Goal: Information Seeking & Learning: Check status

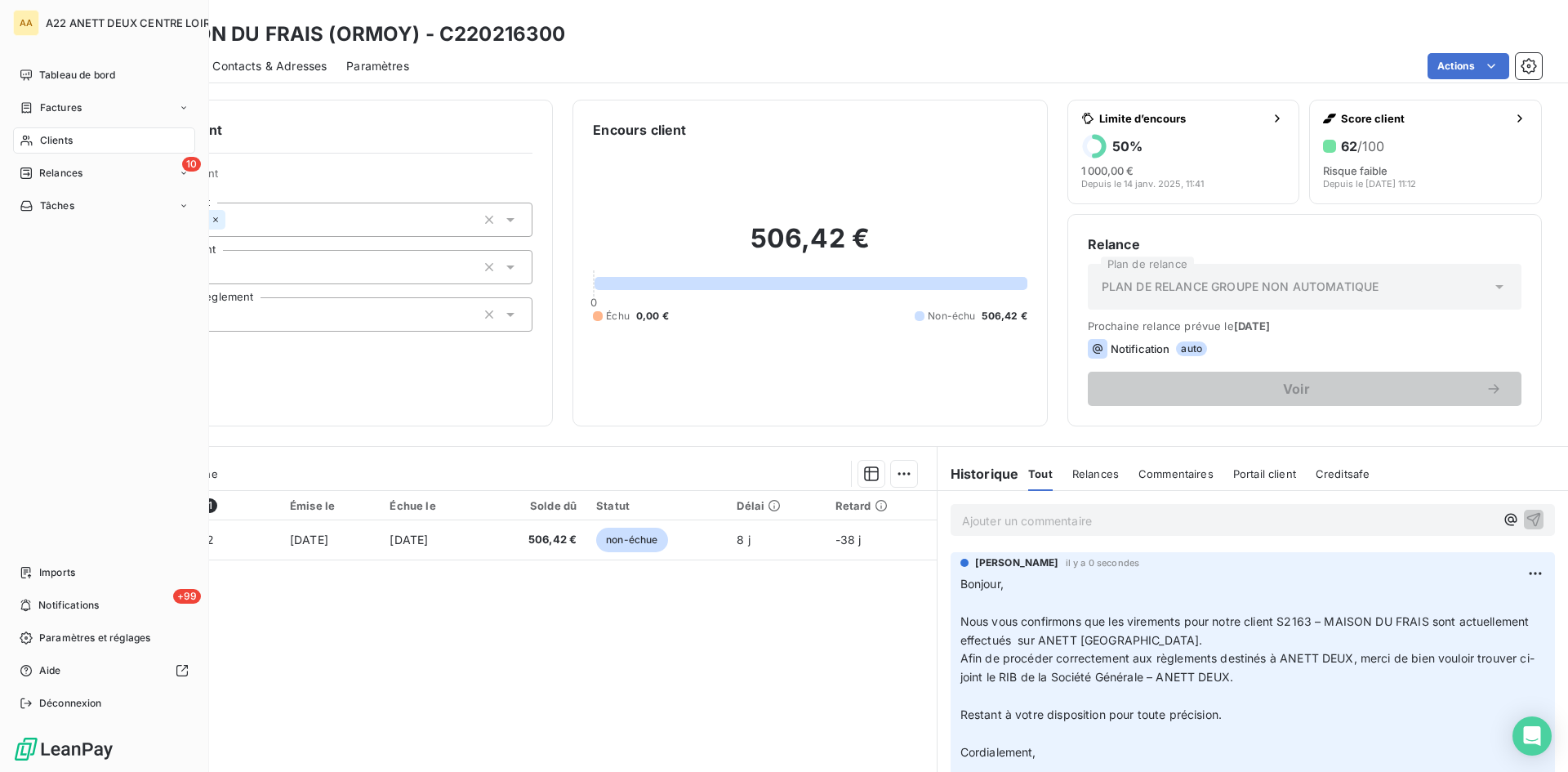
scroll to position [245, 0]
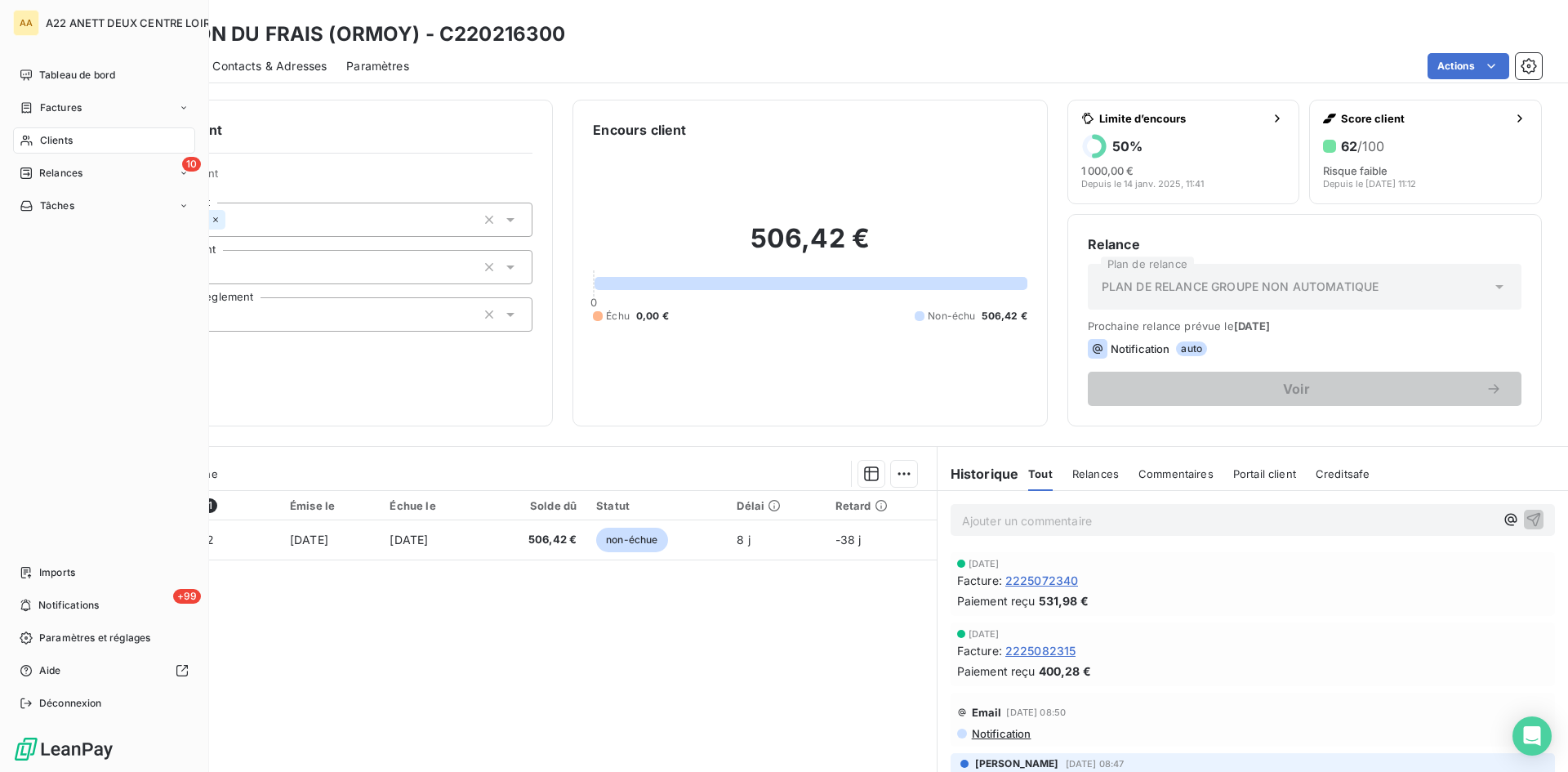
click at [41, 135] on span "Clients" at bounding box center [56, 140] width 33 height 15
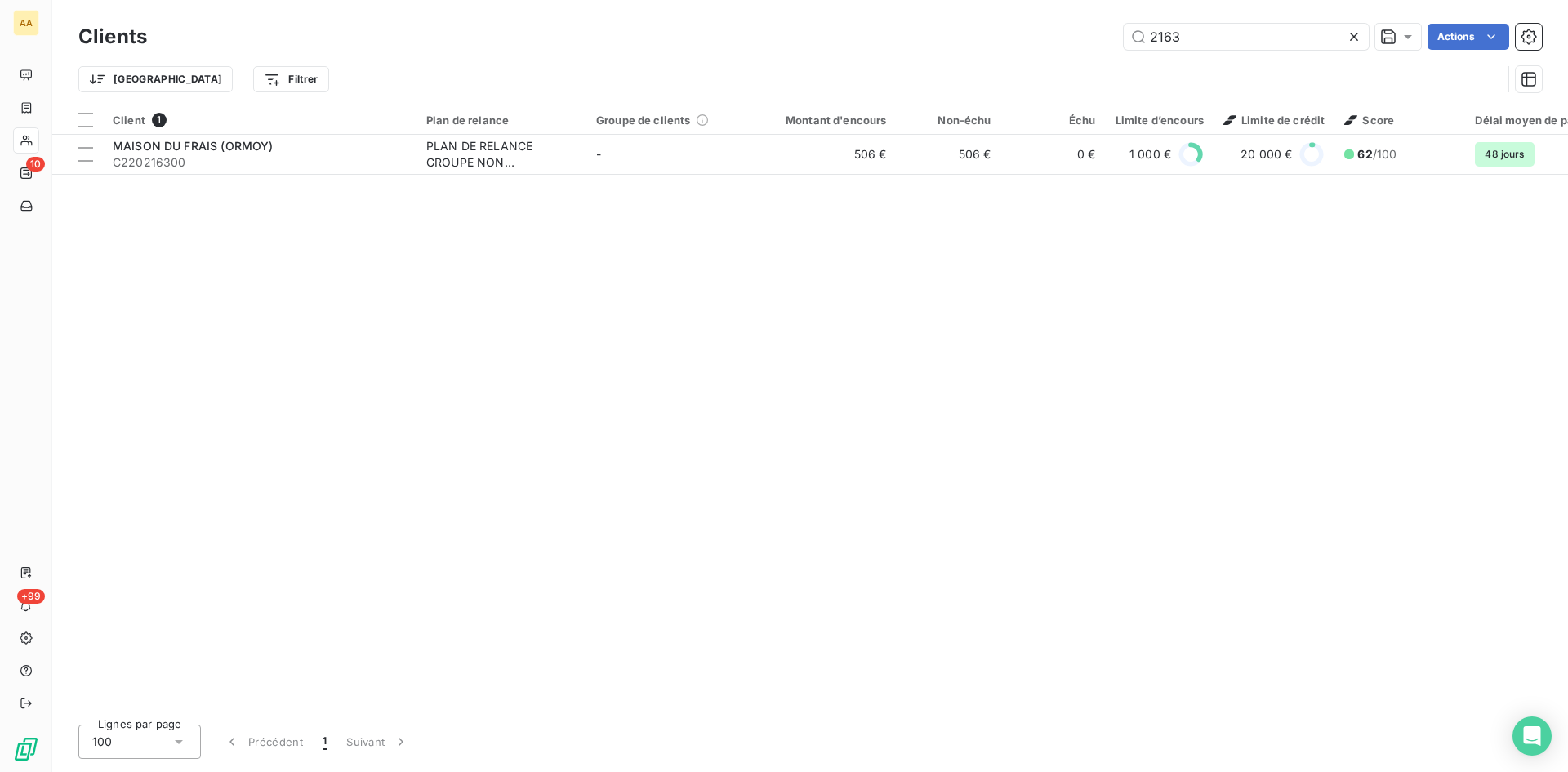
drag, startPoint x: 1188, startPoint y: 41, endPoint x: 1067, endPoint y: 44, distance: 121.0
click at [1067, 44] on div "2163 Actions" at bounding box center [854, 36] width 1375 height 26
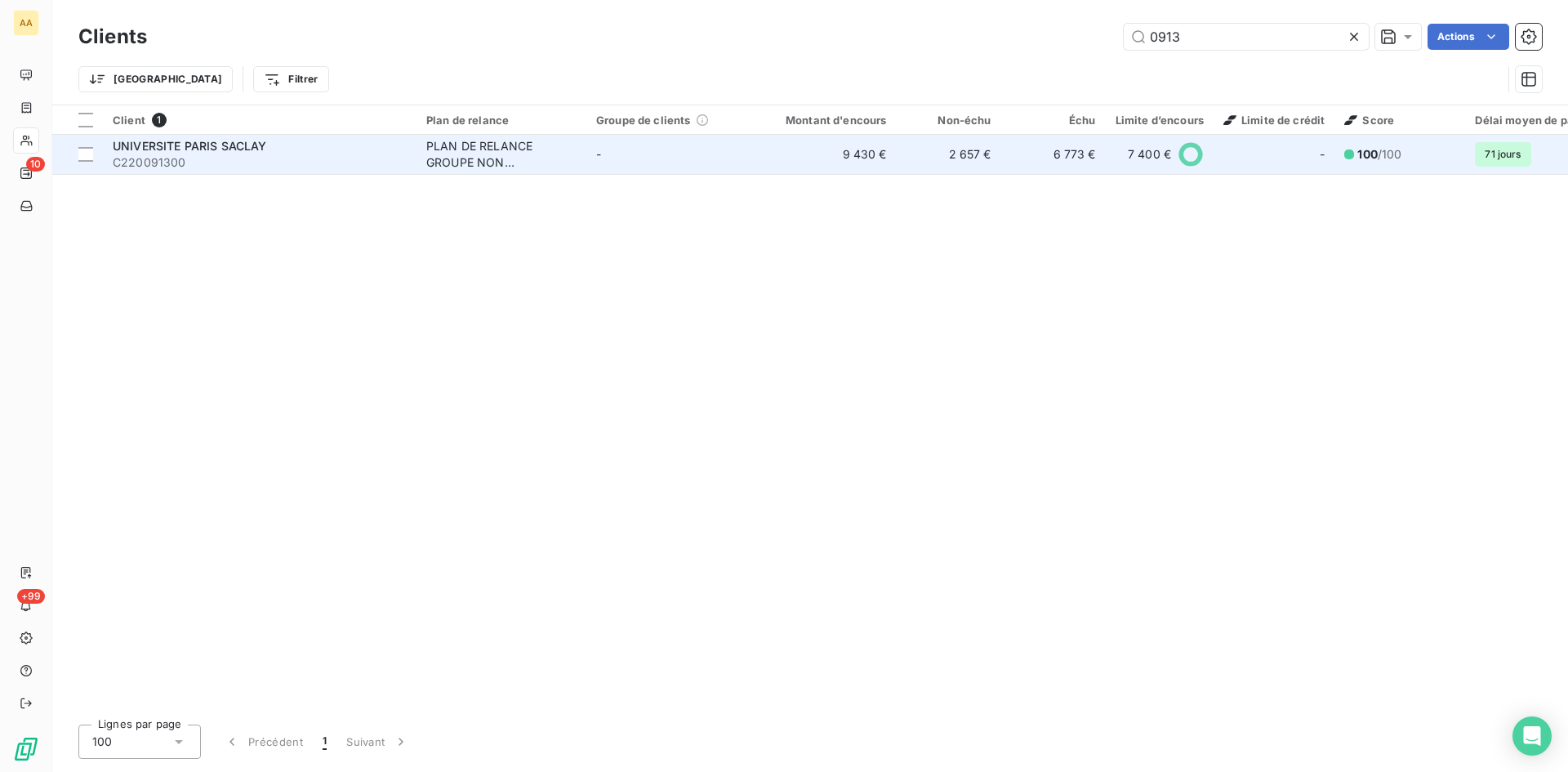
type input "0913"
click at [496, 150] on div "PLAN DE RELANCE GROUPE NON AUTOMATIQUE" at bounding box center [502, 155] width 150 height 33
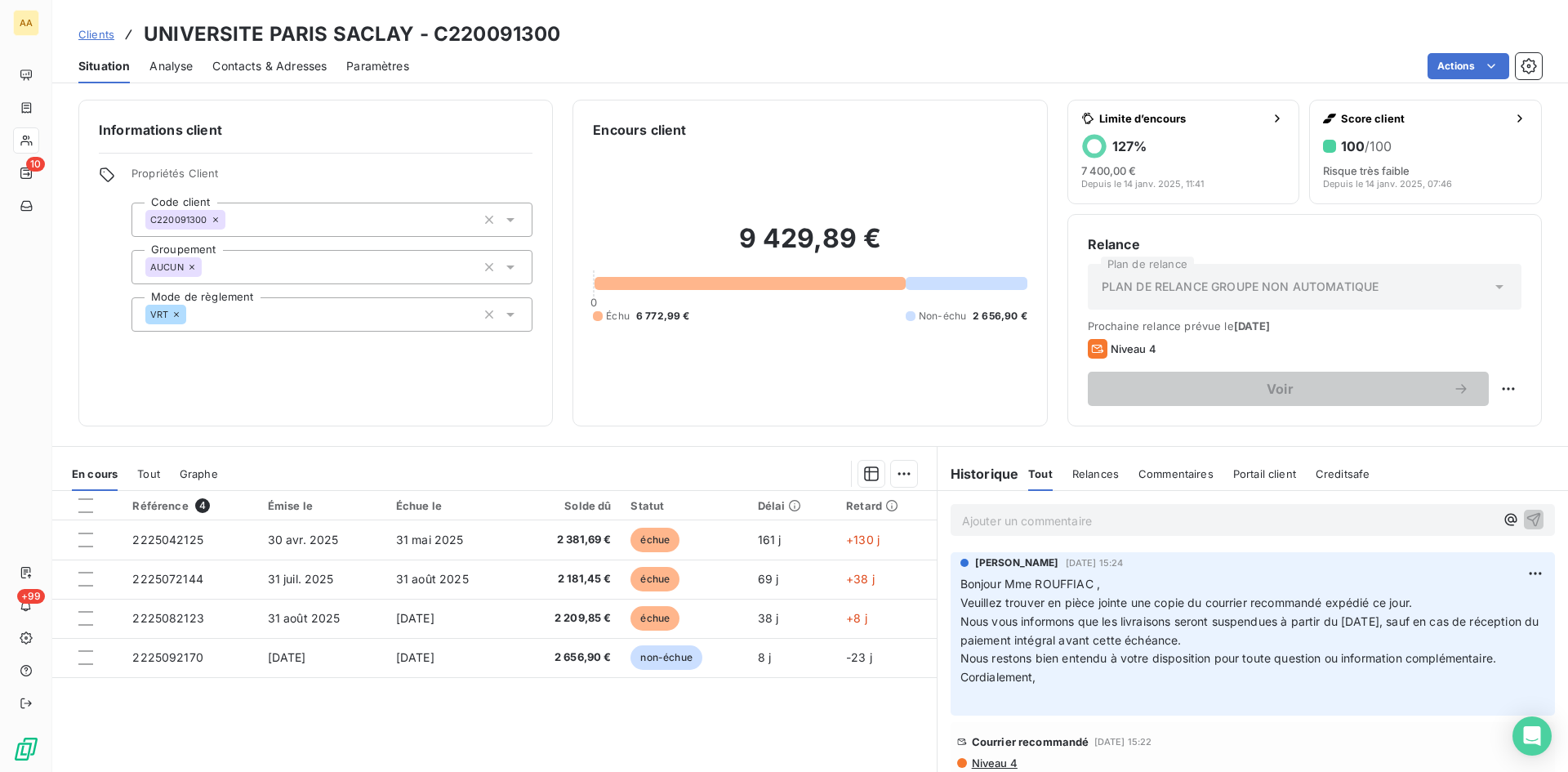
click at [972, 524] on p "Ajouter un commentaire ﻿" at bounding box center [1228, 521] width 533 height 21
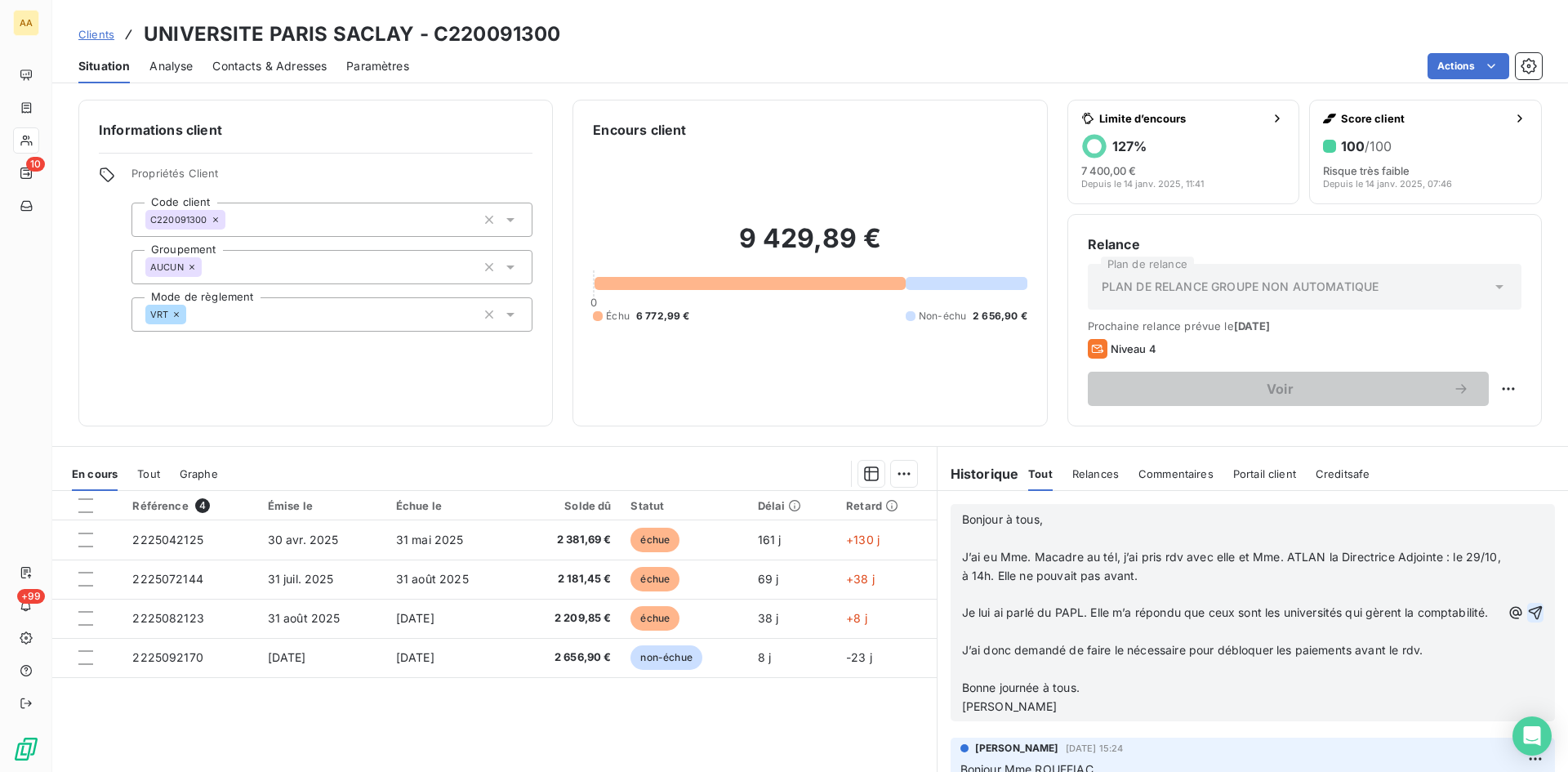
click at [1527, 620] on icon "button" at bounding box center [1535, 612] width 16 height 16
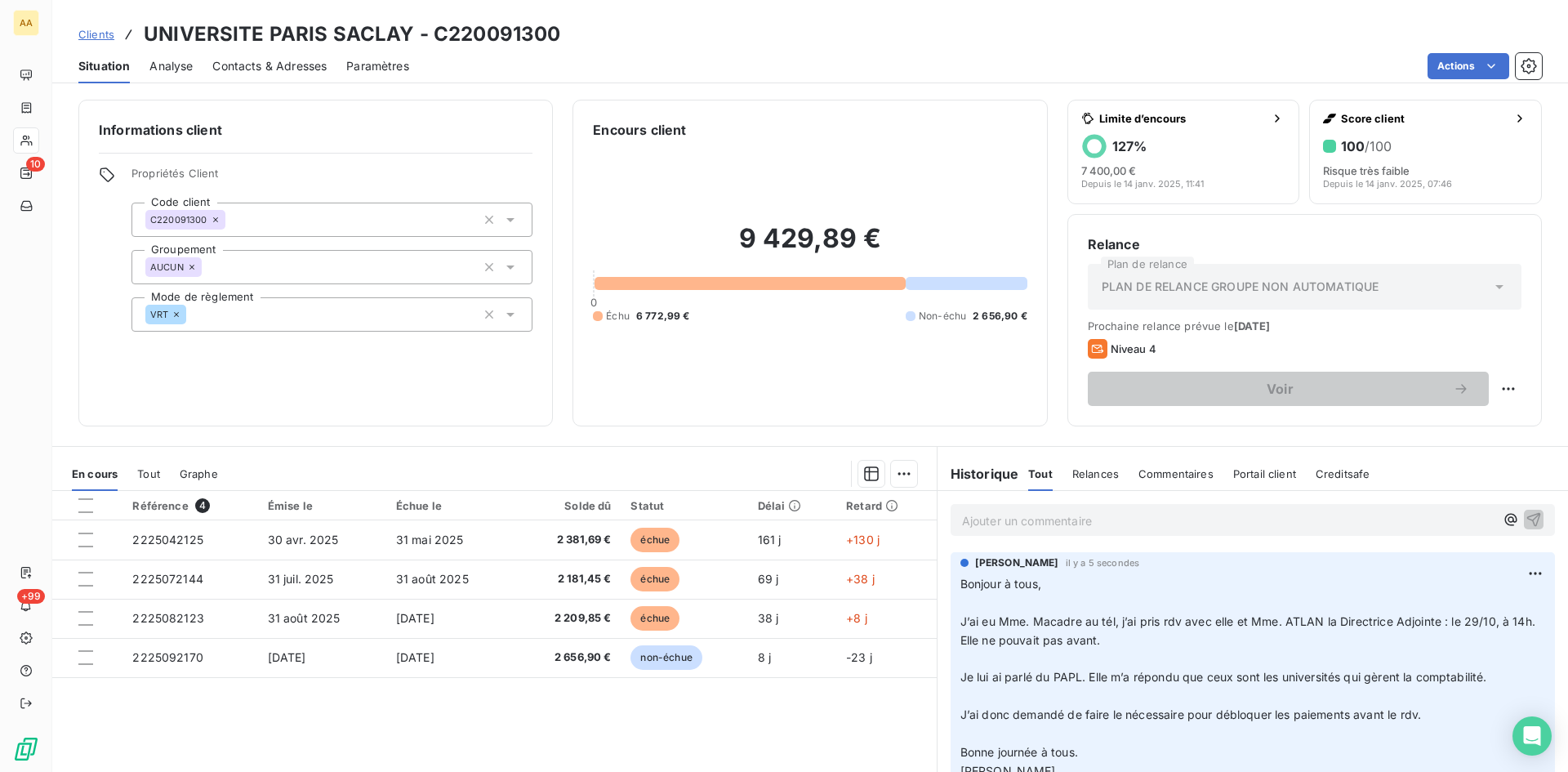
click at [989, 522] on p "Ajouter un commentaire ﻿" at bounding box center [1228, 521] width 533 height 21
click at [1526, 515] on icon "button" at bounding box center [1533, 518] width 16 height 16
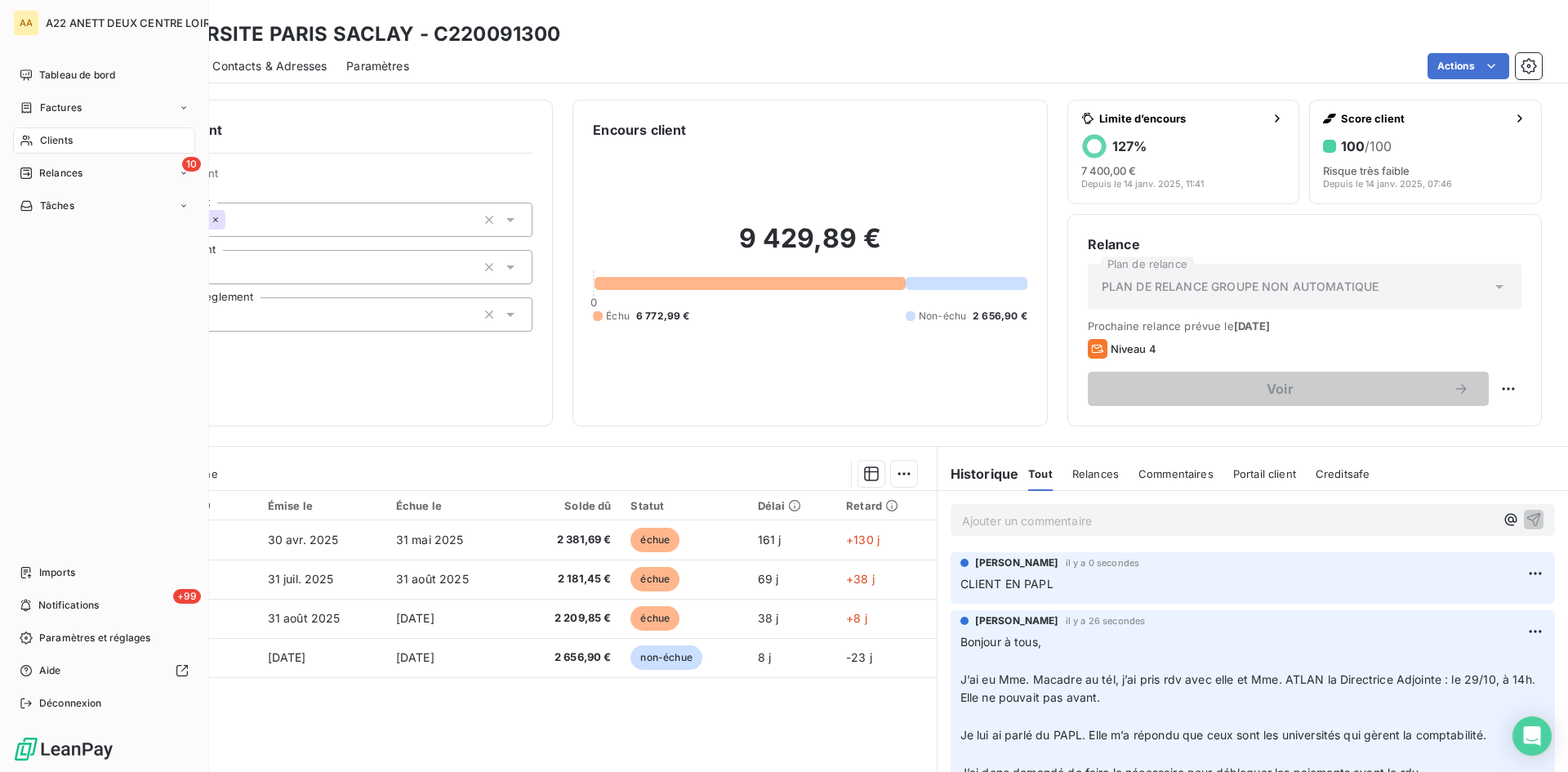
click at [66, 140] on span "Clients" at bounding box center [56, 140] width 33 height 15
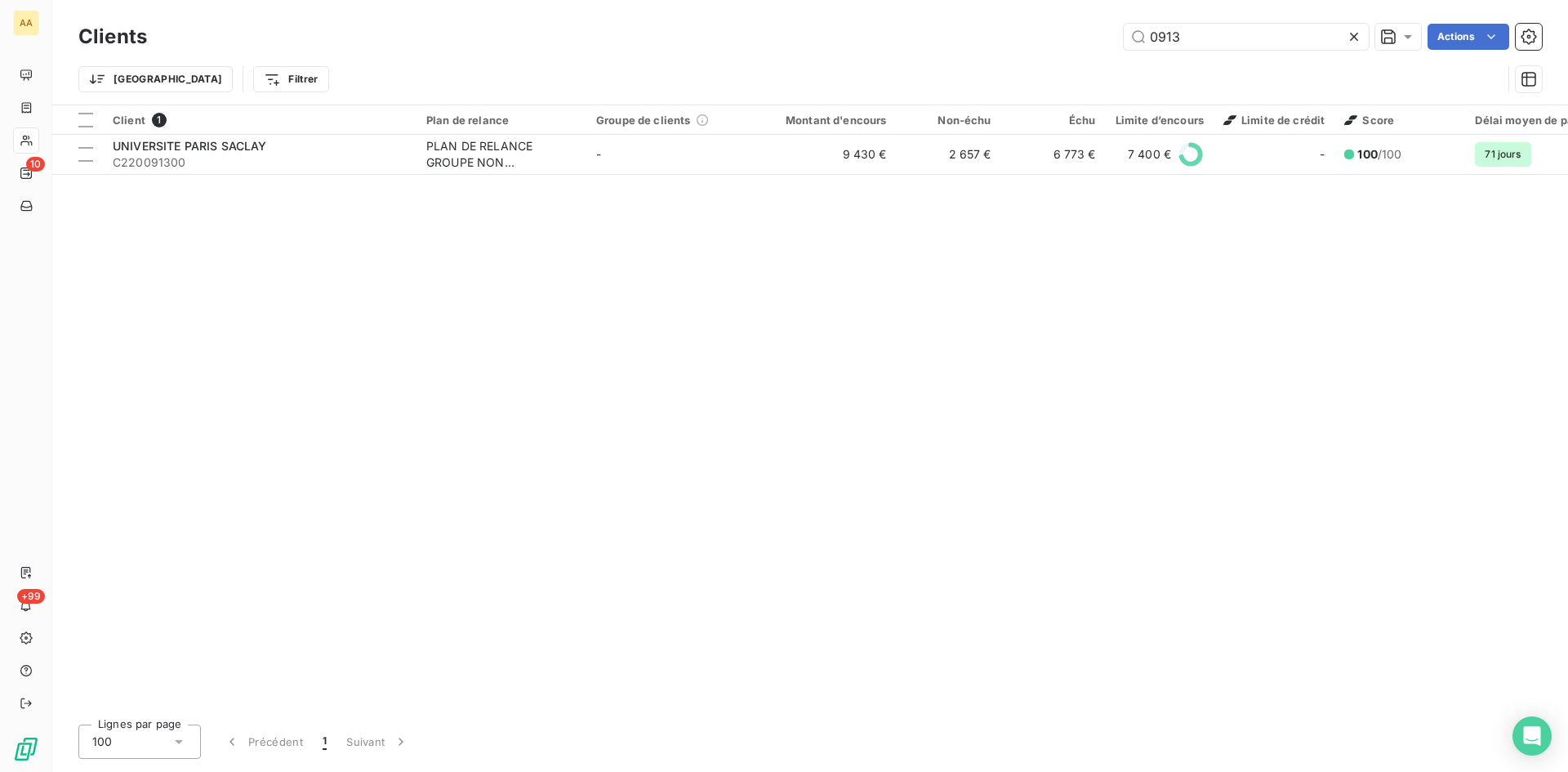
drag, startPoint x: 1202, startPoint y: 40, endPoint x: 1110, endPoint y: 40, distance: 92.0
click at [1110, 40] on div "0913 Actions" at bounding box center [854, 36] width 1375 height 26
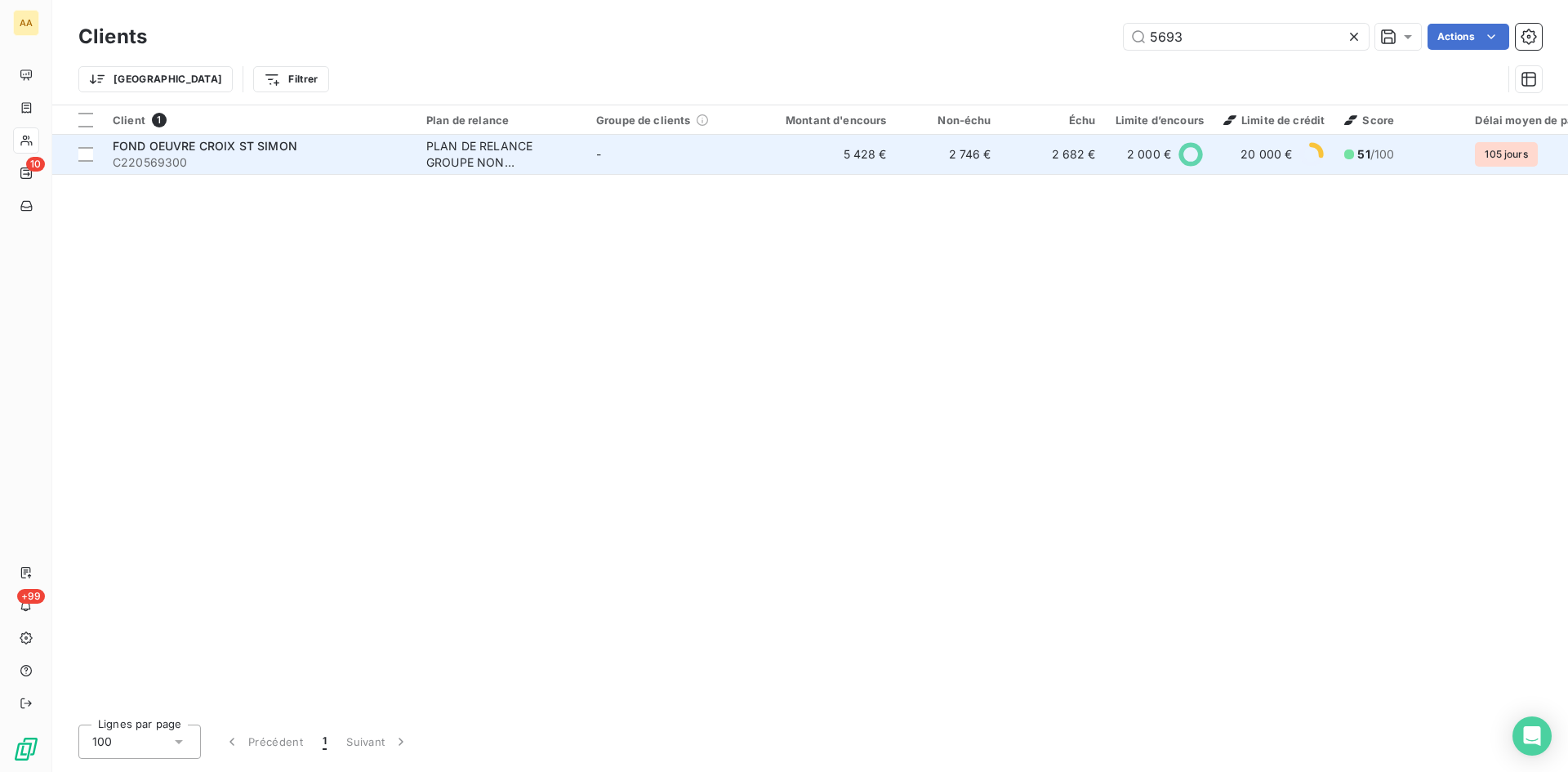
type input "5693"
click at [480, 153] on div "PLAN DE RELANCE GROUPE NON AUTOMATIQUE" at bounding box center [502, 155] width 150 height 33
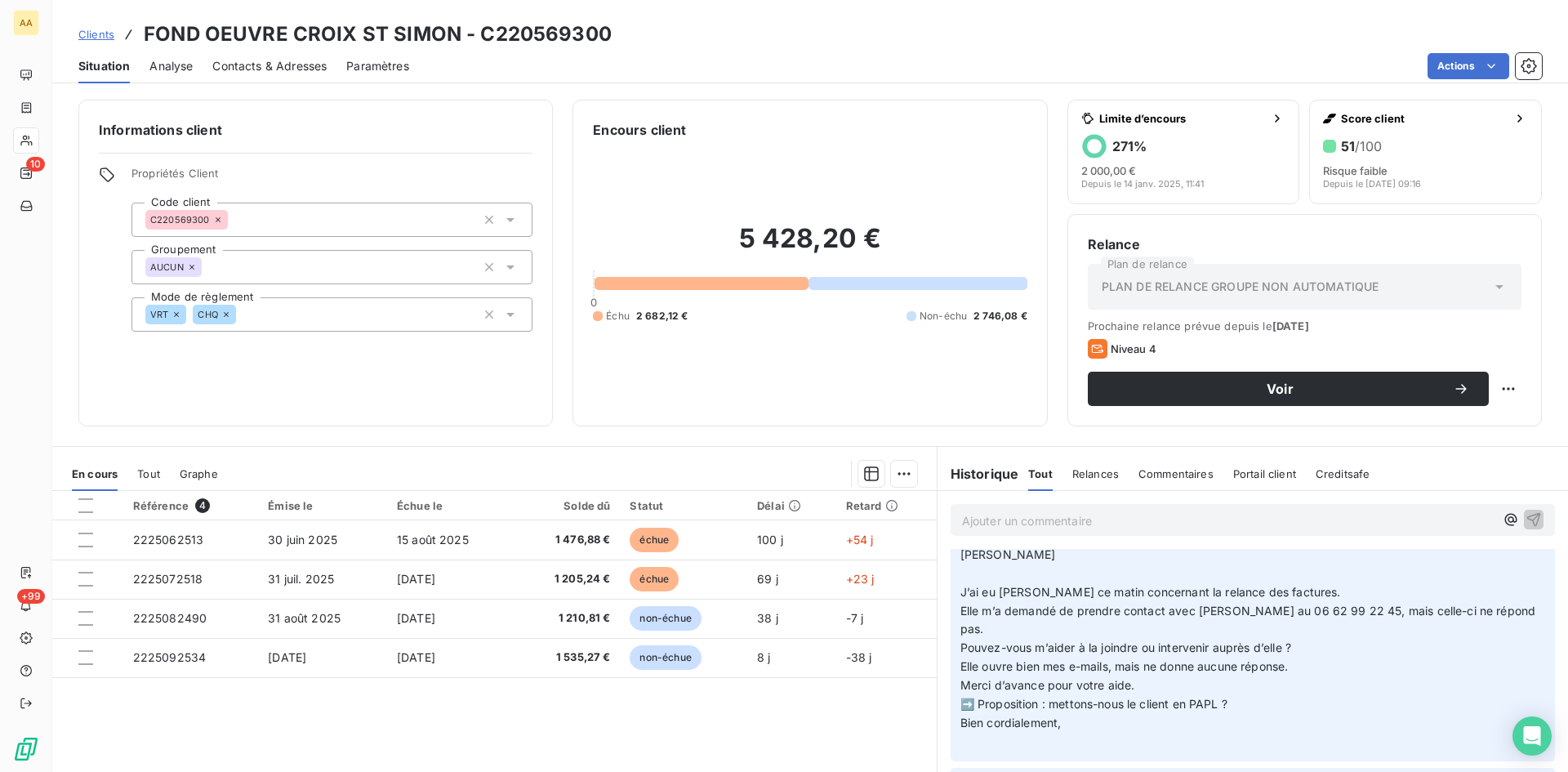
scroll to position [82, 0]
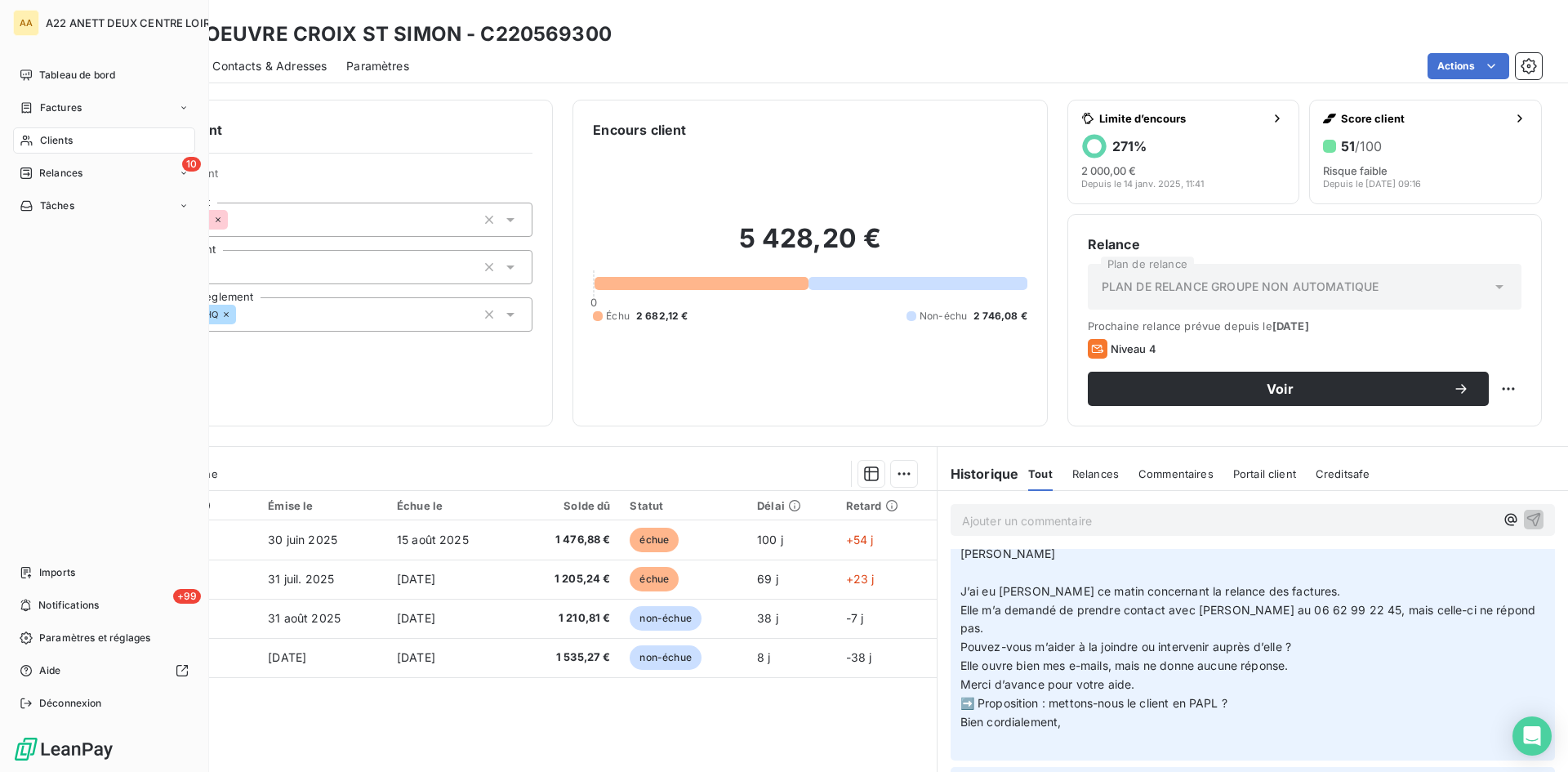
click at [43, 145] on span "Clients" at bounding box center [56, 140] width 33 height 15
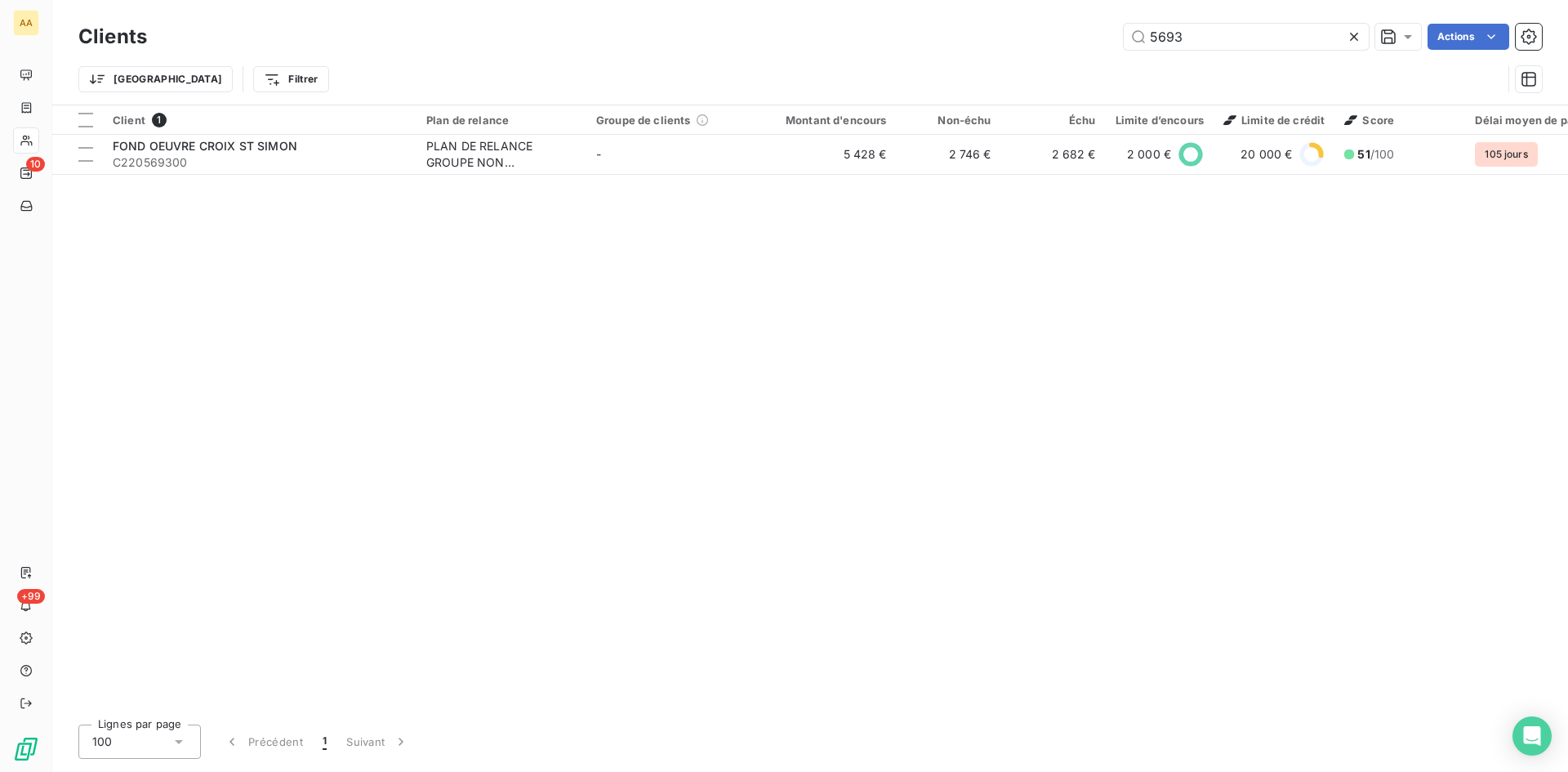
drag, startPoint x: 1180, startPoint y: 37, endPoint x: 1104, endPoint y: 38, distance: 76.0
click at [1104, 38] on div "5693 Actions" at bounding box center [854, 36] width 1375 height 26
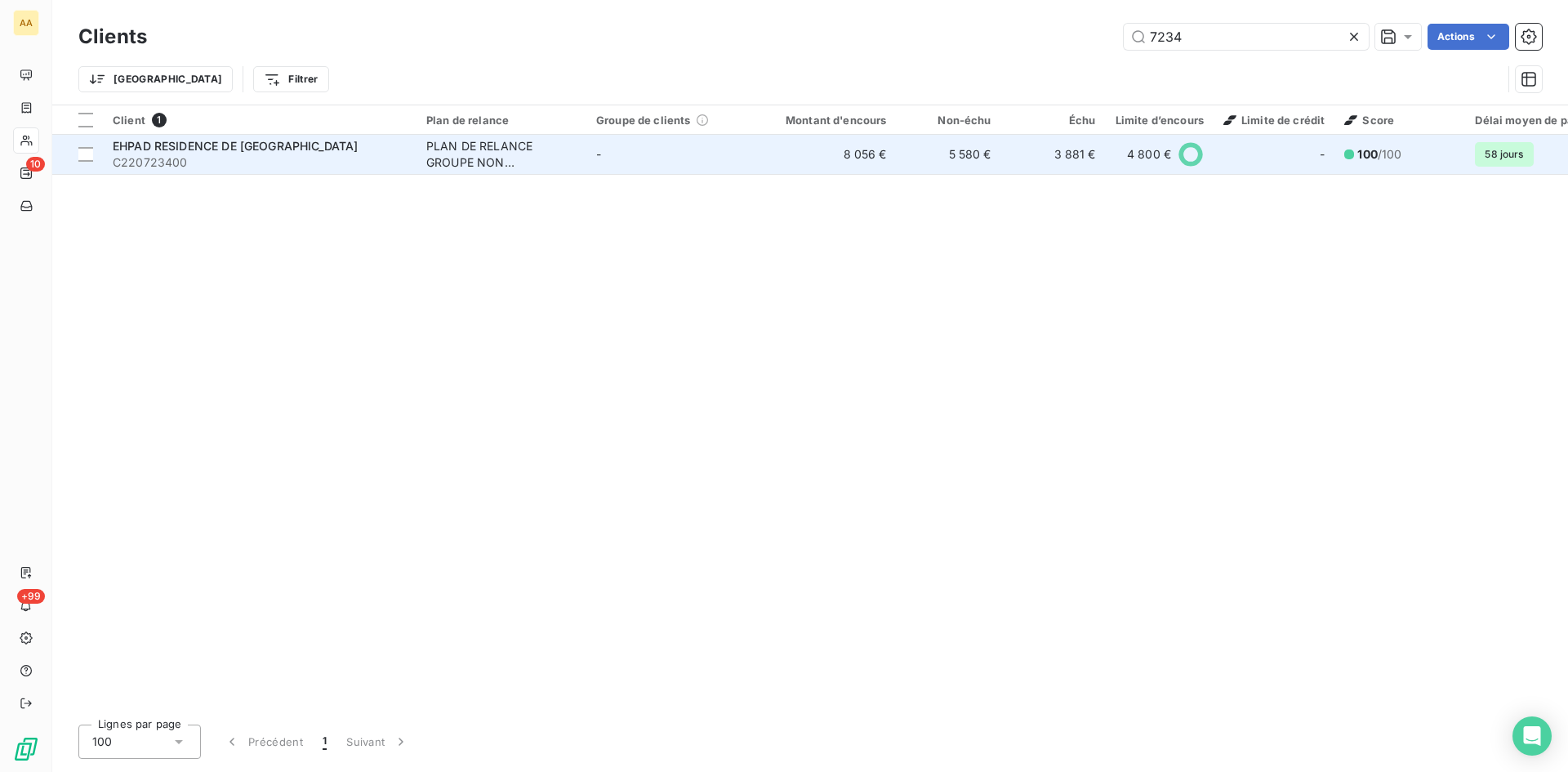
type input "7234"
click at [470, 169] on div "PLAN DE RELANCE GROUPE NON AUTOMATIQUE" at bounding box center [502, 155] width 150 height 33
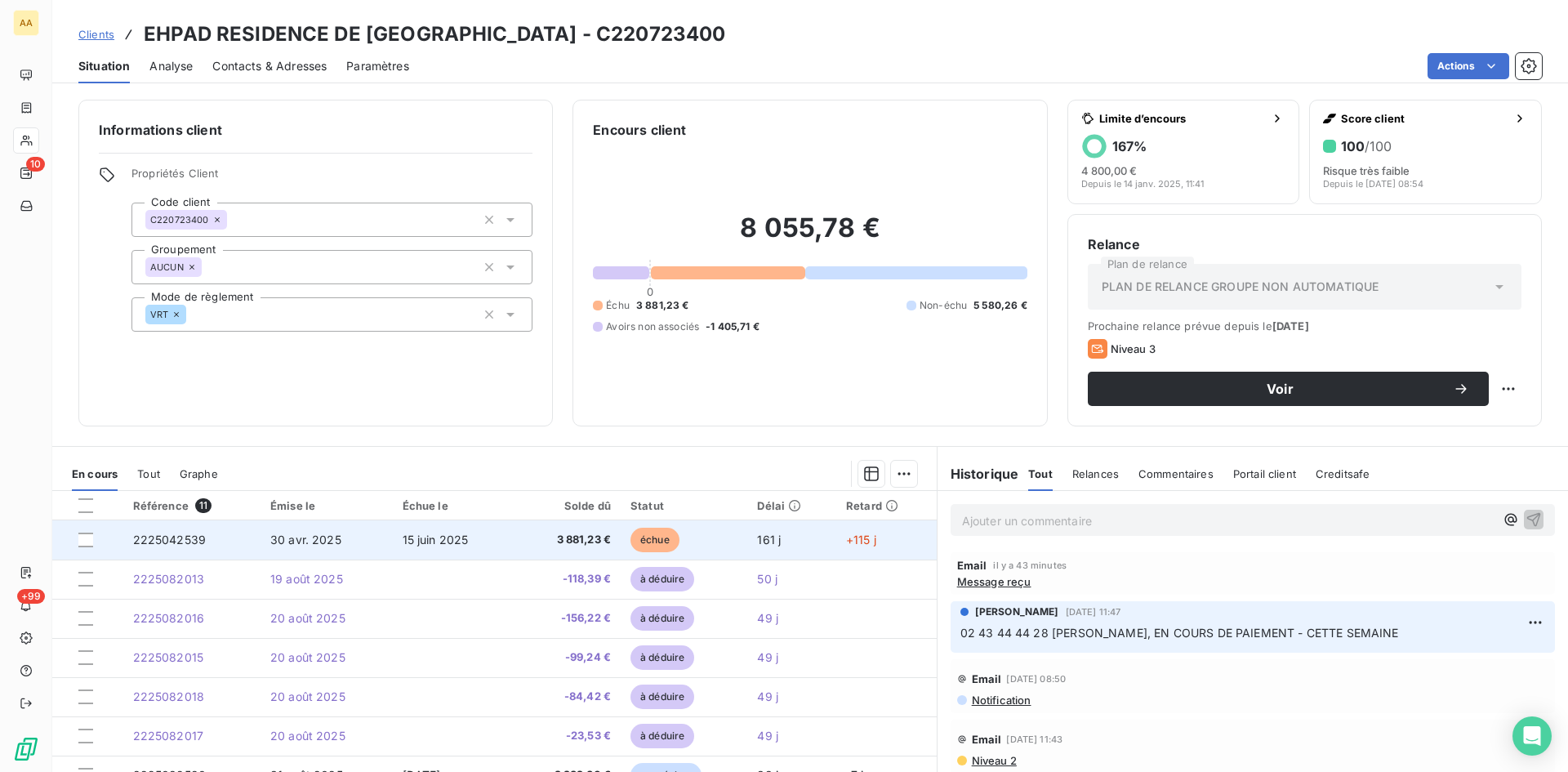
click at [147, 545] on span "2225042539" at bounding box center [169, 540] width 73 height 14
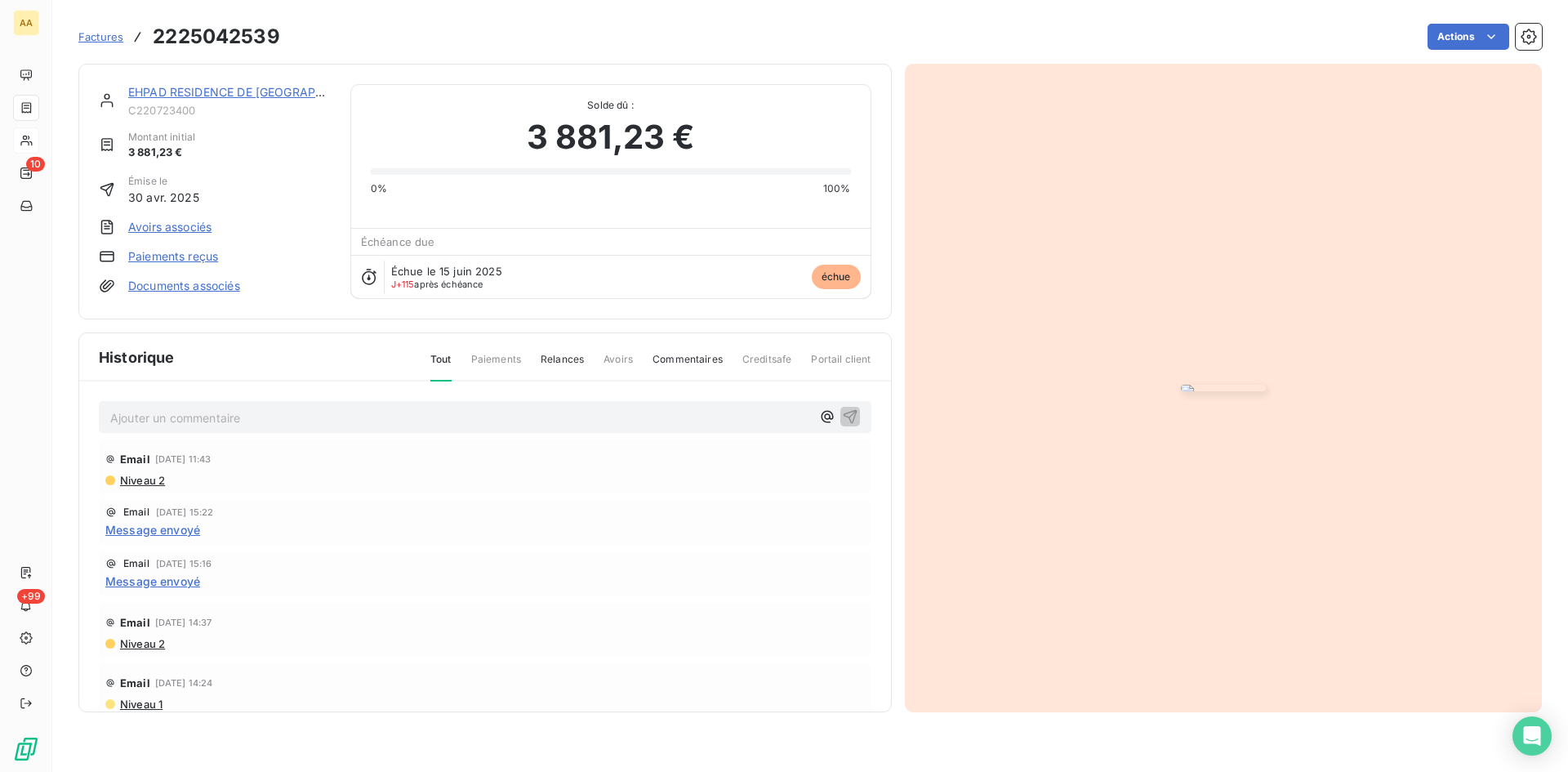
click at [1260, 391] on img "button" at bounding box center [1223, 389] width 85 height 7
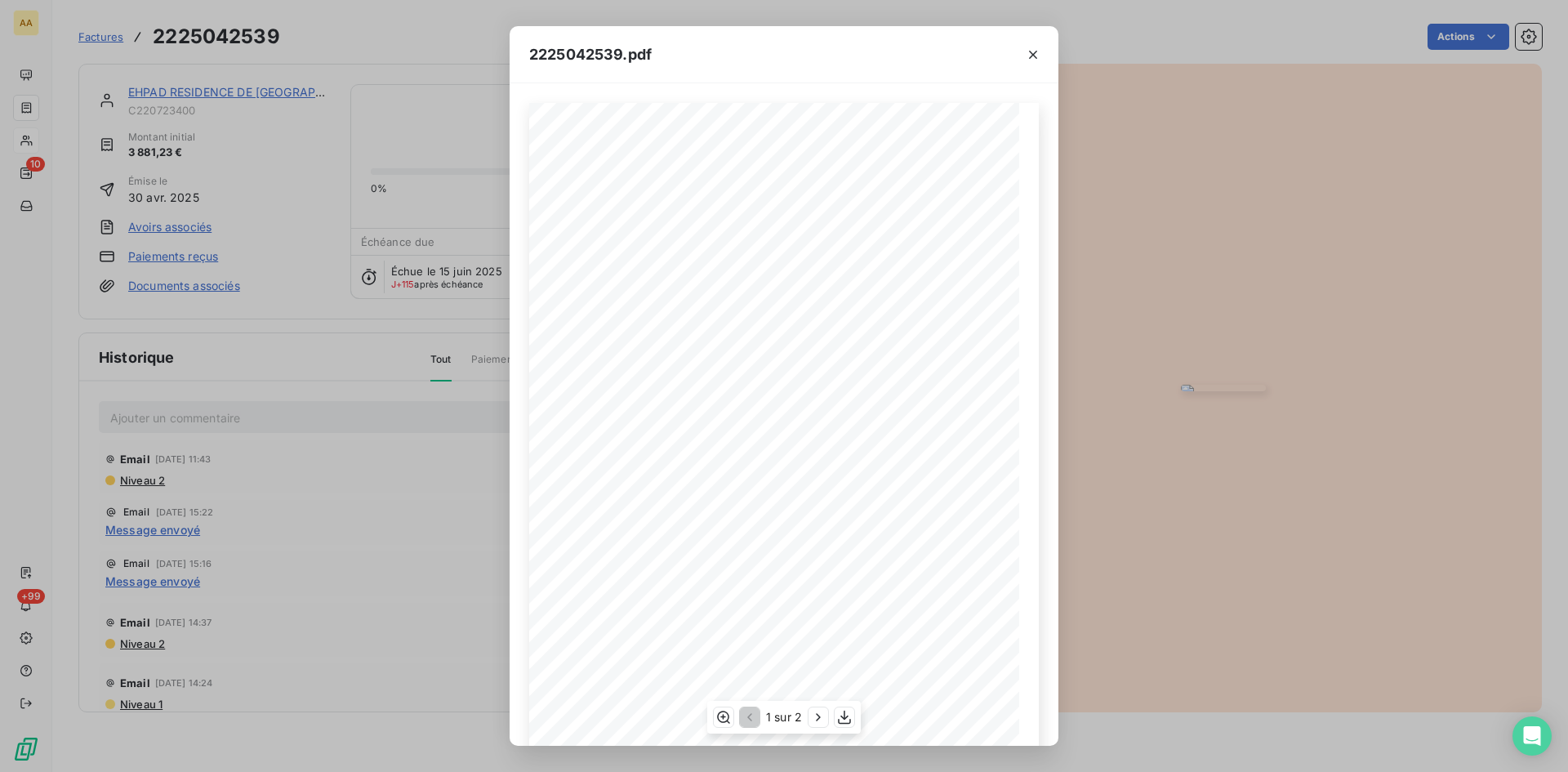
click at [345, 194] on div "2225042539.pdf S.A.S. ANETT DEUX [STREET_ADDRESS] AU CAPITAL DE 2 107 000,00 Eu…" at bounding box center [784, 386] width 1568 height 772
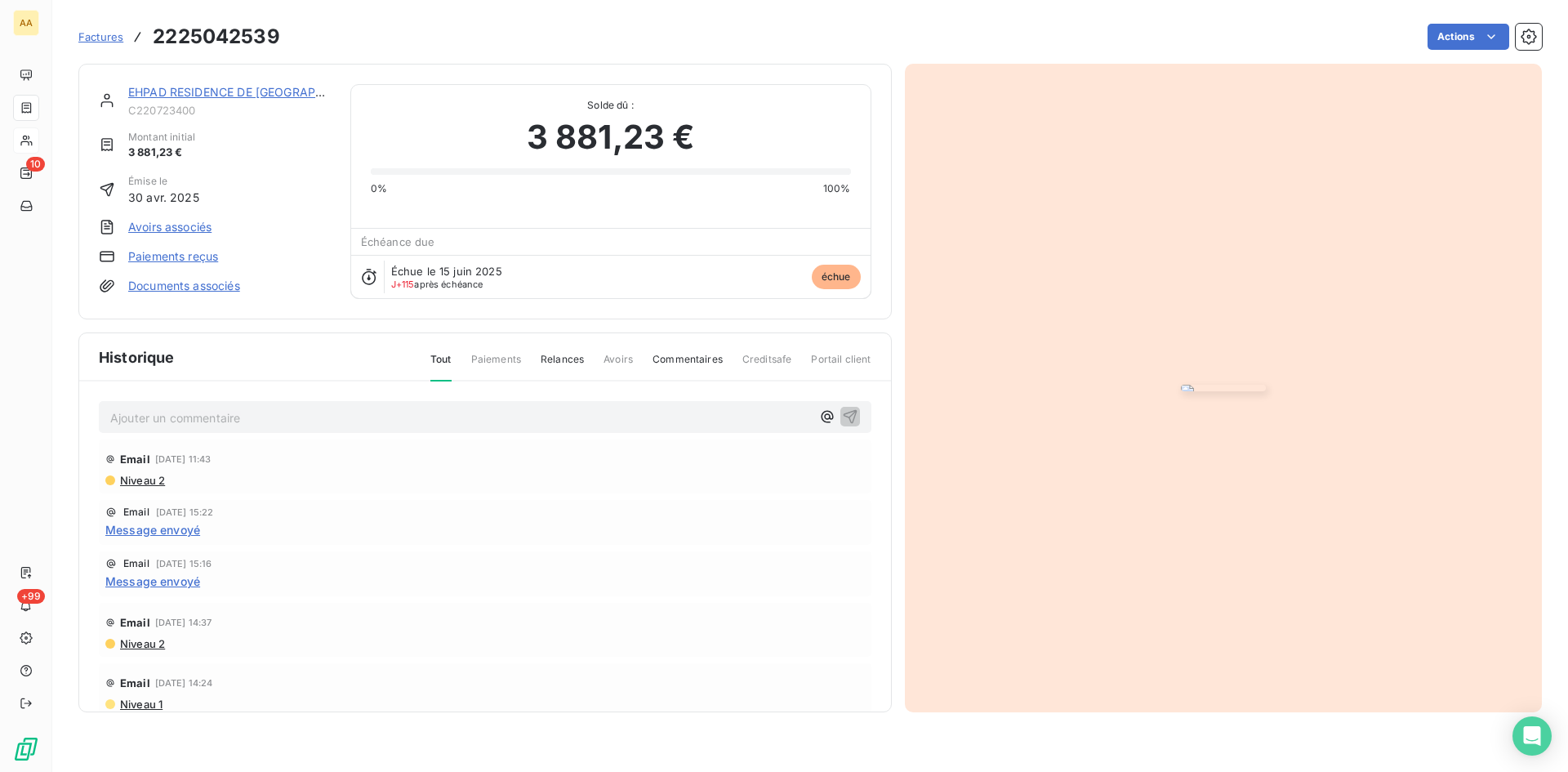
click at [215, 299] on div "EHPAD RESIDENCE DE [GEOGRAPHIC_DATA] Montant initial 3 881,23 € Émise le [DATE]…" at bounding box center [214, 191] width 232 height 215
click at [173, 90] on link "EHPAD RESIDENCE DE [GEOGRAPHIC_DATA]" at bounding box center [251, 92] width 246 height 14
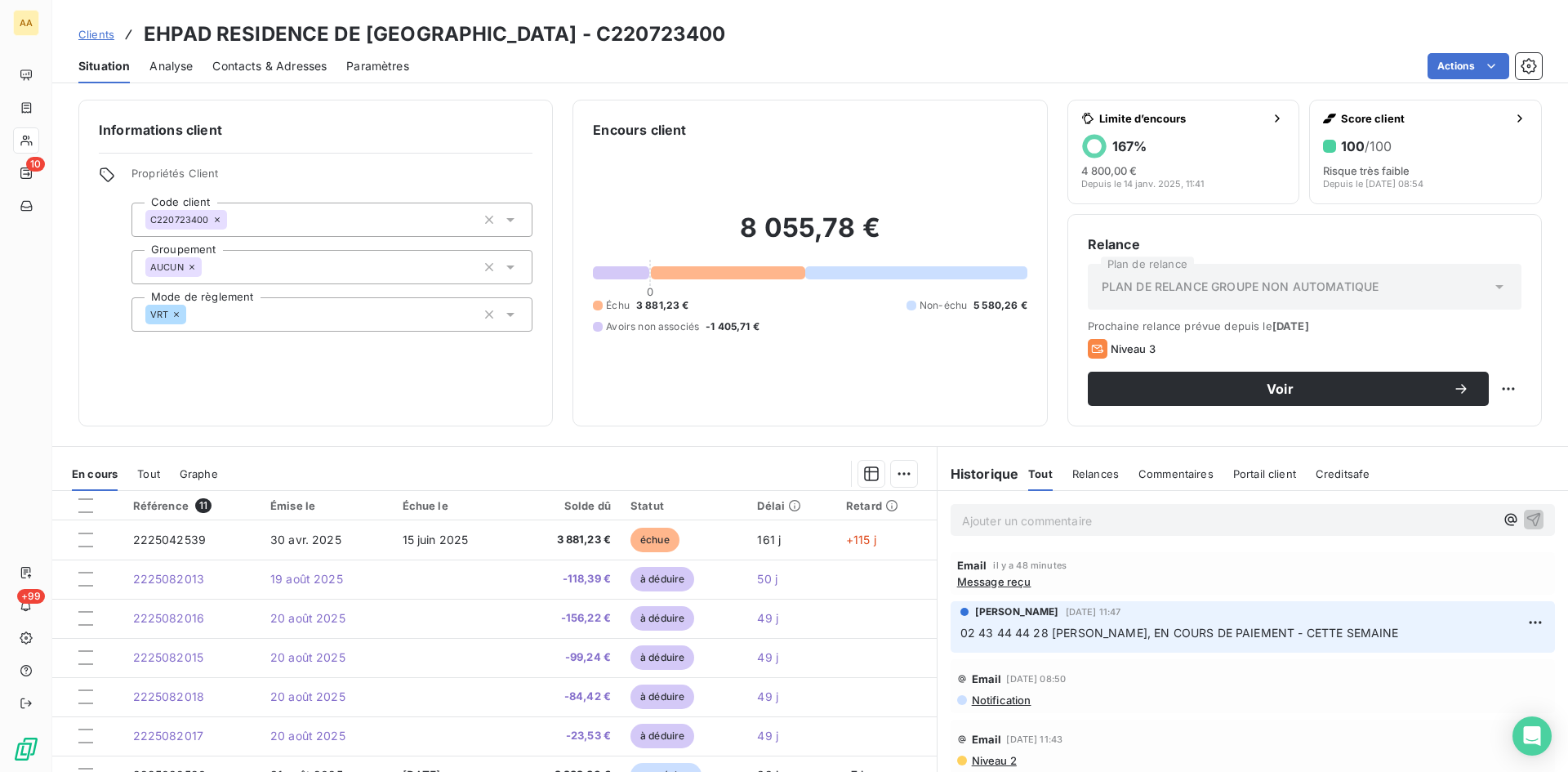
click at [973, 524] on p "Ajouter un commentaire ﻿" at bounding box center [1228, 521] width 533 height 21
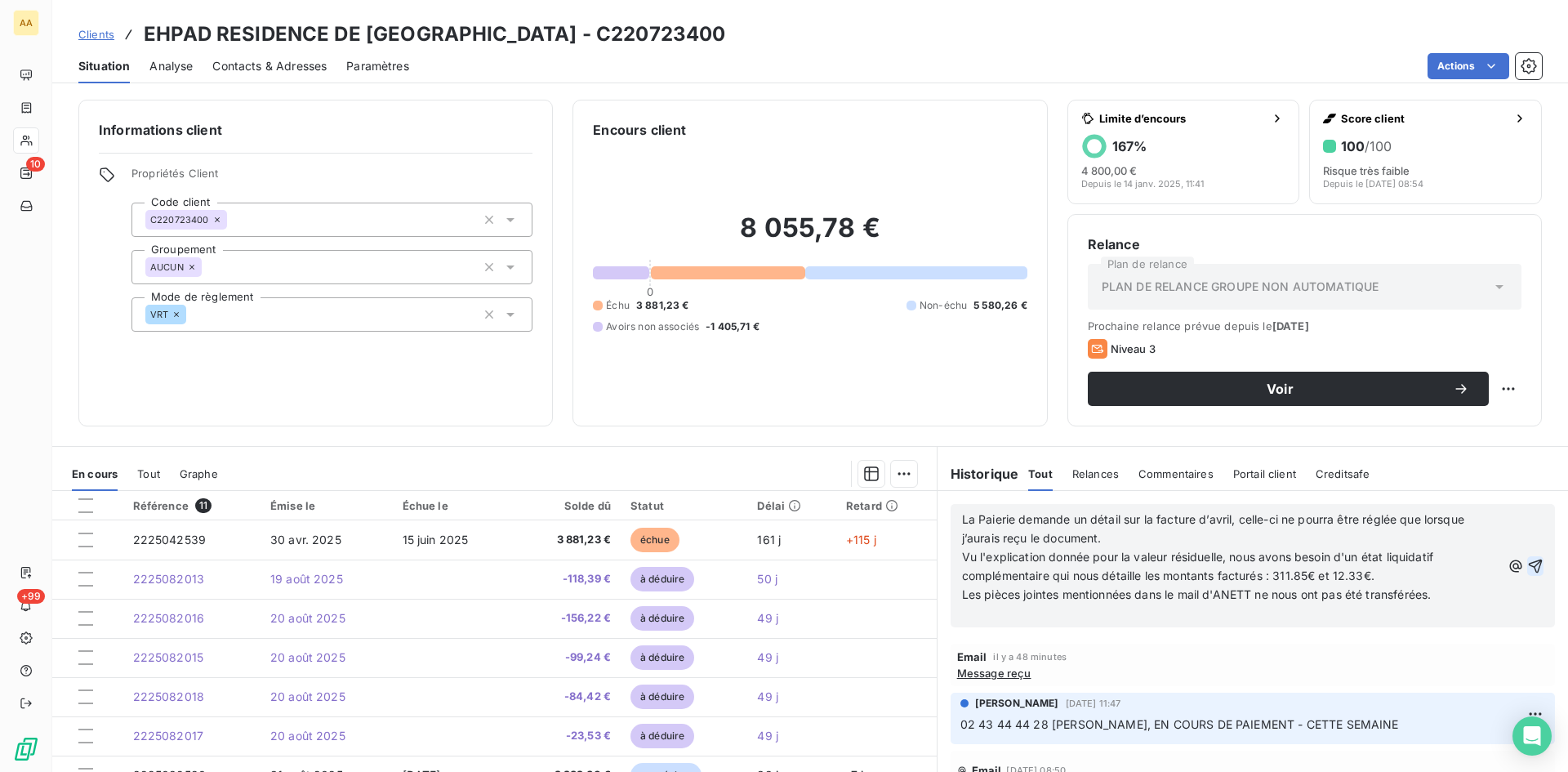
click at [1529, 563] on icon "button" at bounding box center [1536, 566] width 14 height 14
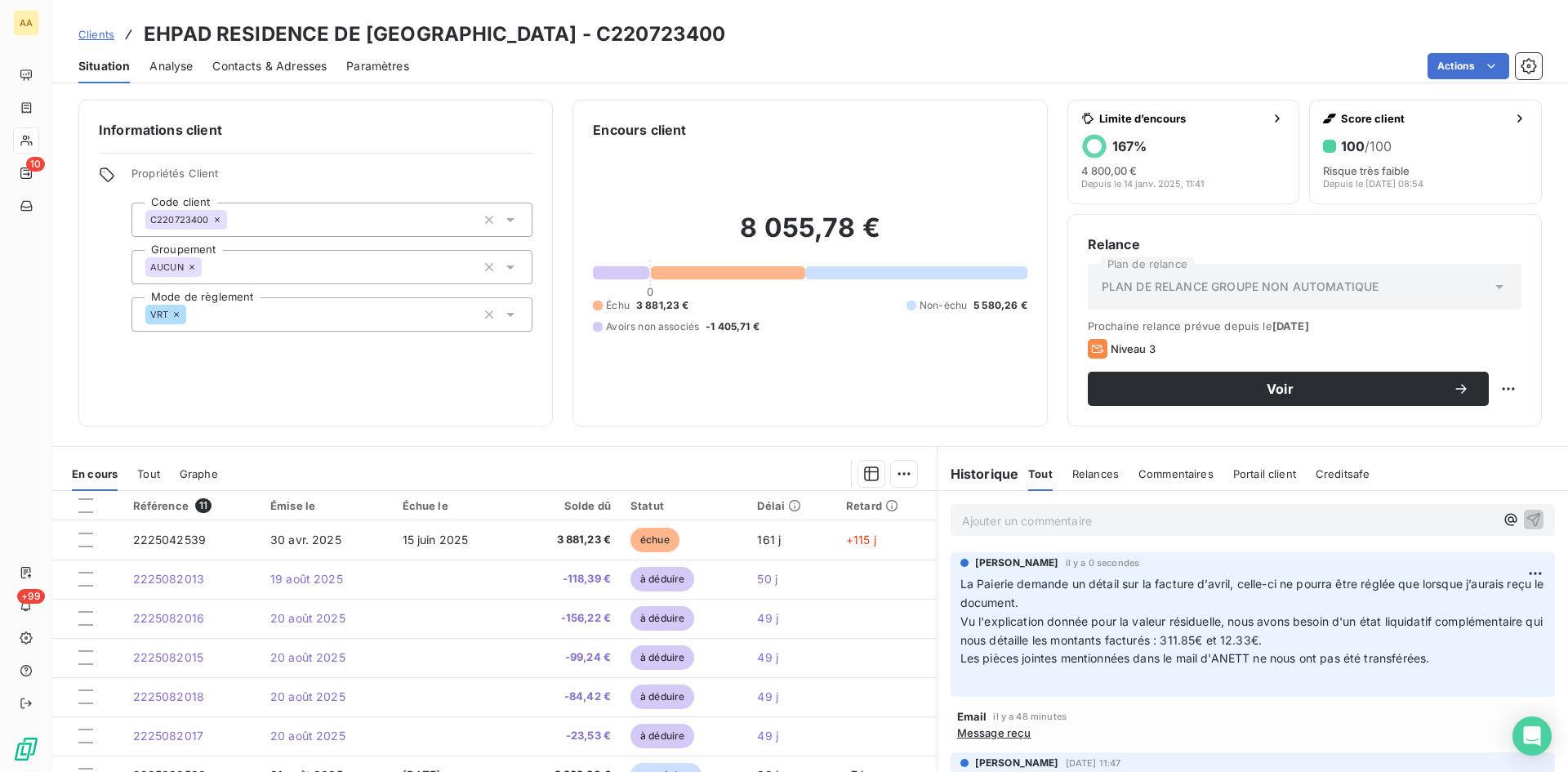
click at [1025, 522] on p "Ajouter un commentaire ﻿" at bounding box center [1228, 521] width 533 height 21
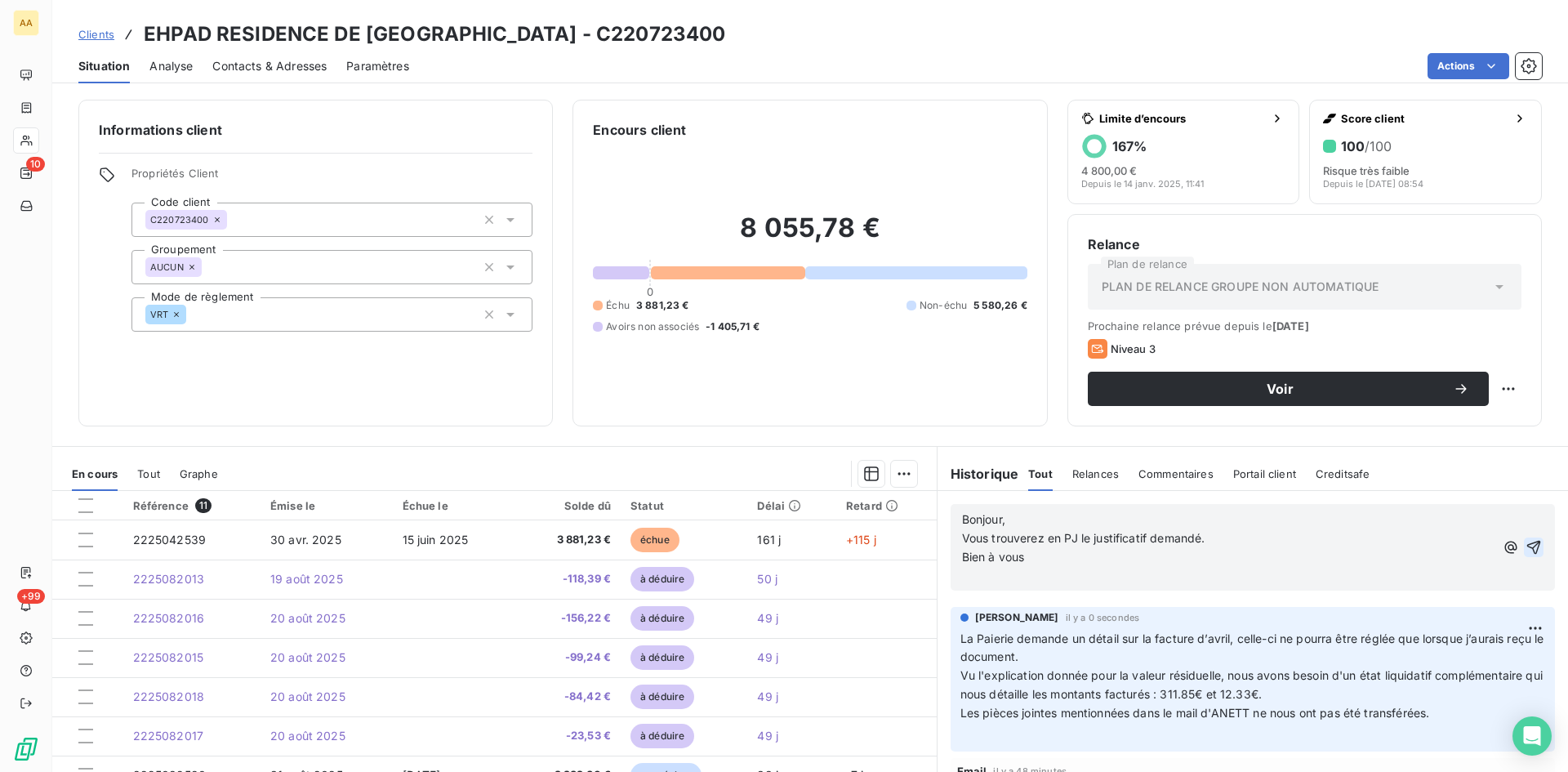
click at [1527, 542] on icon "button" at bounding box center [1534, 547] width 14 height 14
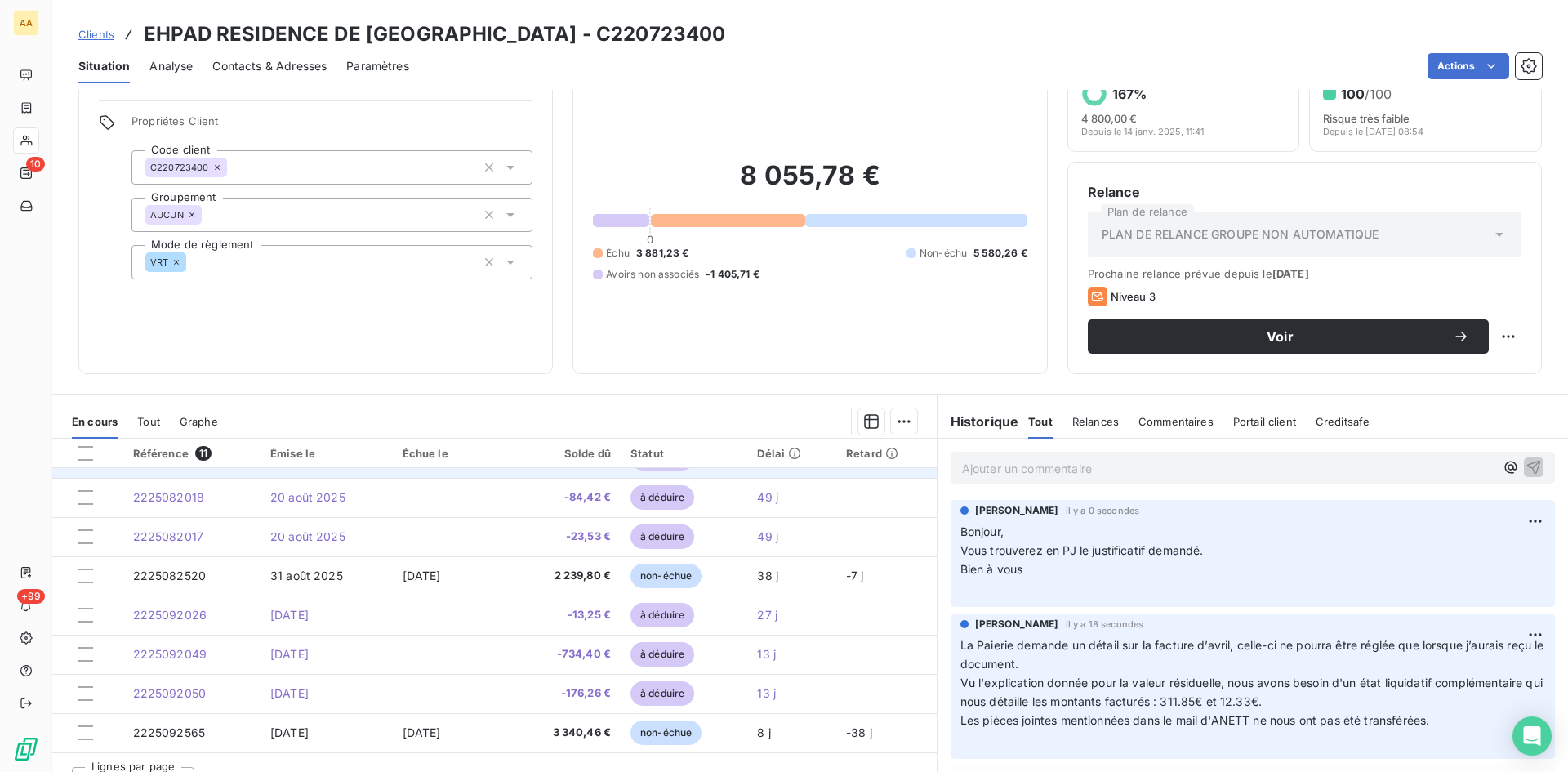
scroll to position [83, 0]
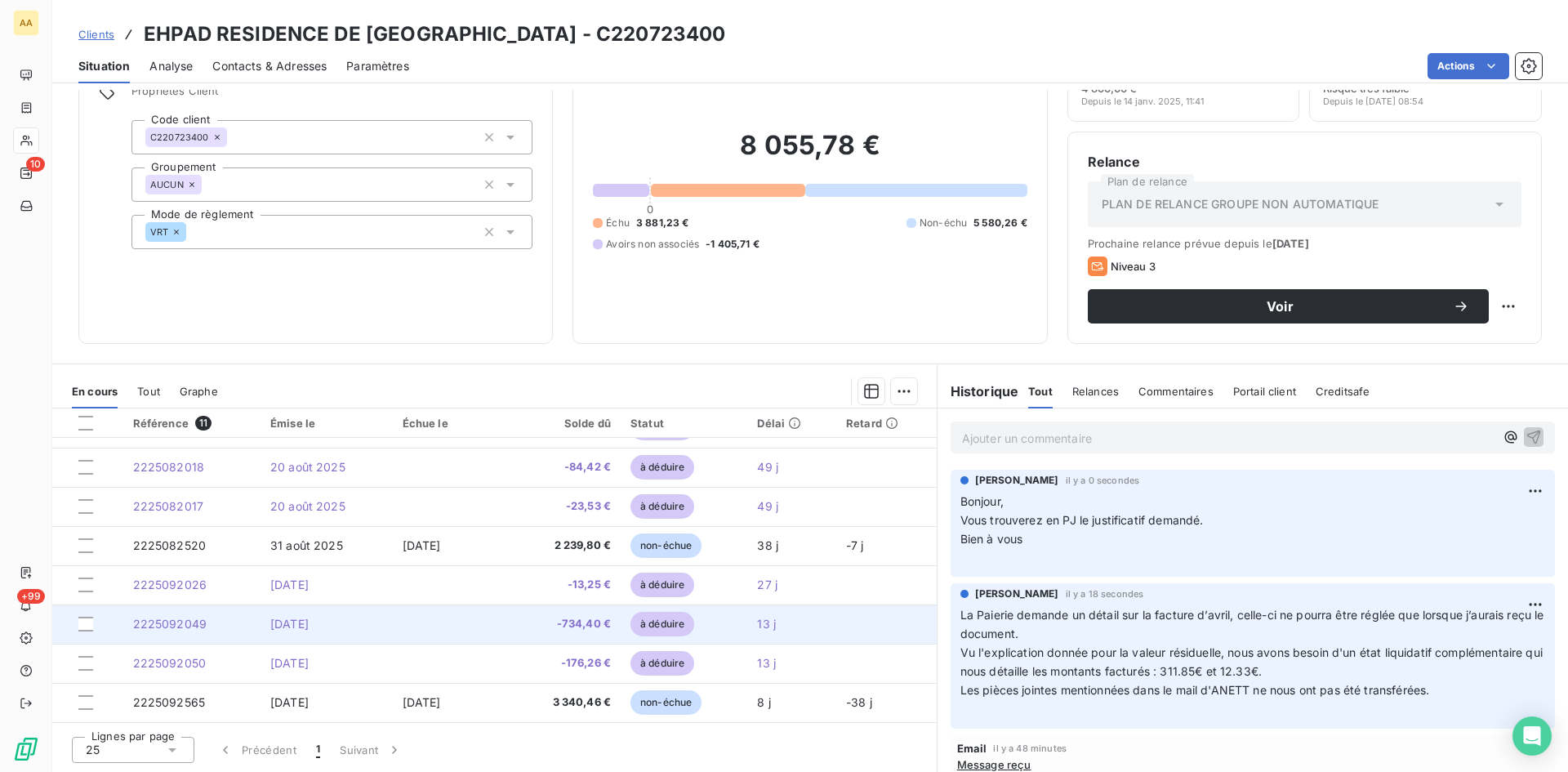
click at [174, 626] on span "2225092049" at bounding box center [170, 623] width 74 height 14
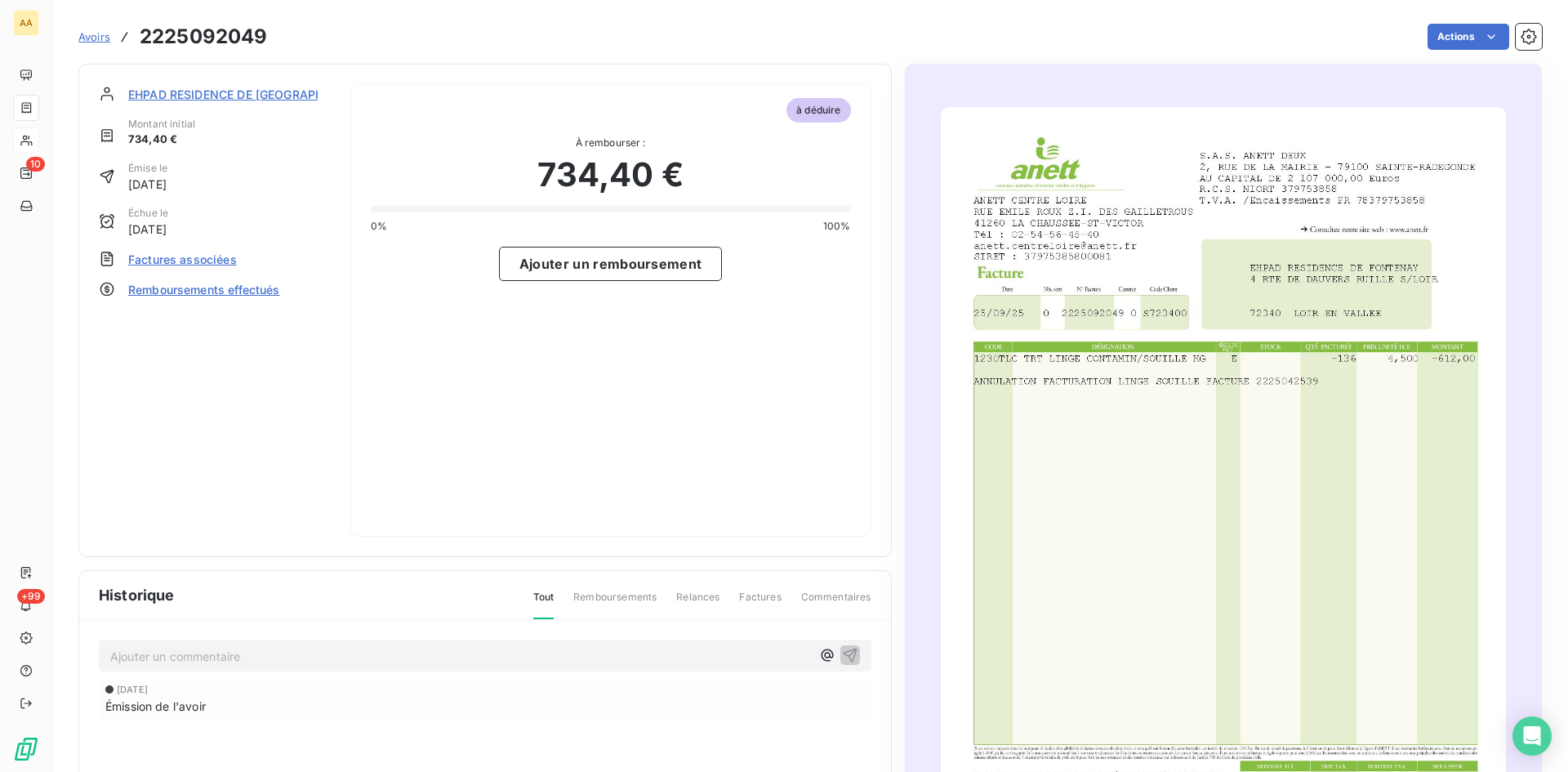
drag, startPoint x: 396, startPoint y: 452, endPoint x: 370, endPoint y: 414, distance: 46.0
click at [396, 451] on div "à déduire À rembourser : 734,40 € 0% 100% Ajouter un remboursement" at bounding box center [611, 310] width 522 height 452
click at [268, 96] on span "EHPAD RESIDENCE DE [GEOGRAPHIC_DATA]" at bounding box center [251, 94] width 245 height 17
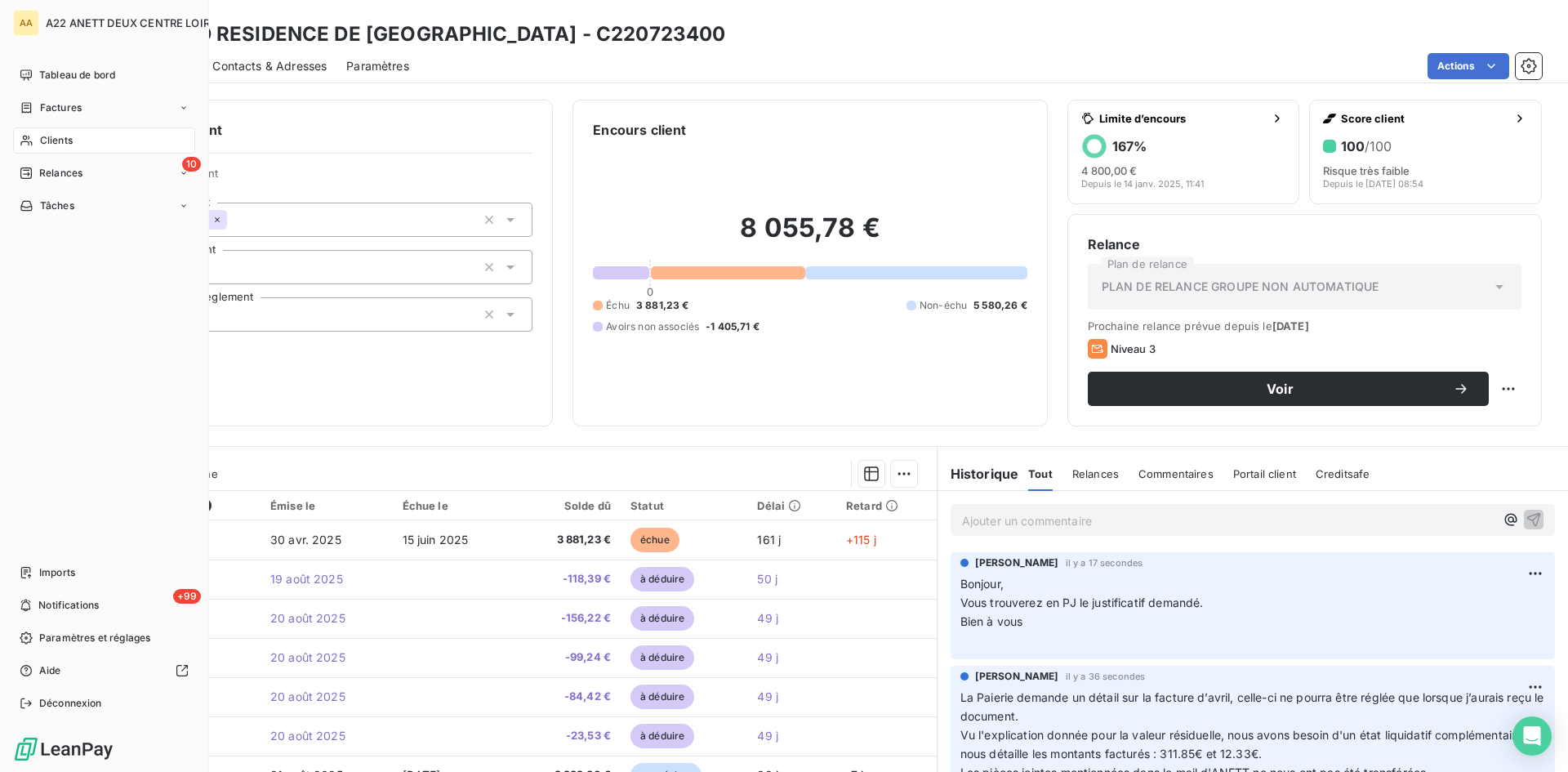
drag, startPoint x: 47, startPoint y: 138, endPoint x: 54, endPoint y: 125, distance: 14.8
click at [47, 138] on span "Clients" at bounding box center [56, 140] width 33 height 15
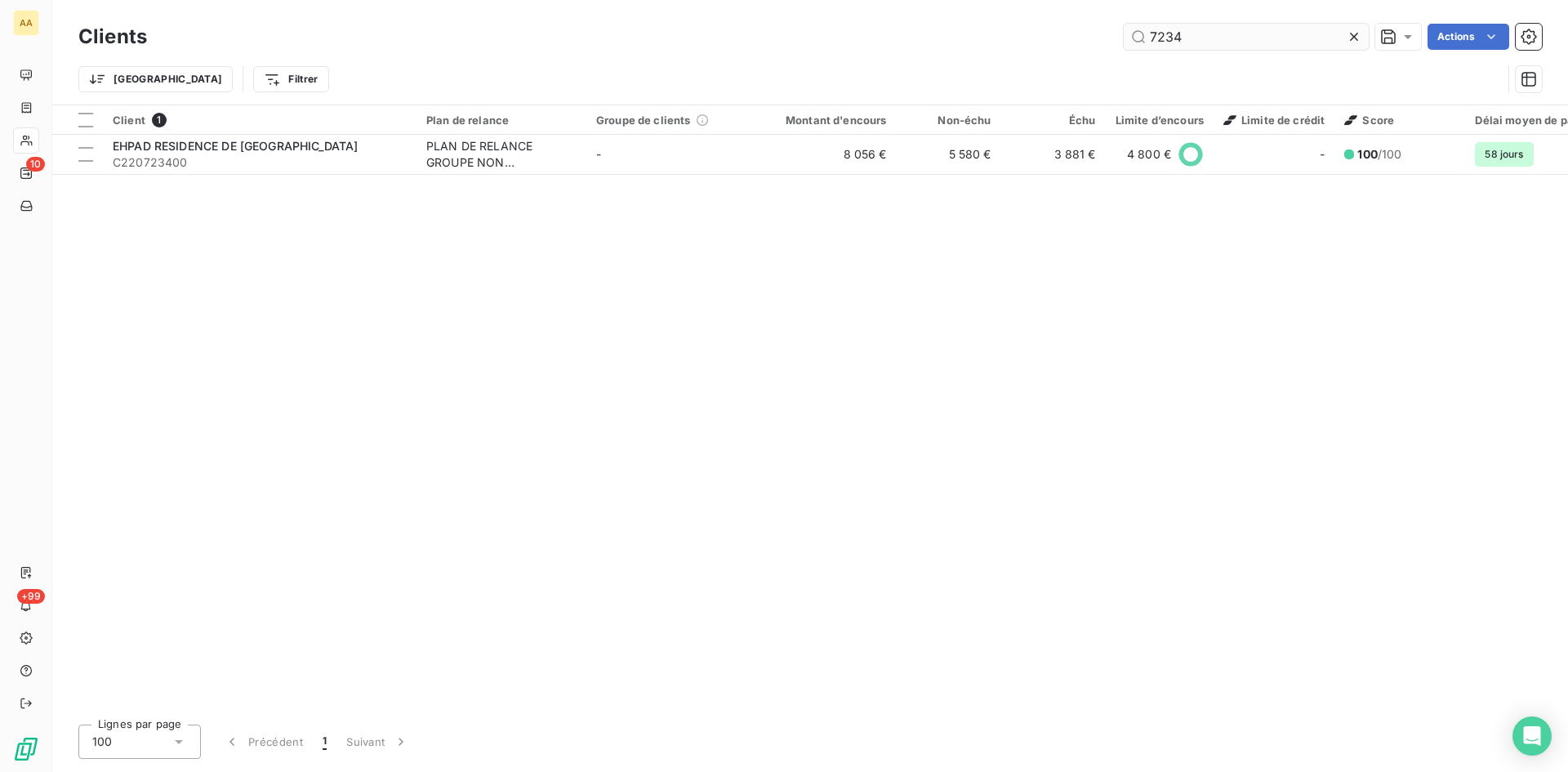
drag, startPoint x: 1165, startPoint y: 38, endPoint x: 1123, endPoint y: 38, distance: 42.0
click at [1124, 38] on input "7234" at bounding box center [1247, 36] width 245 height 26
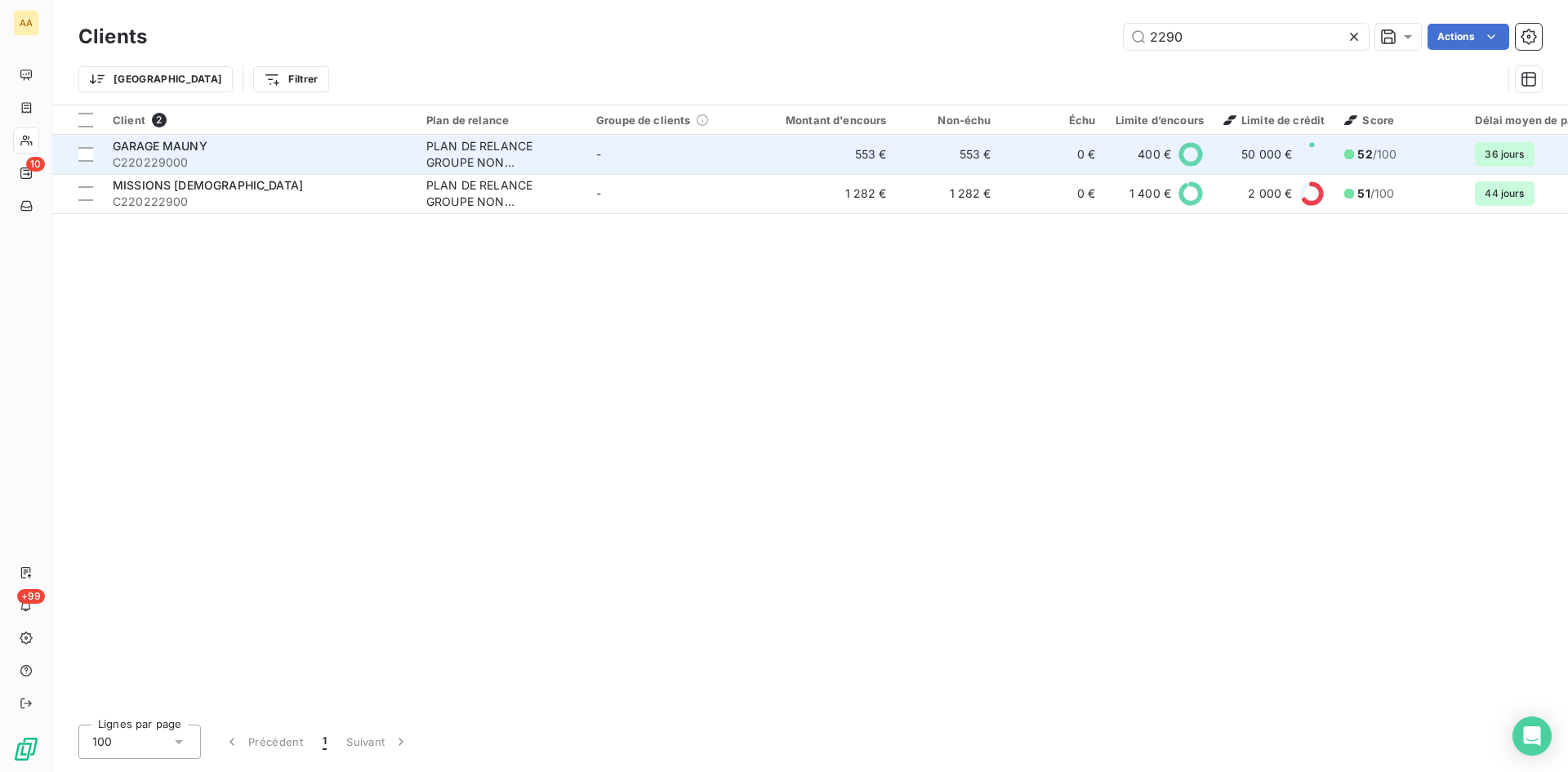
type input "2290"
click at [449, 161] on div "PLAN DE RELANCE GROUPE NON AUTOMATIQUE" at bounding box center [502, 155] width 150 height 33
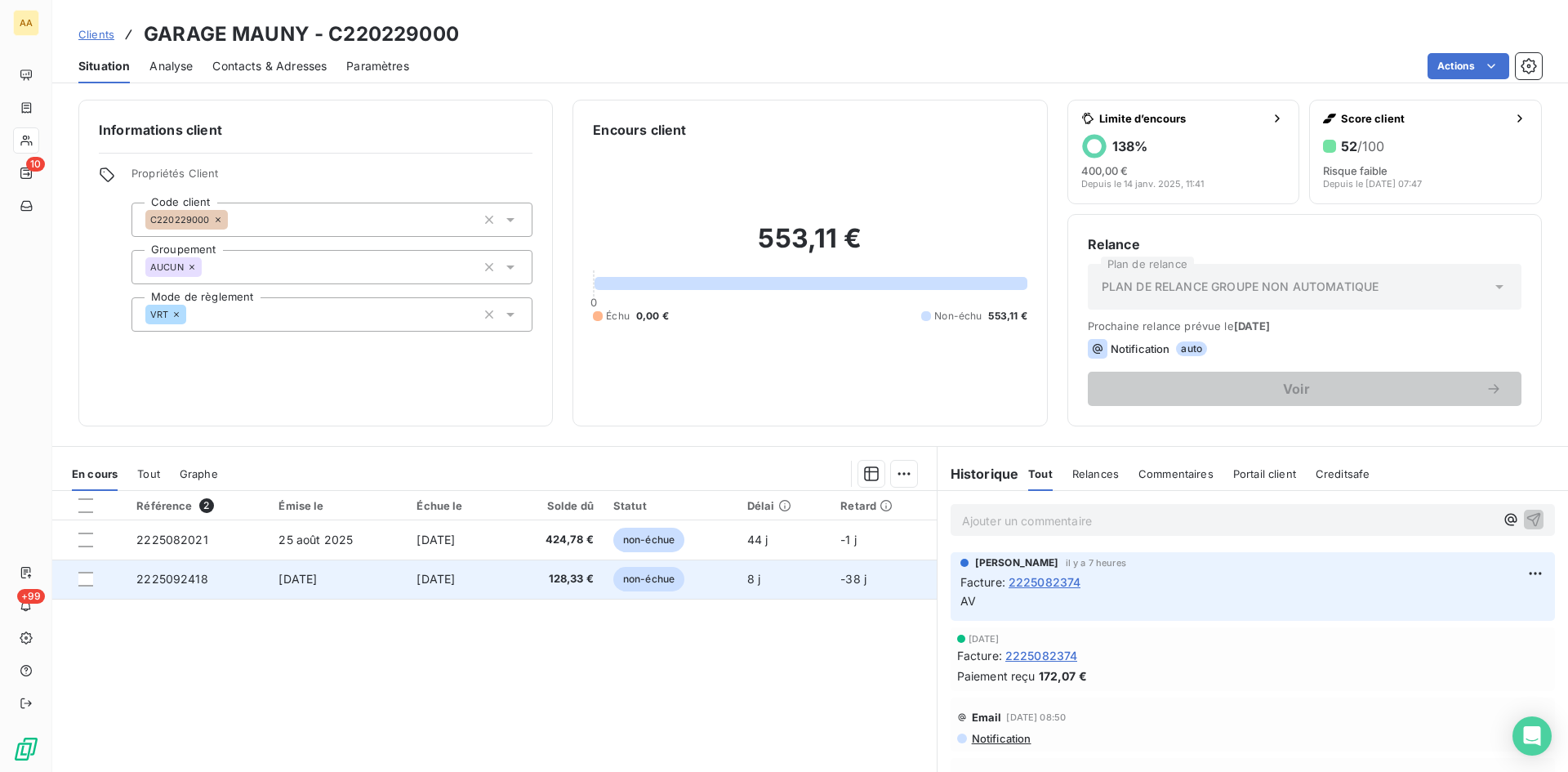
click at [155, 580] on span "2225092418" at bounding box center [172, 579] width 72 height 14
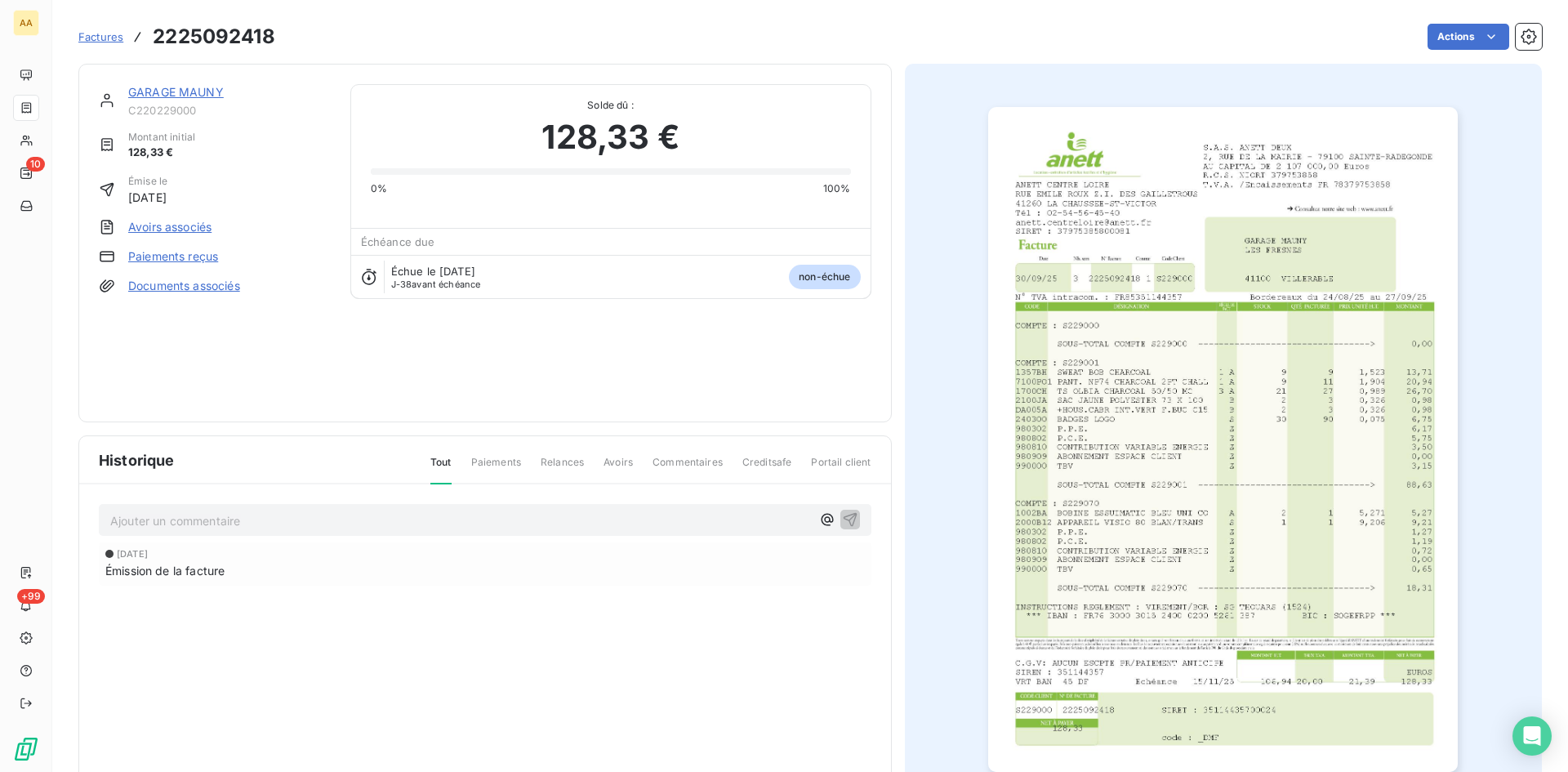
click at [1232, 361] on img "button" at bounding box center [1223, 440] width 470 height 665
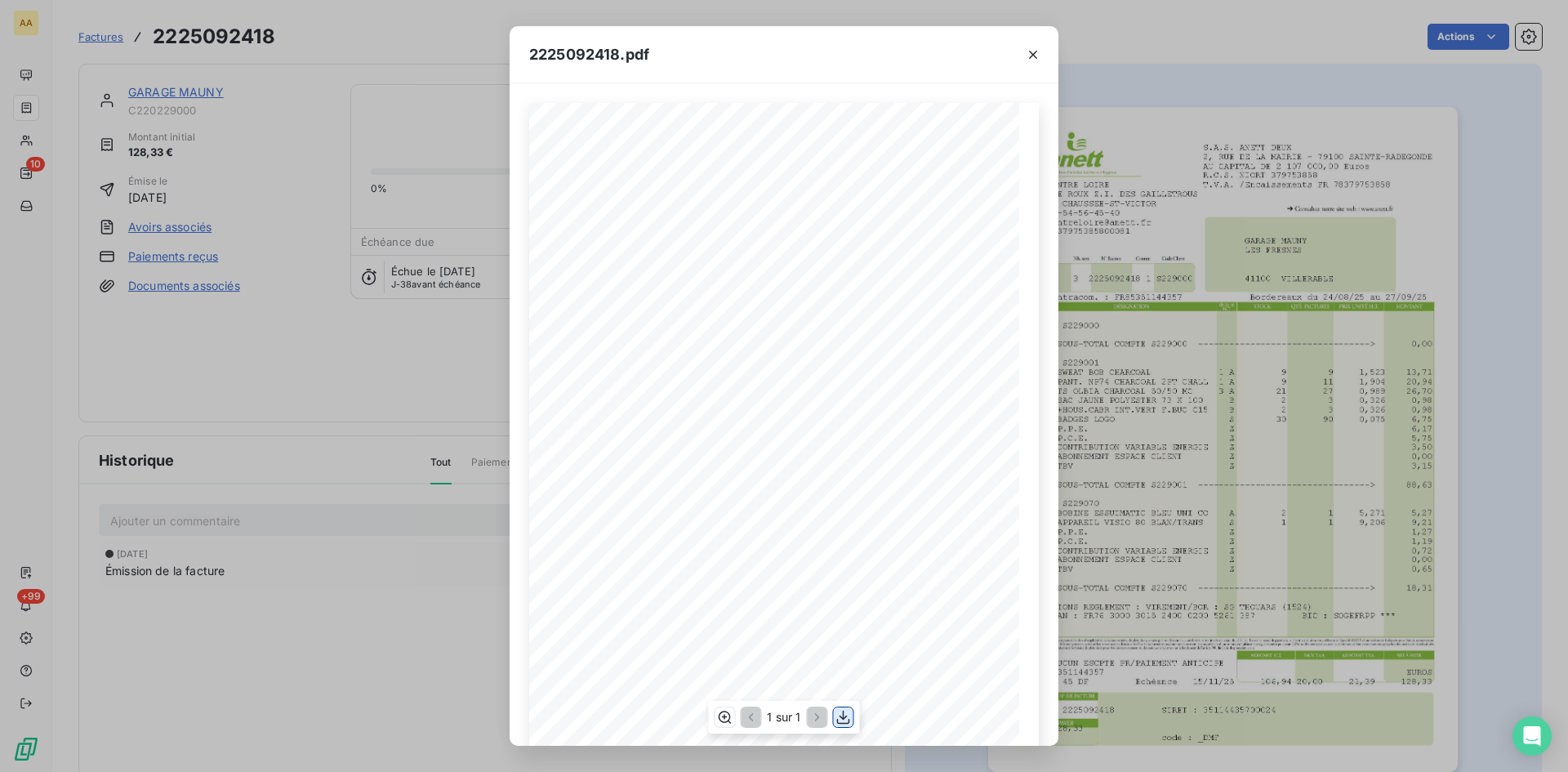
click at [840, 719] on icon "button" at bounding box center [844, 717] width 16 height 16
drag, startPoint x: 386, startPoint y: 213, endPoint x: 325, endPoint y: 216, distance: 61.1
click at [384, 214] on div "2225092418.pdf S.A.S. ANETT DEUX [STREET_ADDRESS] AU CAPITAL DE 2 107 000,00 Eu…" at bounding box center [784, 386] width 1568 height 772
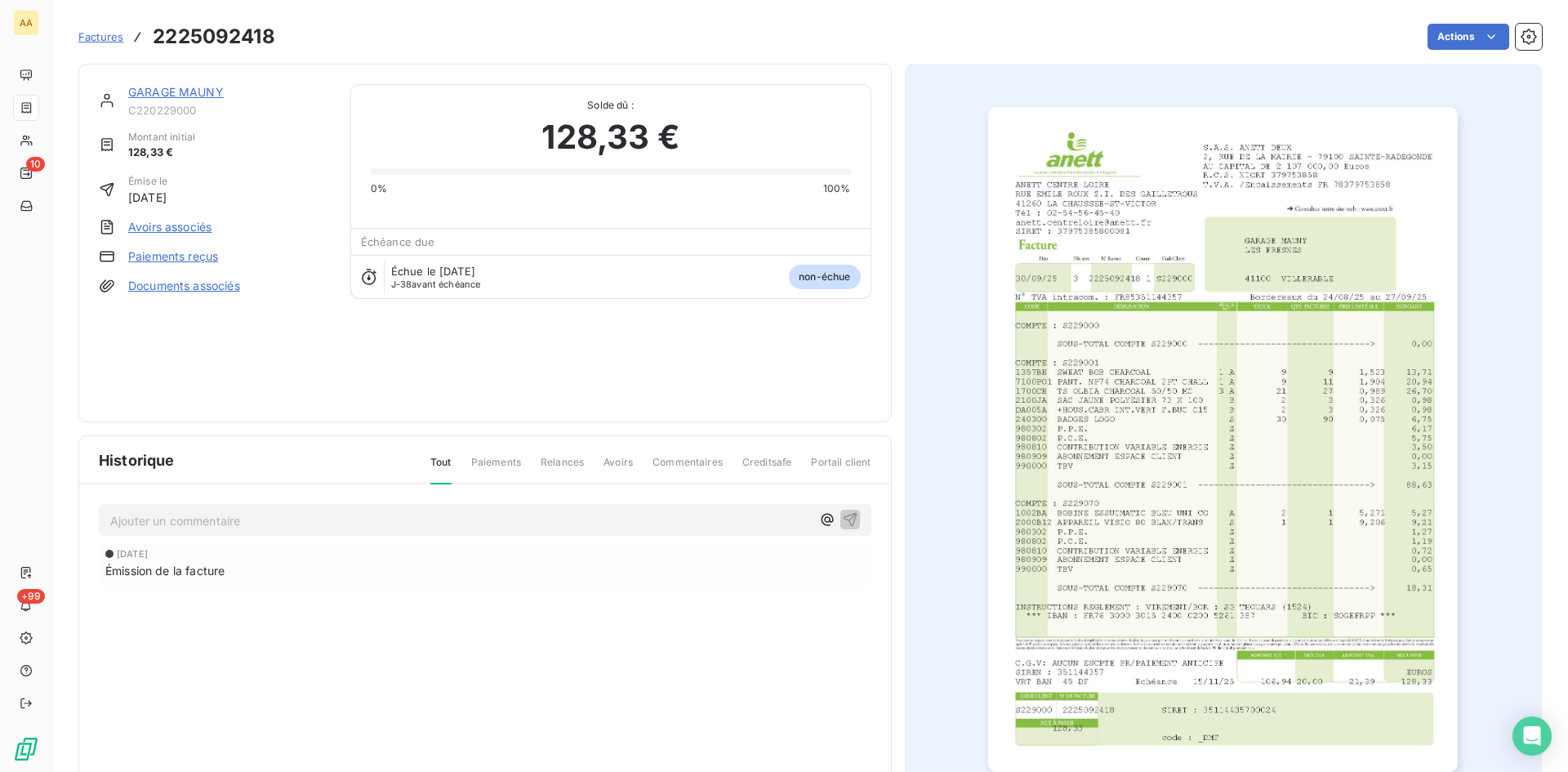
click at [194, 87] on link "GARAGE MAUNY" at bounding box center [176, 92] width 96 height 14
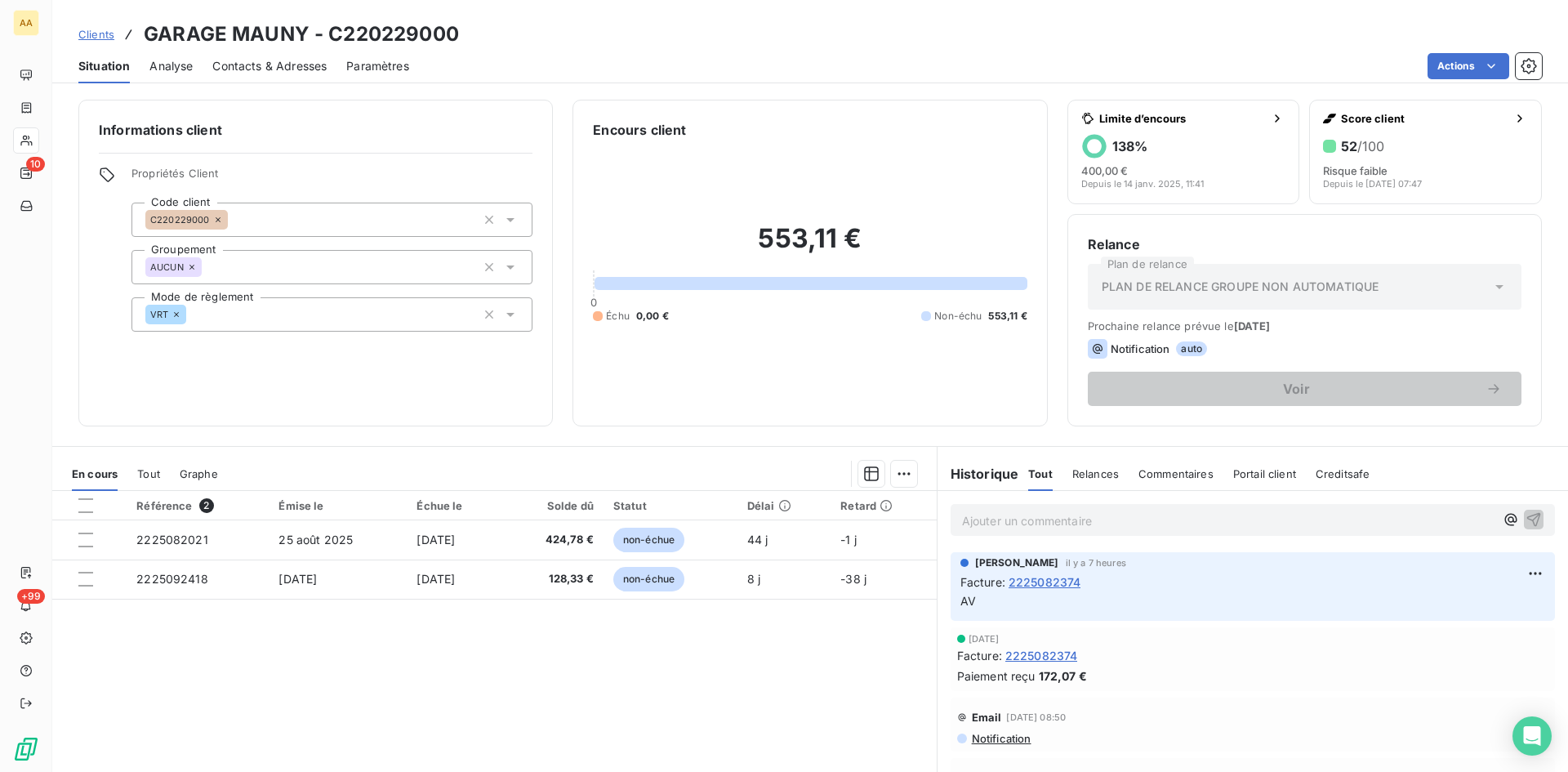
click at [1046, 525] on p "Ajouter un commentaire ﻿" at bounding box center [1228, 521] width 533 height 21
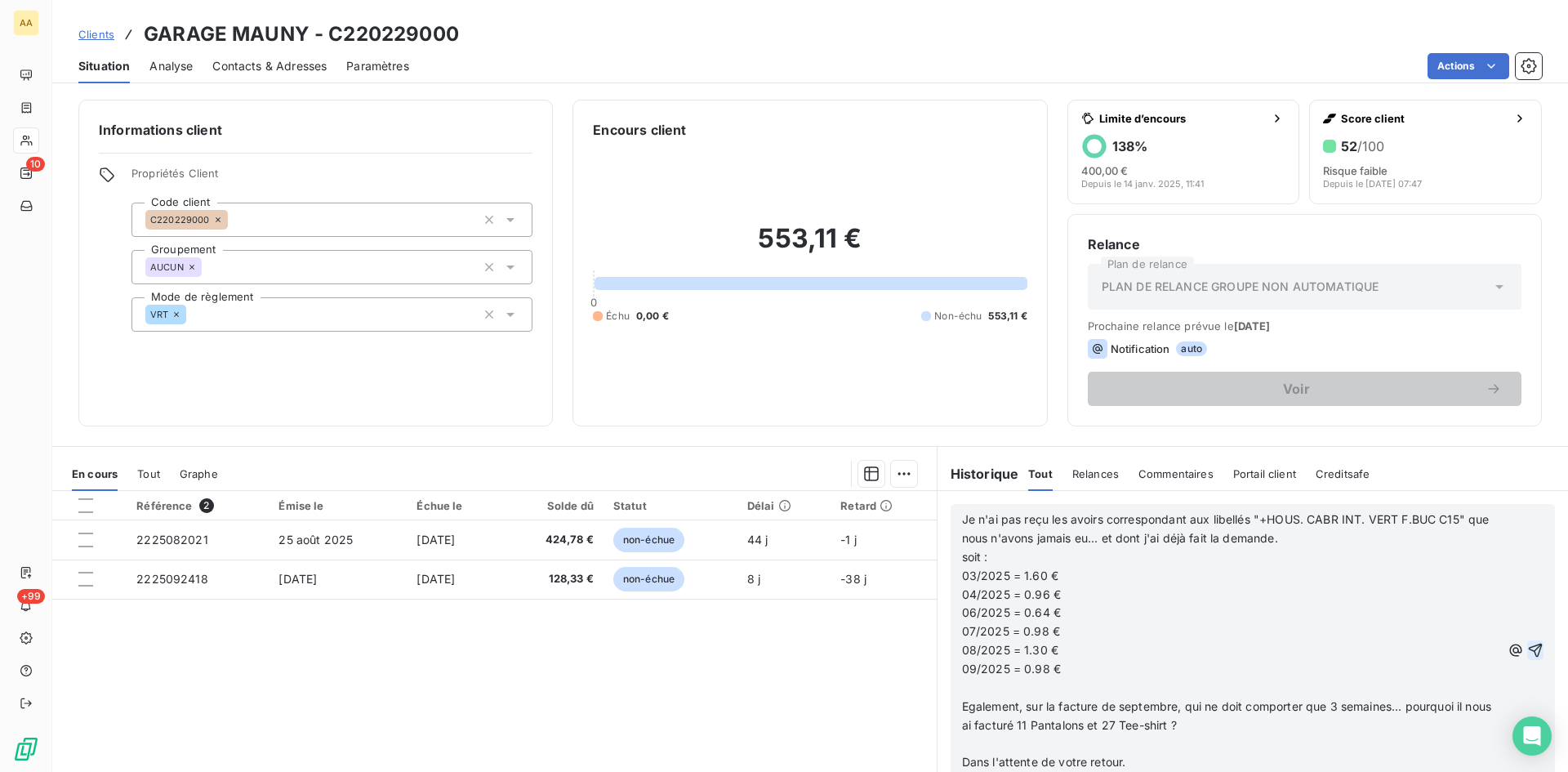
click at [1529, 649] on icon "button" at bounding box center [1536, 650] width 14 height 14
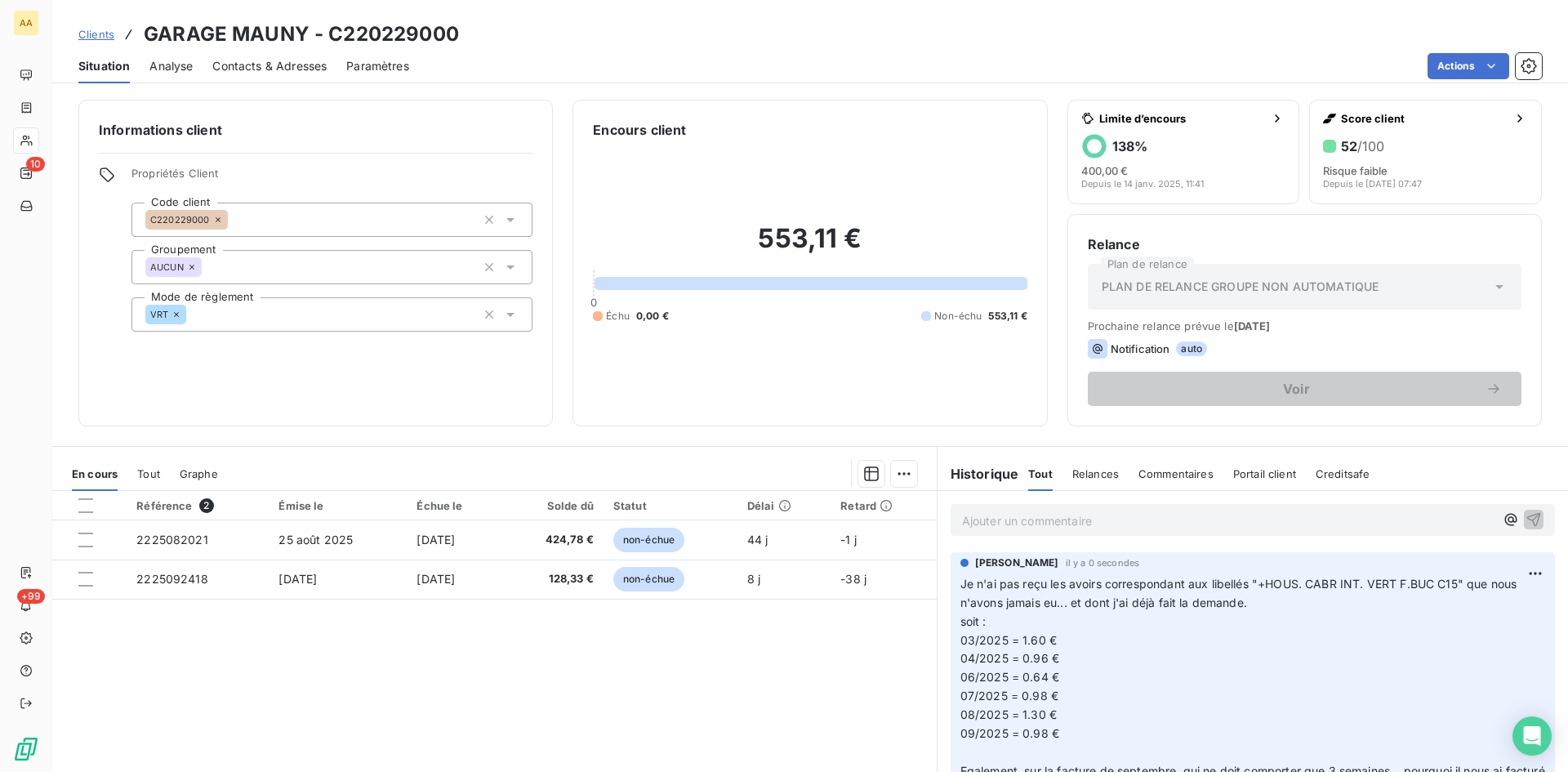
click at [1028, 521] on p "Ajouter un commentaire ﻿" at bounding box center [1228, 521] width 533 height 21
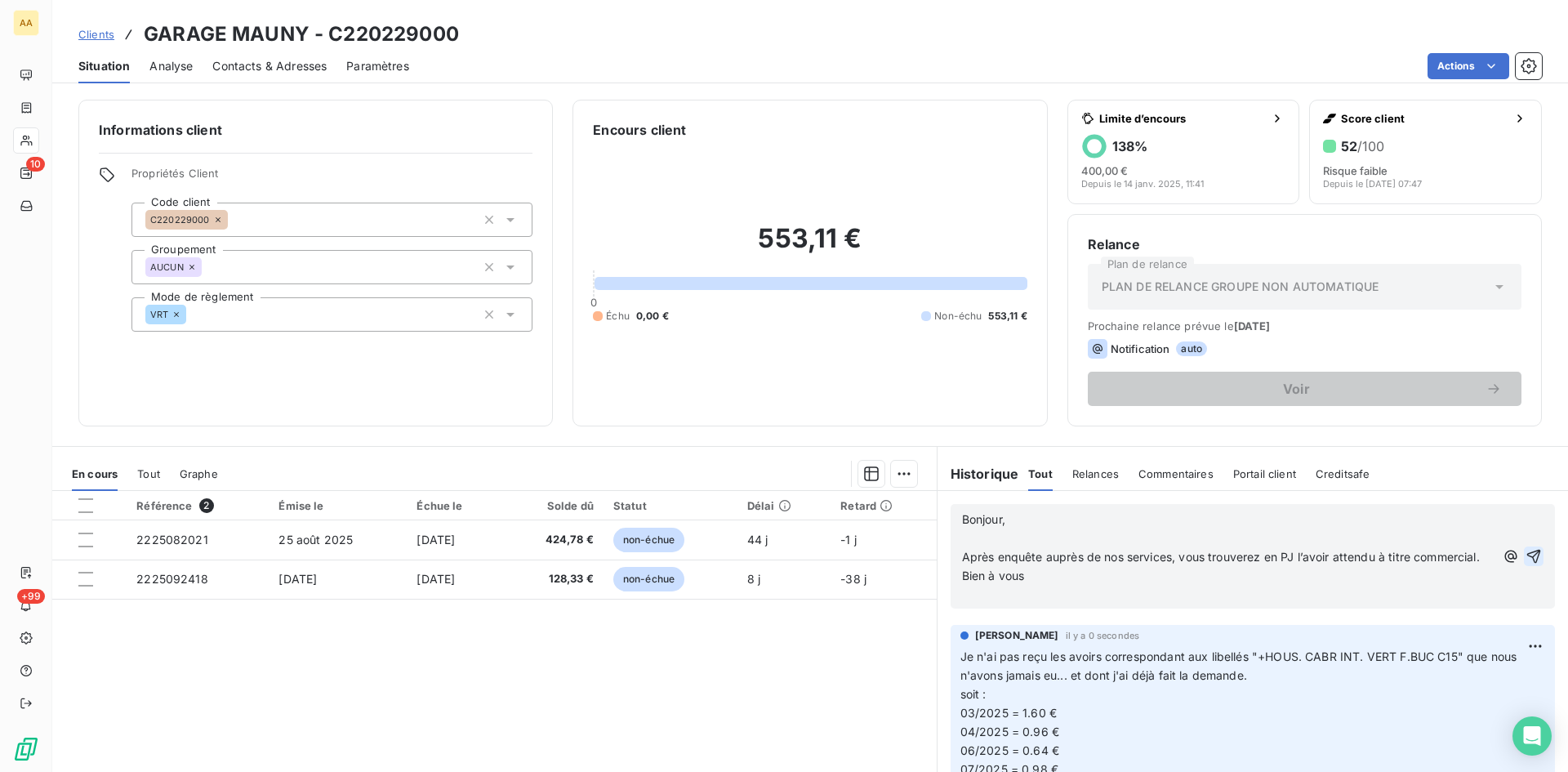
click at [983, 604] on p "﻿" at bounding box center [1228, 595] width 533 height 19
click at [1526, 559] on icon "button" at bounding box center [1533, 556] width 16 height 16
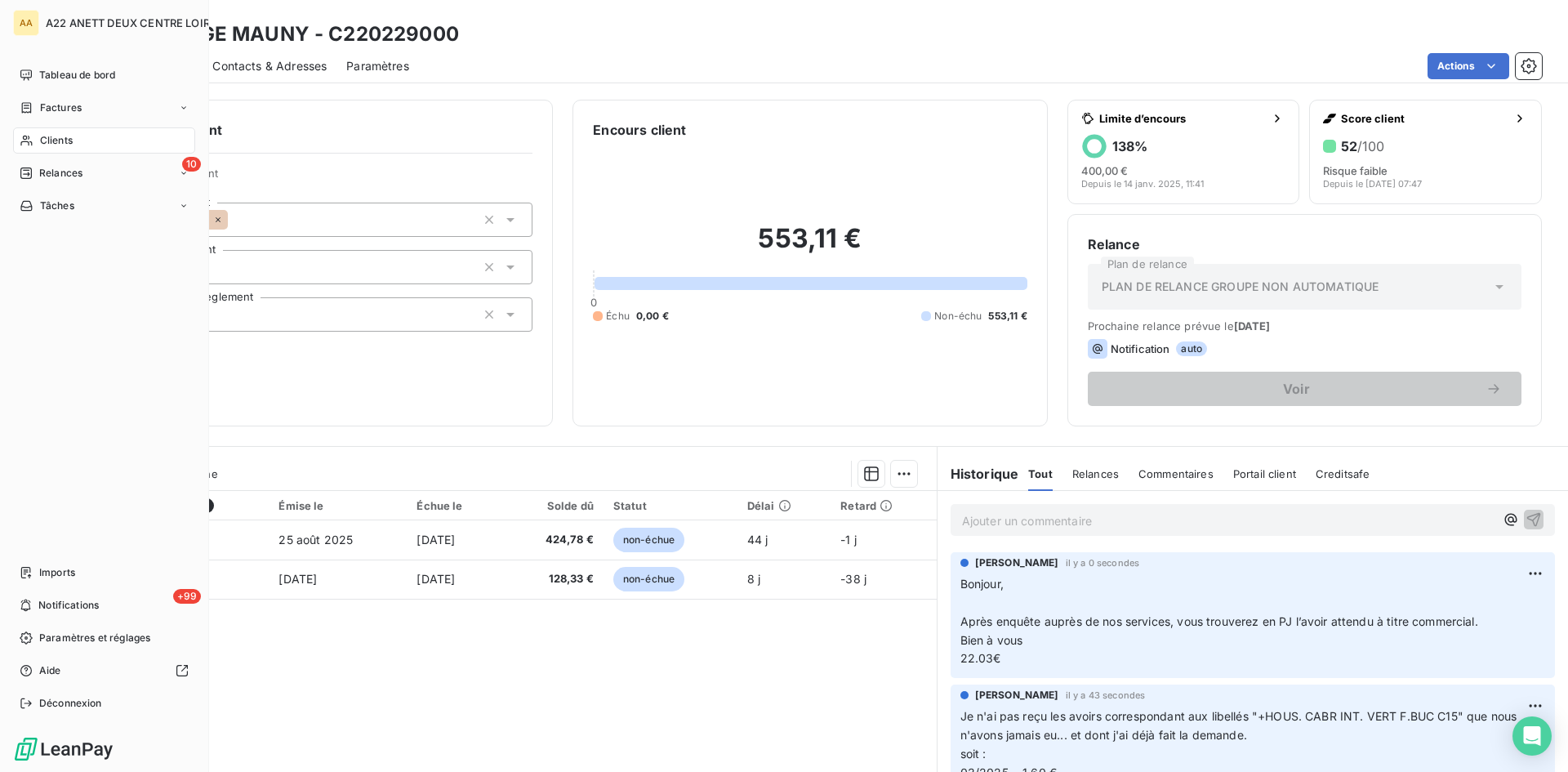
click at [47, 133] on span "Clients" at bounding box center [56, 140] width 33 height 15
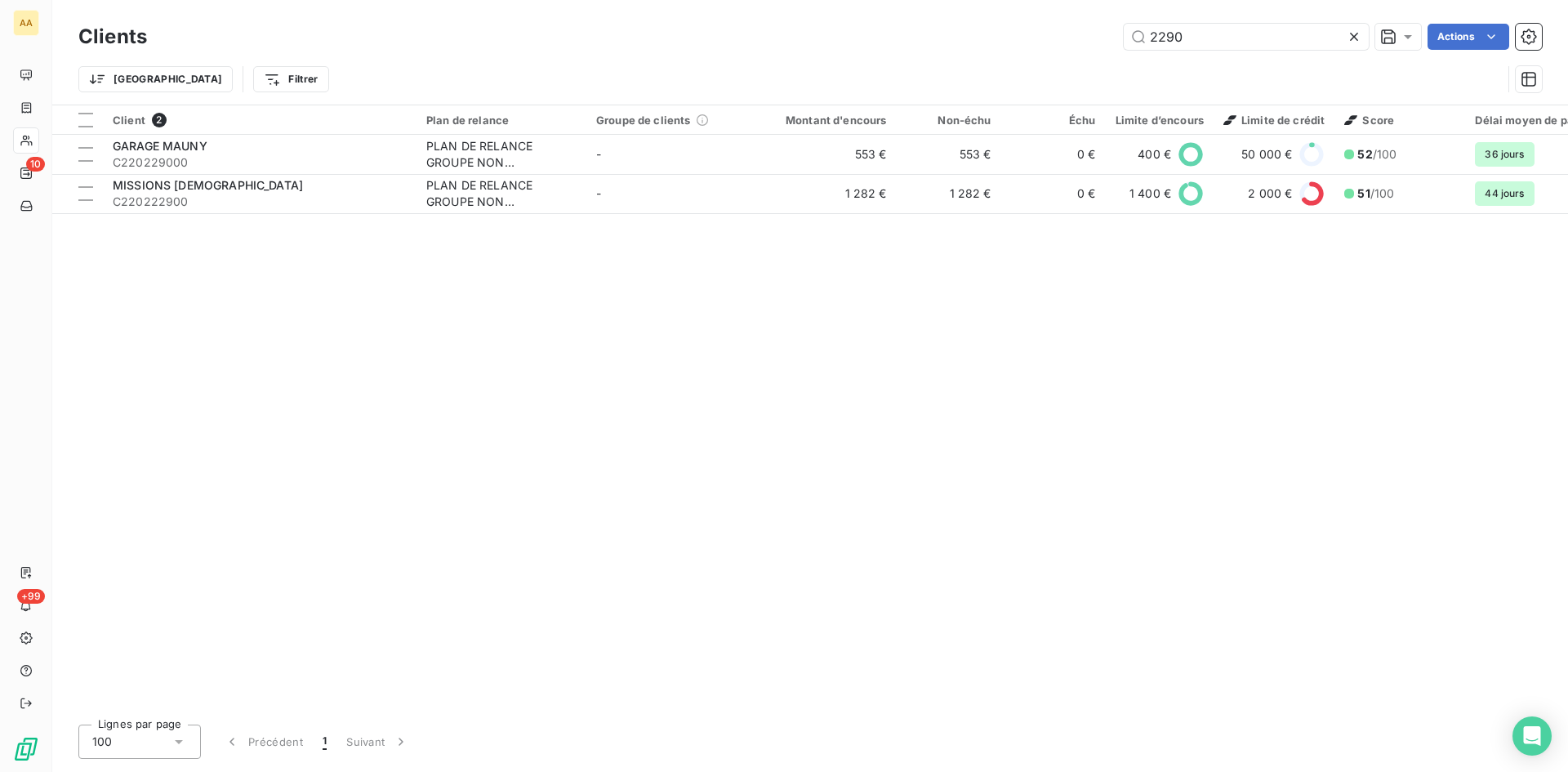
drag, startPoint x: 1168, startPoint y: 37, endPoint x: 1114, endPoint y: 36, distance: 54.0
click at [1118, 36] on div "2290 Actions" at bounding box center [854, 36] width 1375 height 26
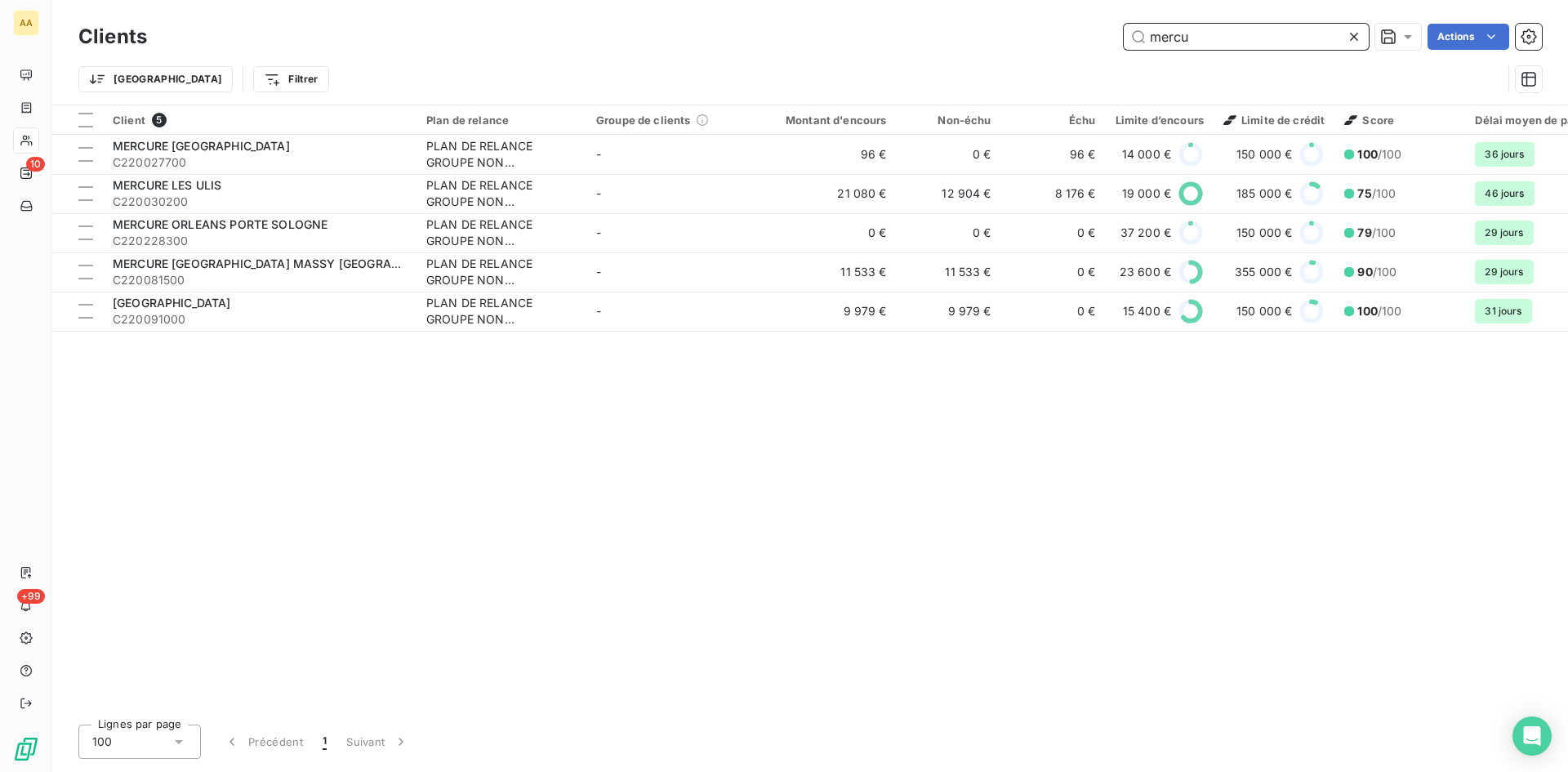
drag, startPoint x: 1176, startPoint y: 41, endPoint x: 1131, endPoint y: 41, distance: 45.0
click at [1131, 41] on input "mercu" at bounding box center [1247, 36] width 245 height 26
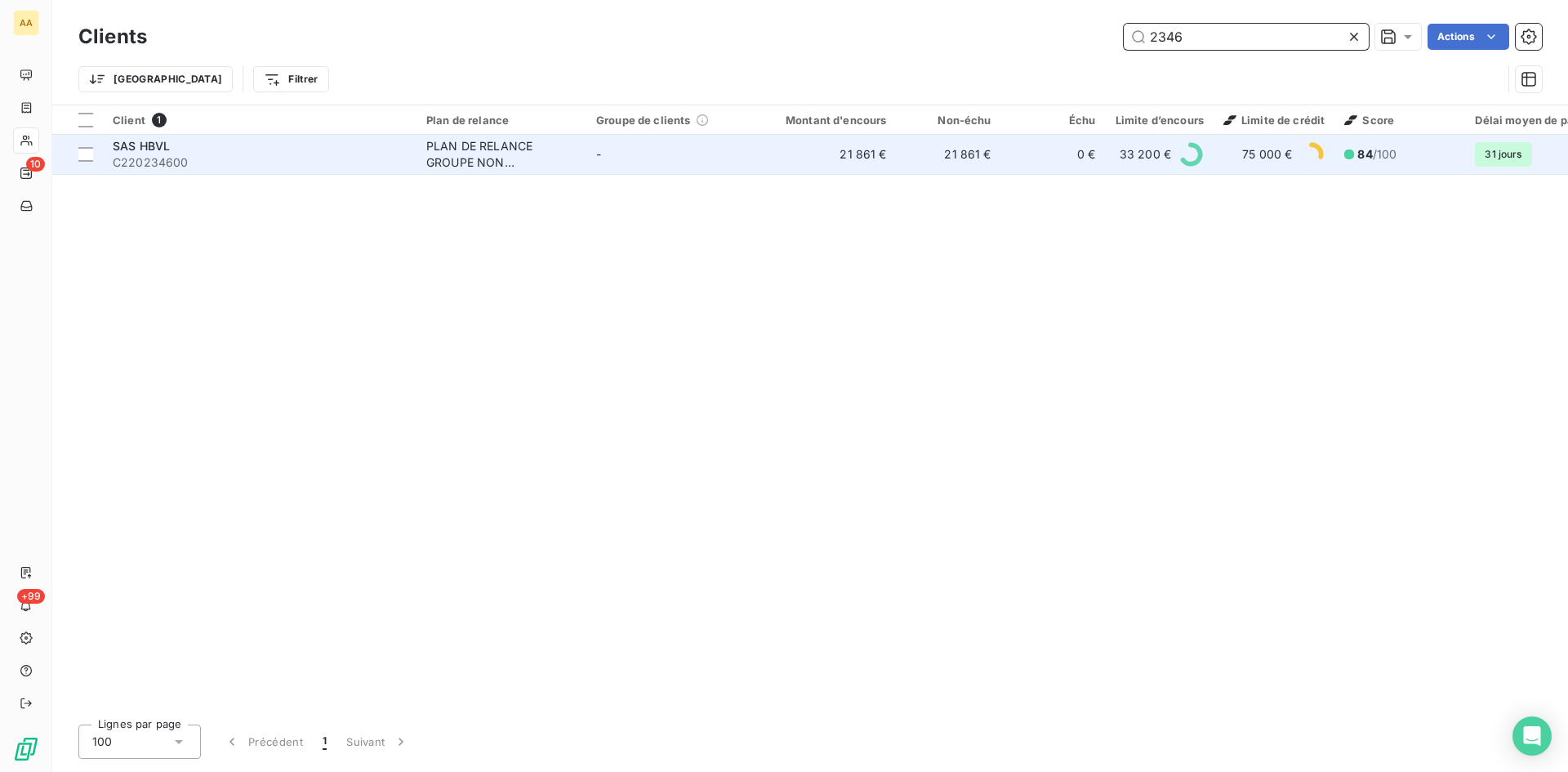
type input "2346"
click at [459, 158] on div "PLAN DE RELANCE GROUPE NON AUTOMATIQUE" at bounding box center [502, 155] width 150 height 33
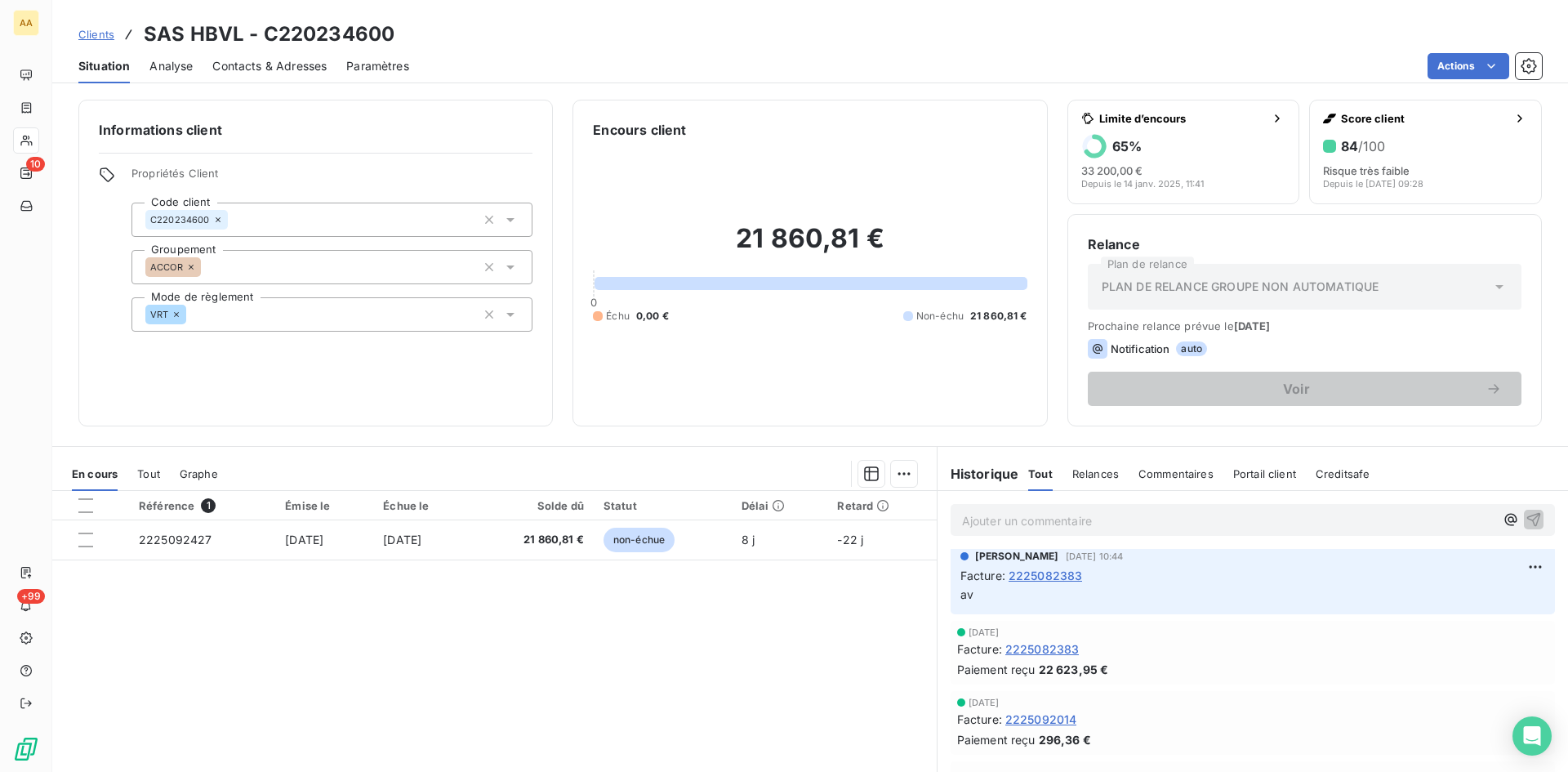
scroll to position [163, 0]
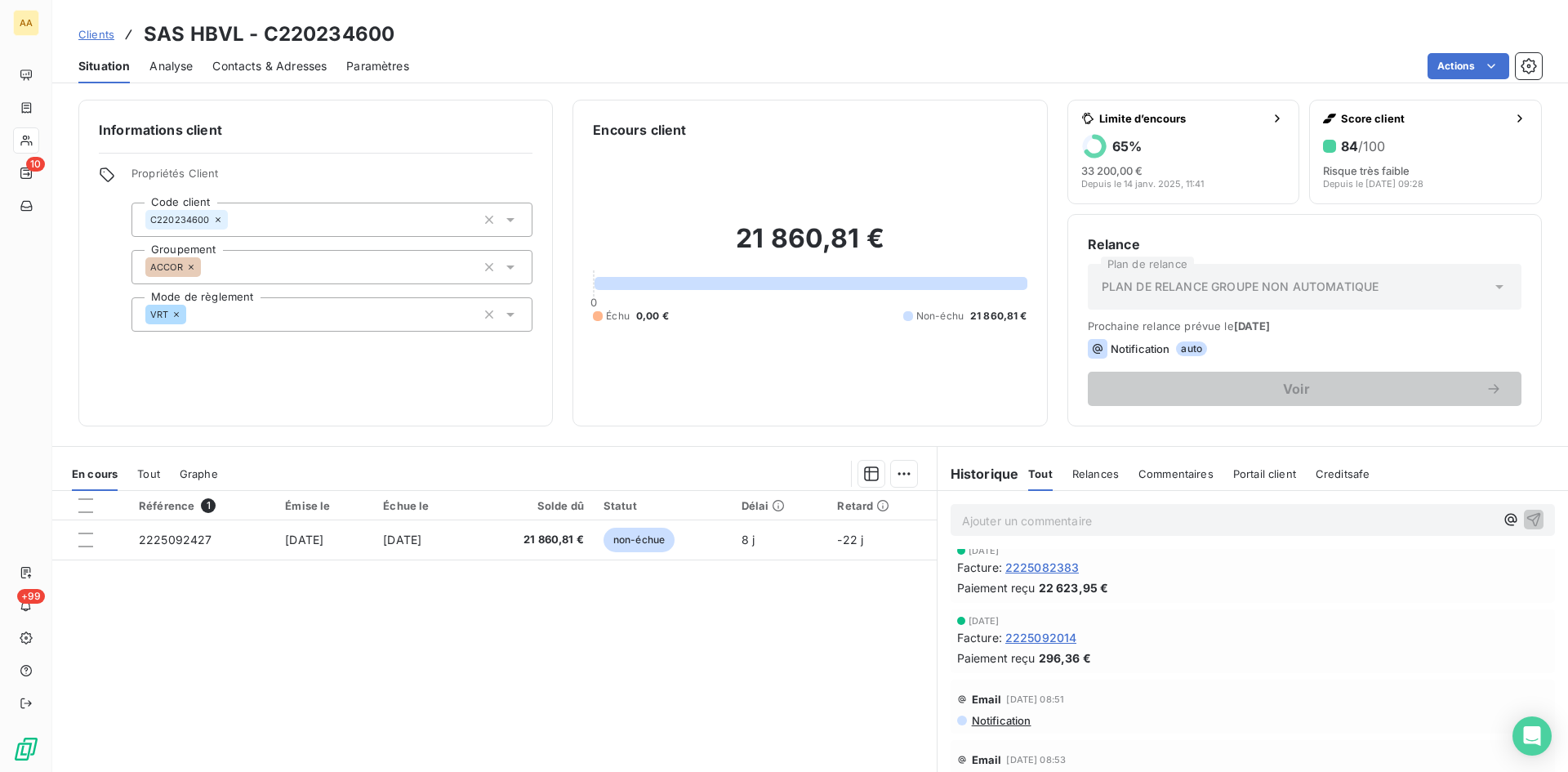
click at [1034, 640] on span "2225092014" at bounding box center [1041, 637] width 72 height 17
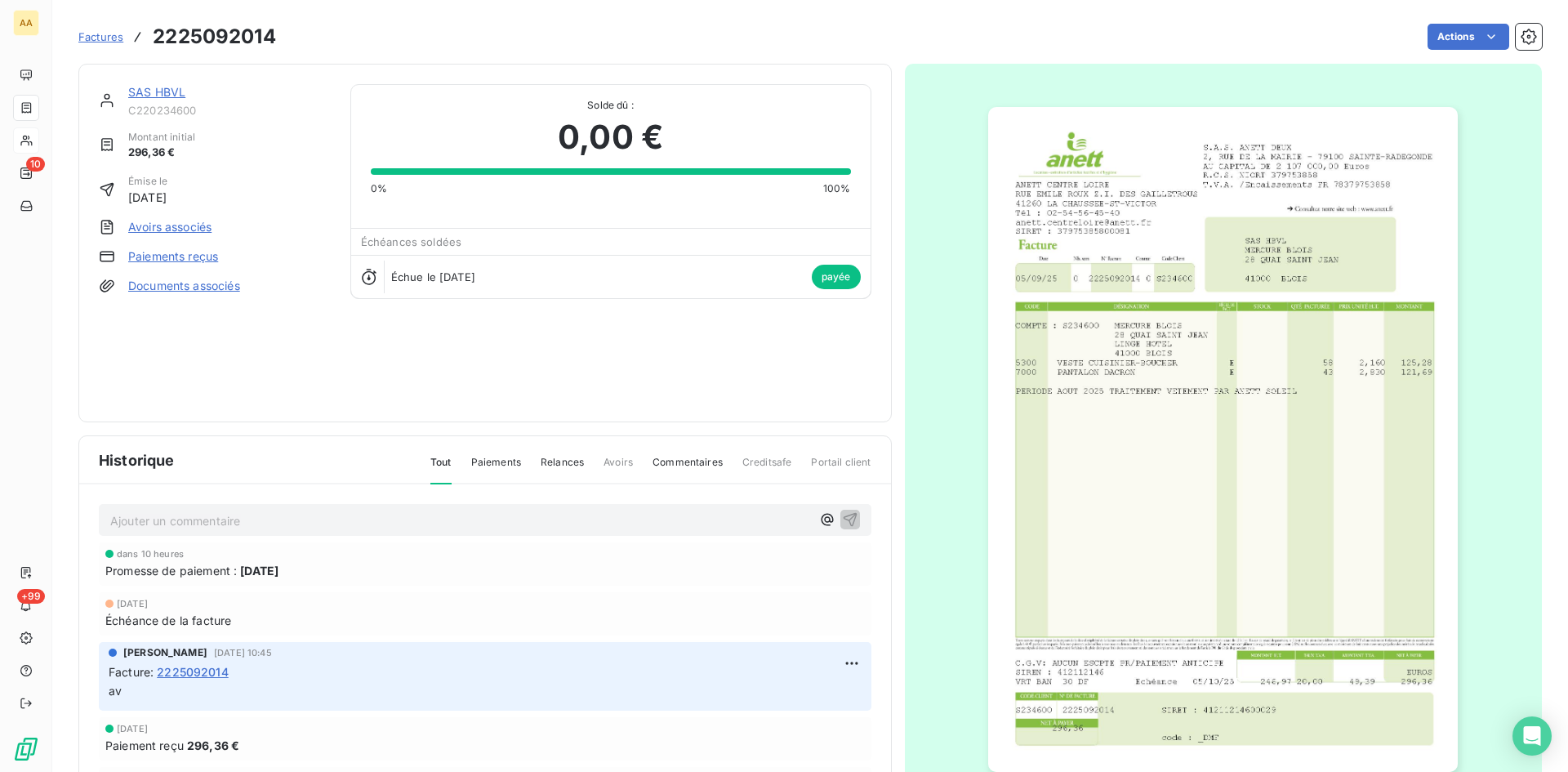
click at [1220, 313] on img "button" at bounding box center [1223, 440] width 470 height 665
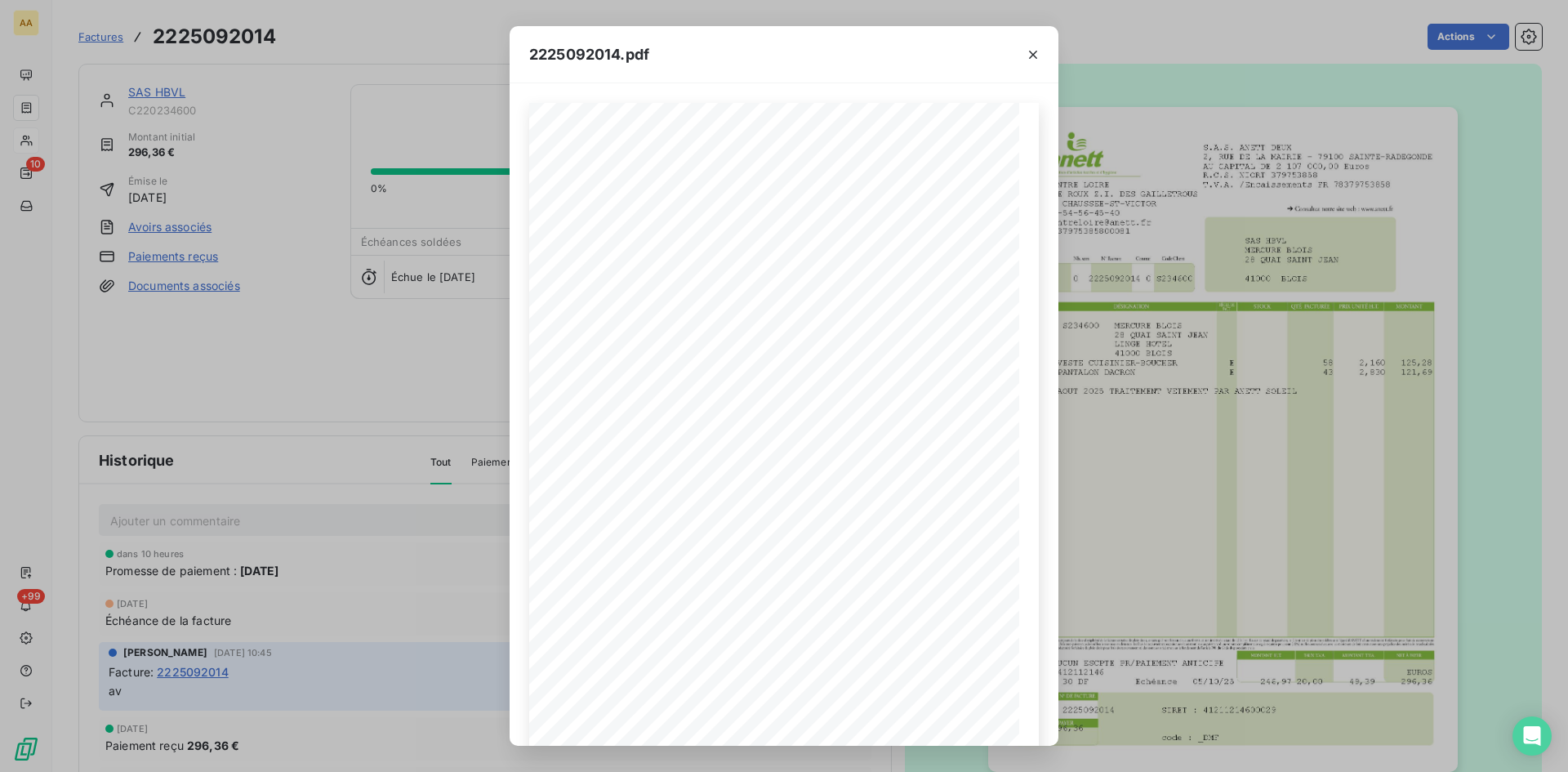
drag, startPoint x: 1356, startPoint y: 642, endPoint x: 1236, endPoint y: 612, distance: 123.7
click at [1356, 642] on div "2225092014.pdf S.A.S. ANETT DEUX [STREET_ADDRESS] AU CAPITAL DE 2 107 000,00 Eu…" at bounding box center [784, 386] width 1568 height 772
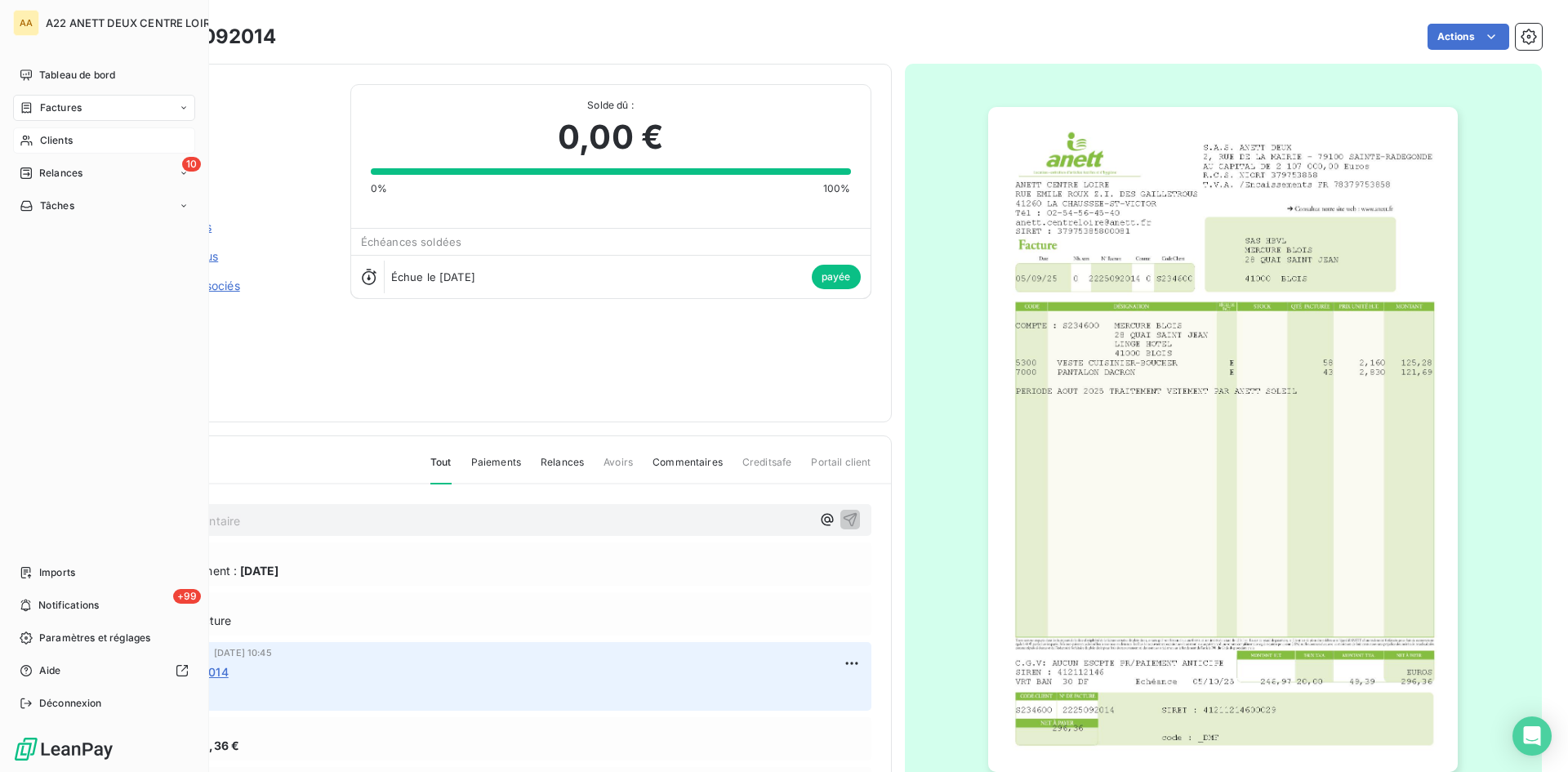
click at [65, 144] on span "Clients" at bounding box center [56, 140] width 33 height 15
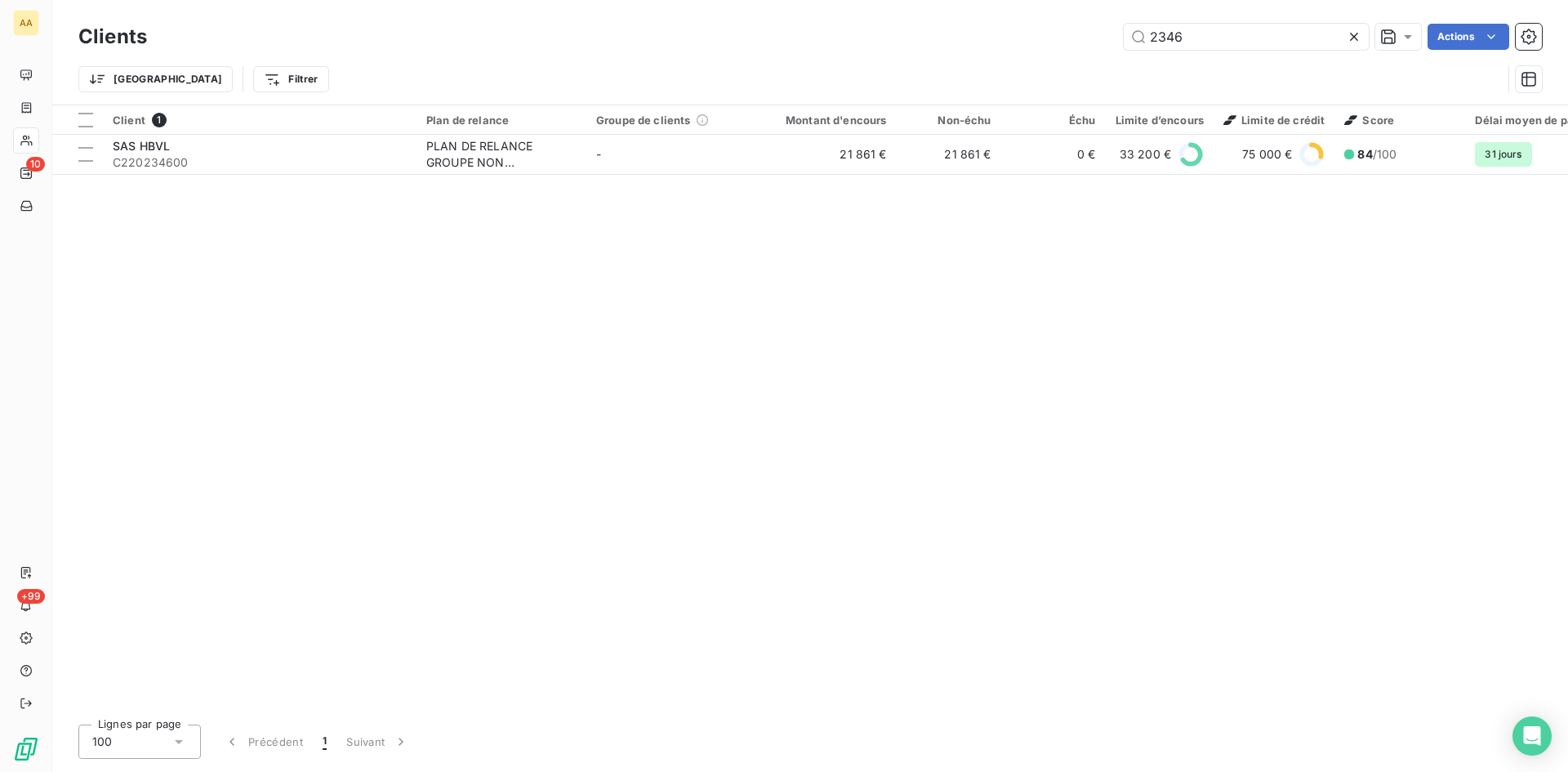
drag, startPoint x: 1216, startPoint y: 33, endPoint x: 1090, endPoint y: 31, distance: 126.0
click at [1090, 31] on div "2346 Actions" at bounding box center [854, 36] width 1375 height 26
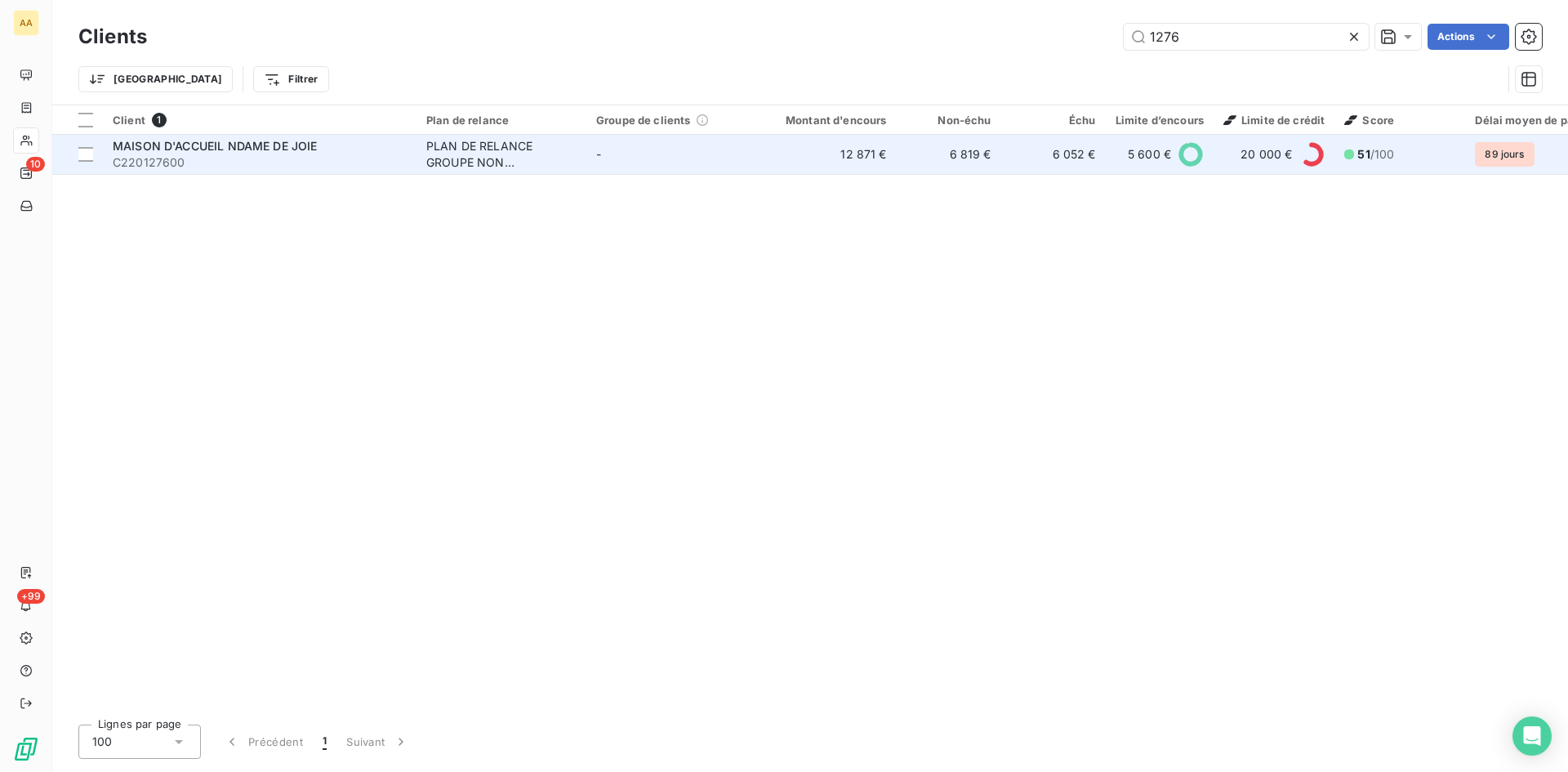
type input "1276"
click at [503, 152] on div "PLAN DE RELANCE GROUPE NON AUTOMATIQUE" at bounding box center [502, 155] width 150 height 33
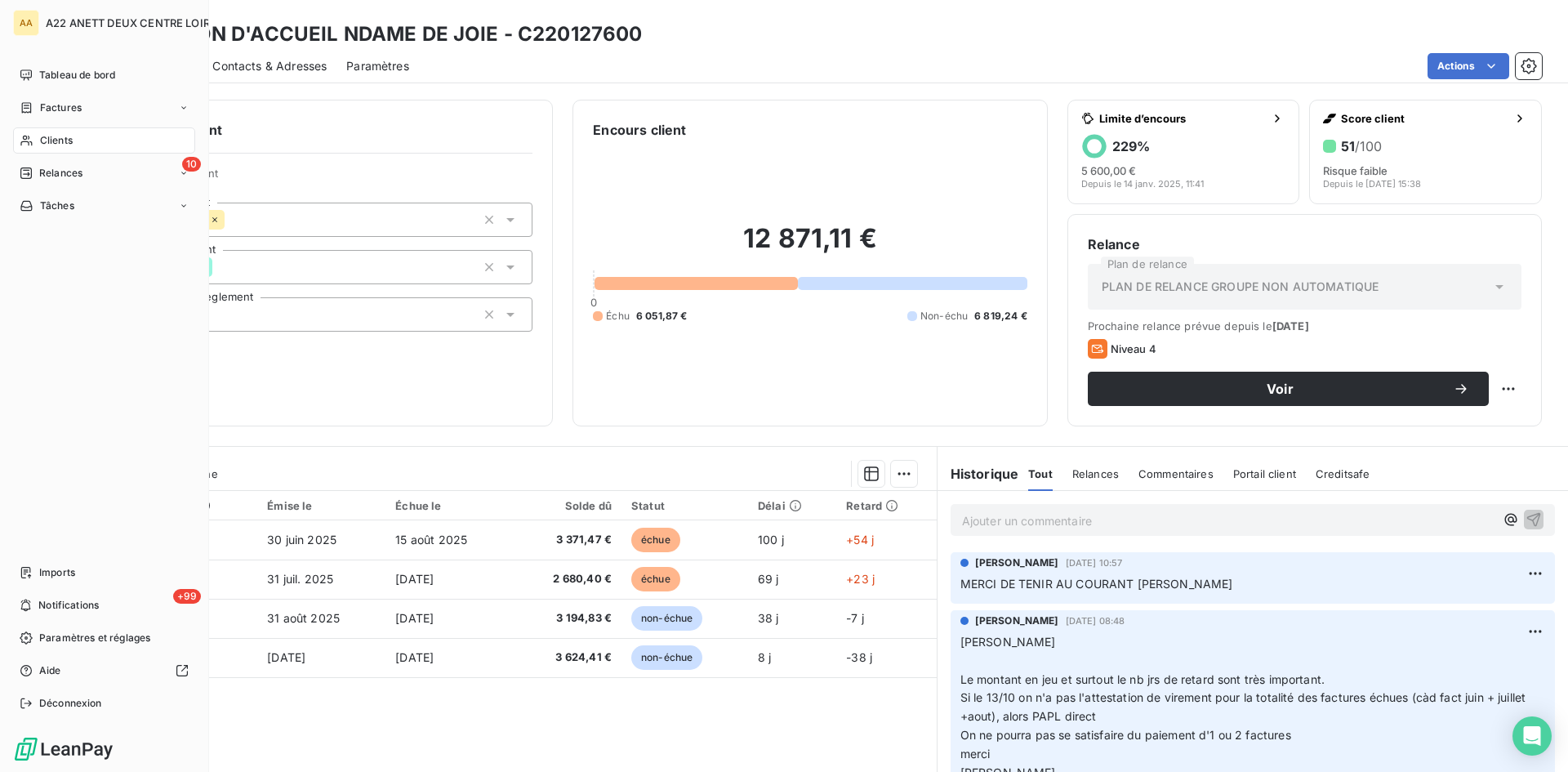
drag, startPoint x: 51, startPoint y: 139, endPoint x: 88, endPoint y: 134, distance: 37.3
click at [45, 139] on span "Clients" at bounding box center [56, 140] width 33 height 15
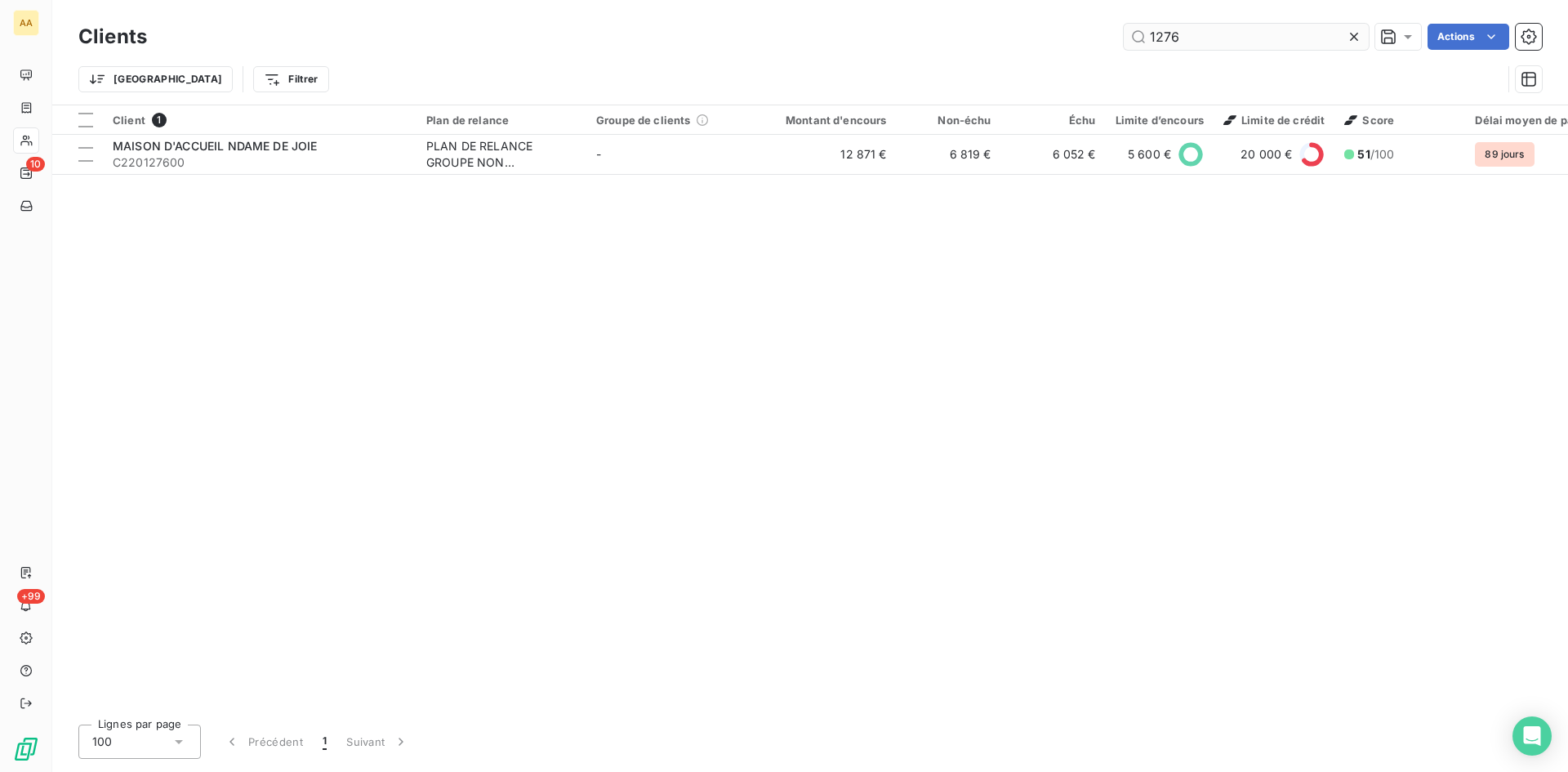
drag, startPoint x: 1198, startPoint y: 45, endPoint x: 1125, endPoint y: 49, distance: 73.1
click at [1125, 49] on input "1276" at bounding box center [1247, 36] width 245 height 26
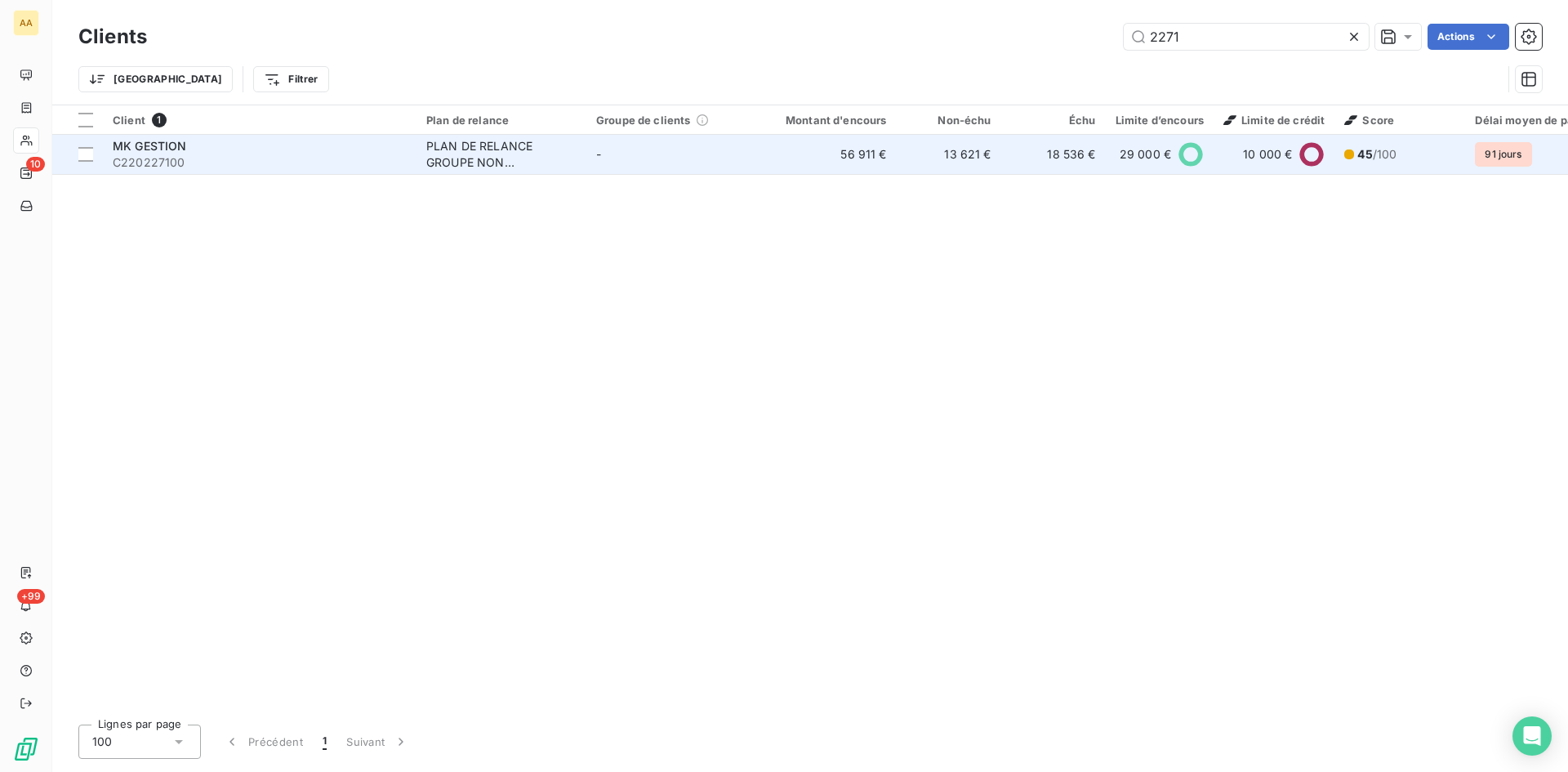
type input "2271"
click at [481, 145] on div "PLAN DE RELANCE GROUPE NON AUTOMATIQUE" at bounding box center [502, 155] width 150 height 33
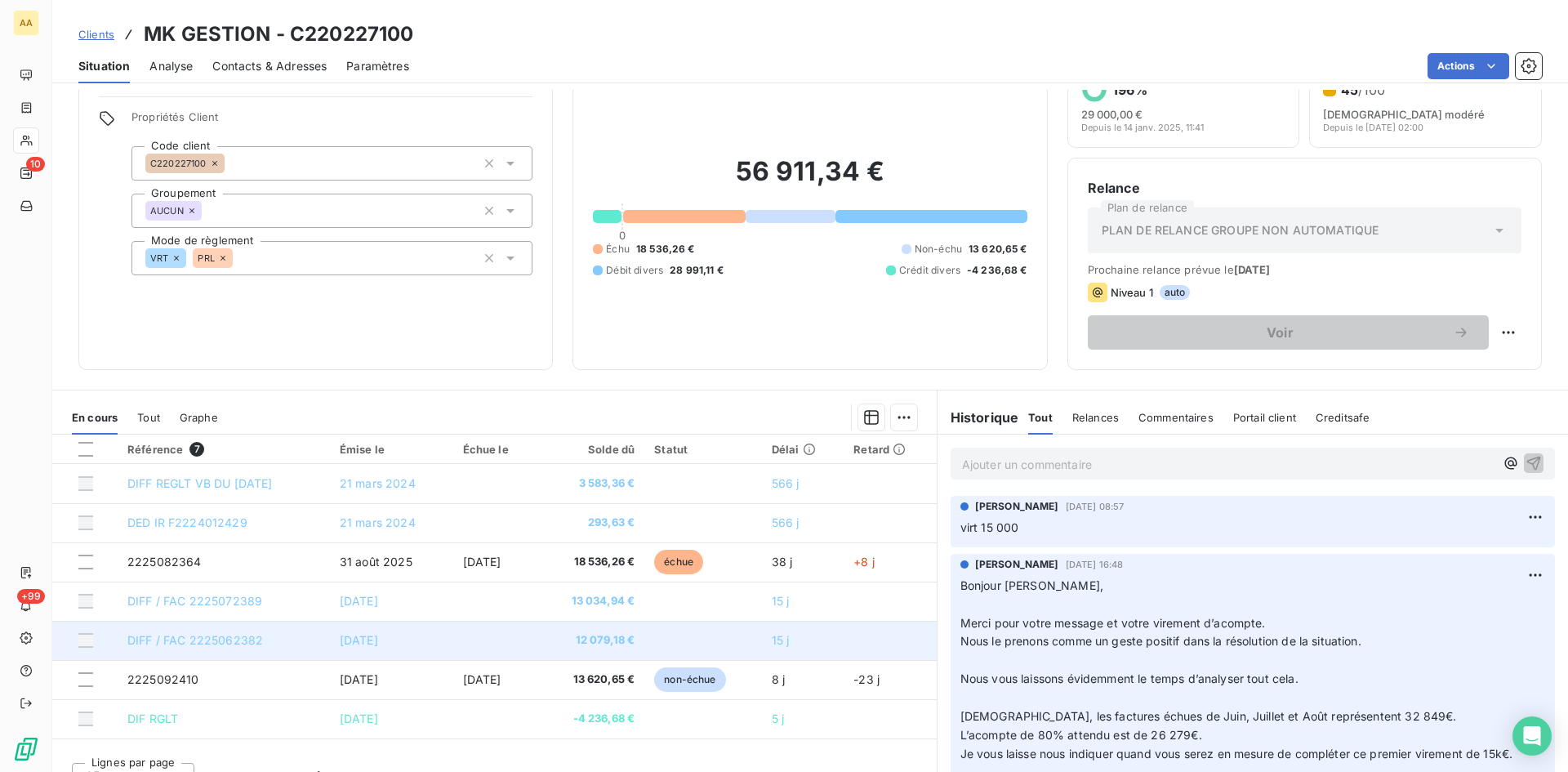
scroll to position [83, 0]
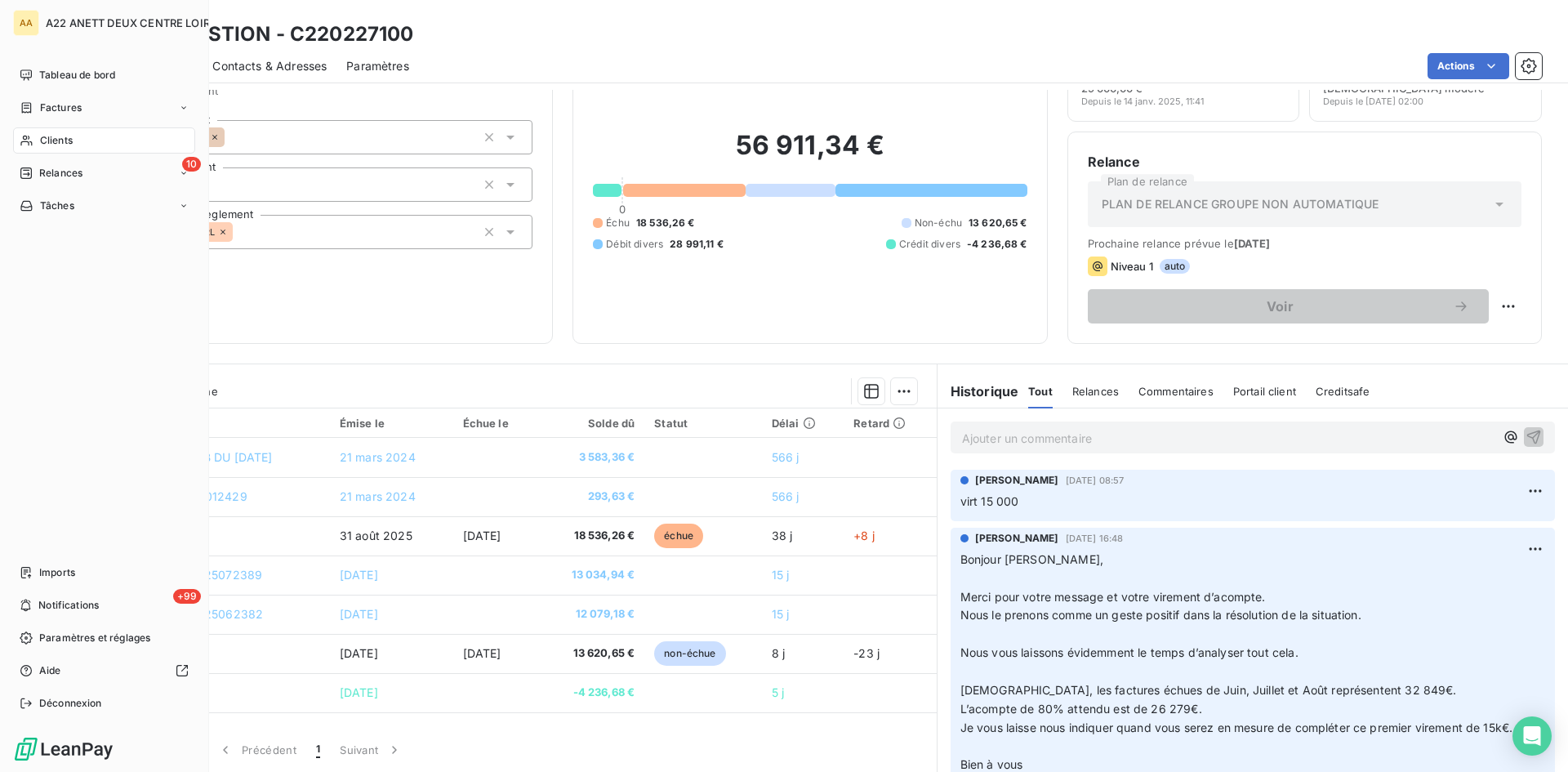
drag, startPoint x: 47, startPoint y: 130, endPoint x: 120, endPoint y: 133, distance: 73.1
click at [47, 130] on div "Clients" at bounding box center [104, 141] width 182 height 26
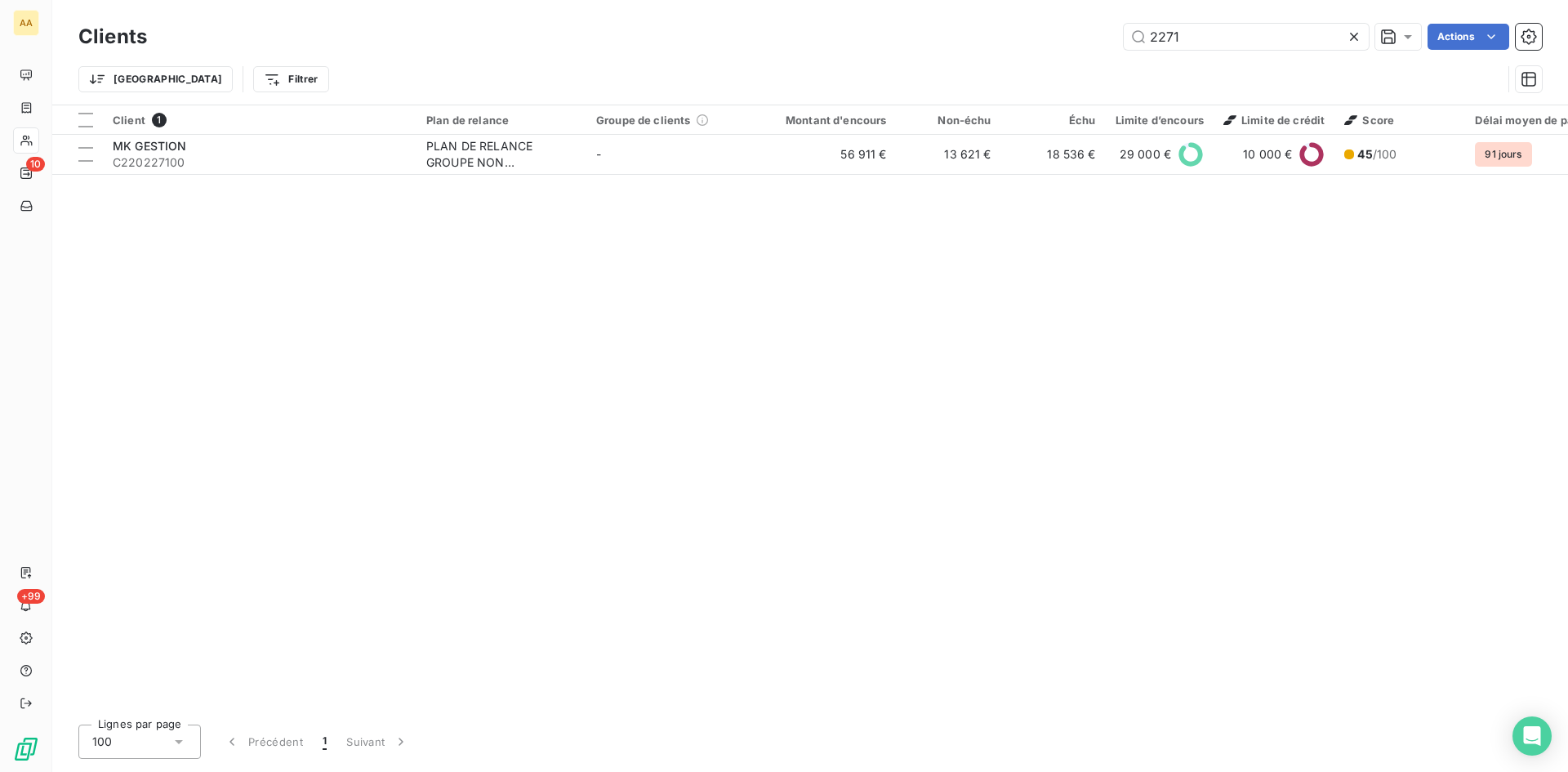
drag, startPoint x: 1150, startPoint y: 48, endPoint x: 1107, endPoint y: 47, distance: 43.0
click at [1107, 47] on div "2271 Actions" at bounding box center [854, 36] width 1375 height 26
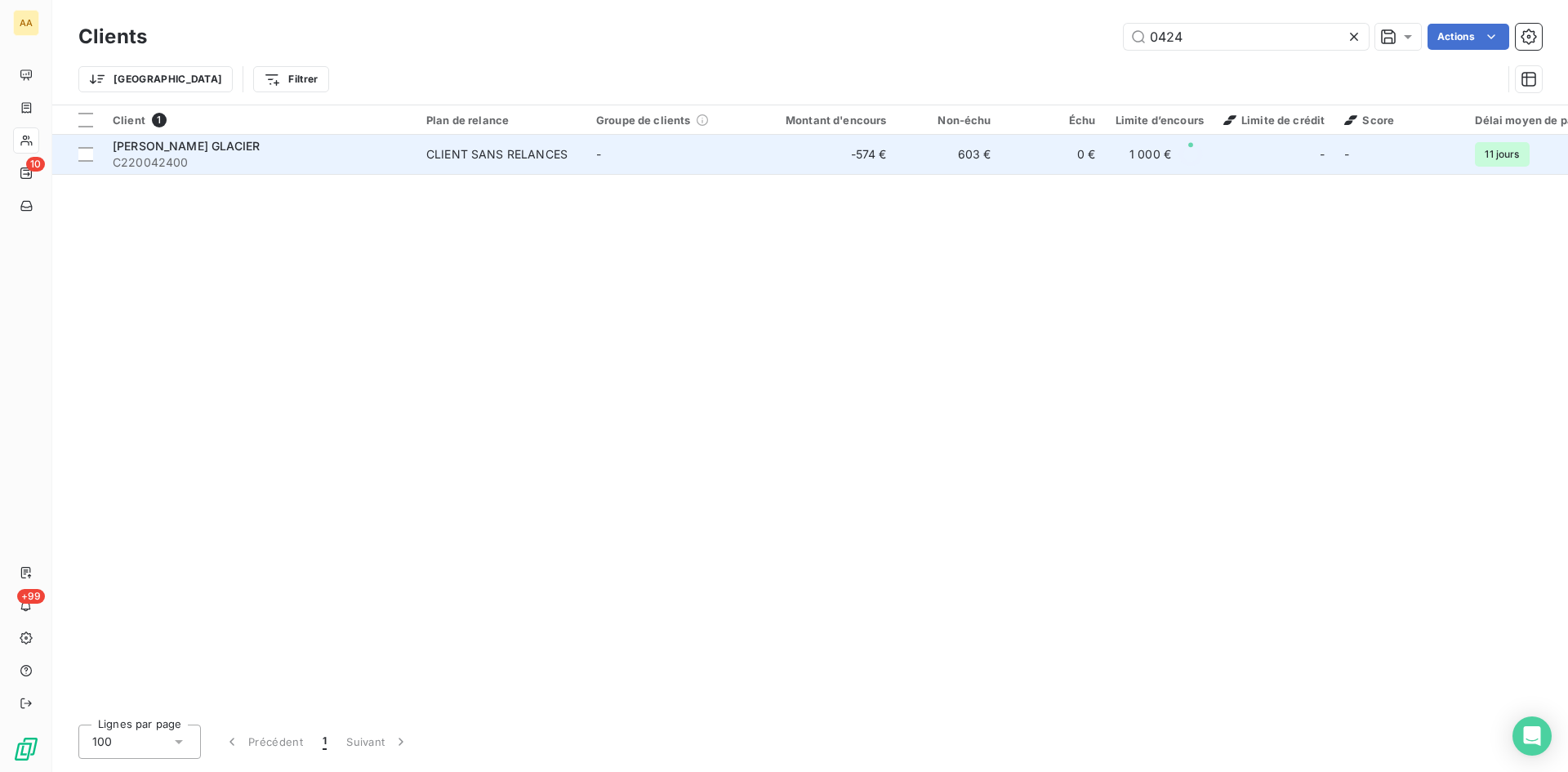
type input "0424"
click at [501, 164] on td "CLIENT SANS RELANCES" at bounding box center [501, 154] width 170 height 39
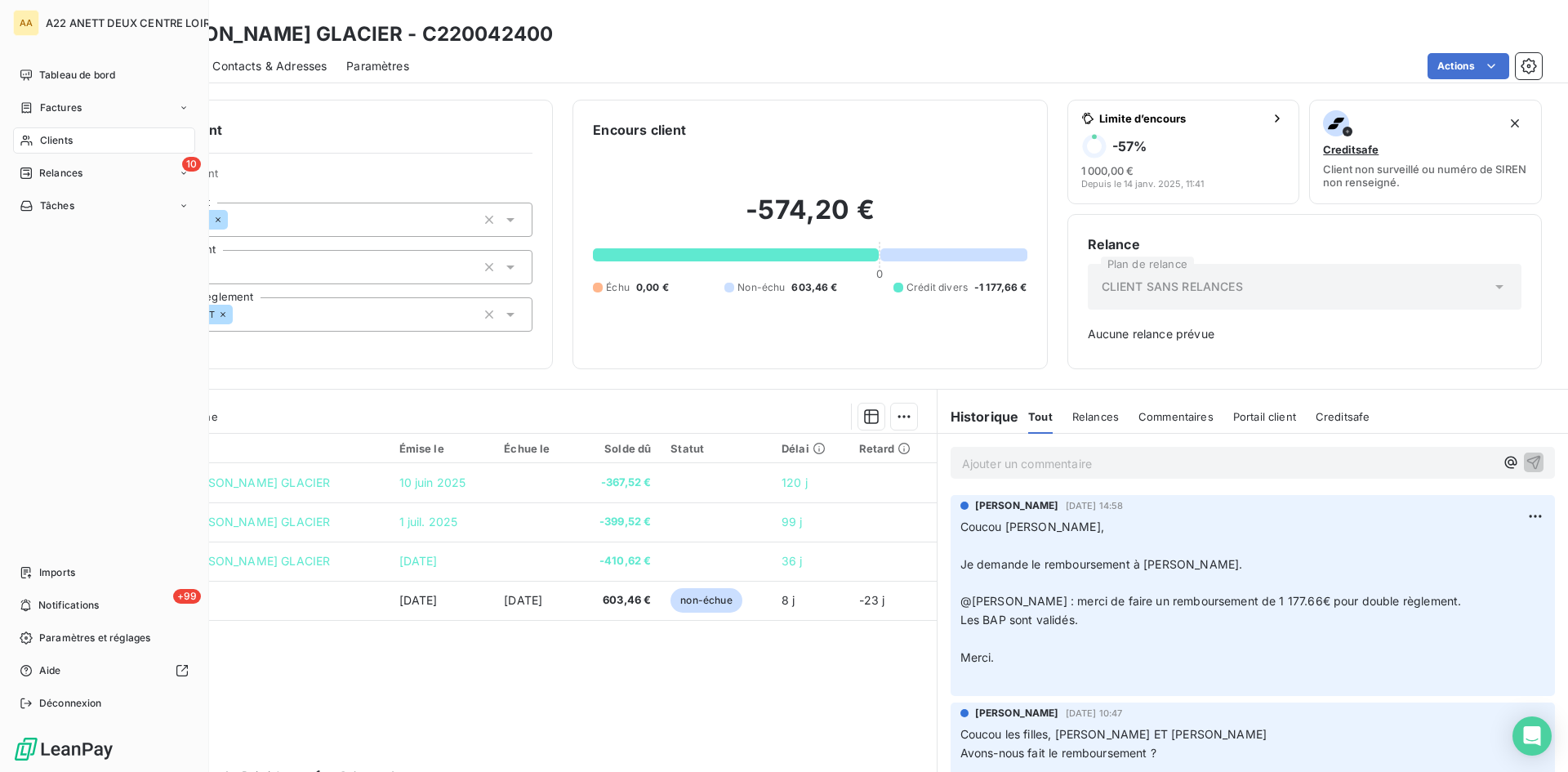
click at [54, 151] on div "Clients" at bounding box center [104, 141] width 182 height 26
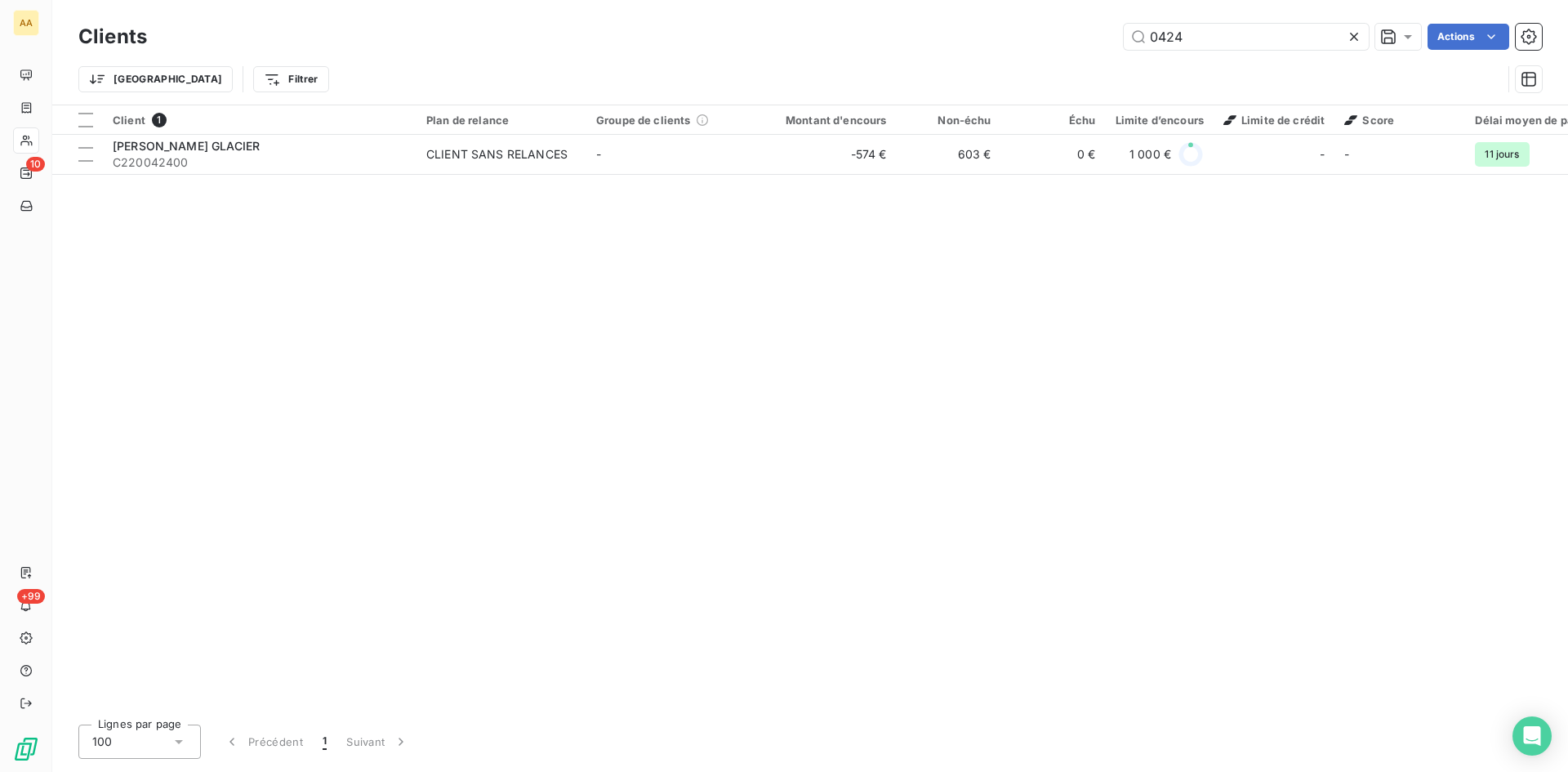
drag, startPoint x: 1188, startPoint y: 41, endPoint x: 1078, endPoint y: 41, distance: 110.0
click at [1078, 41] on div "0424 Actions" at bounding box center [854, 36] width 1375 height 26
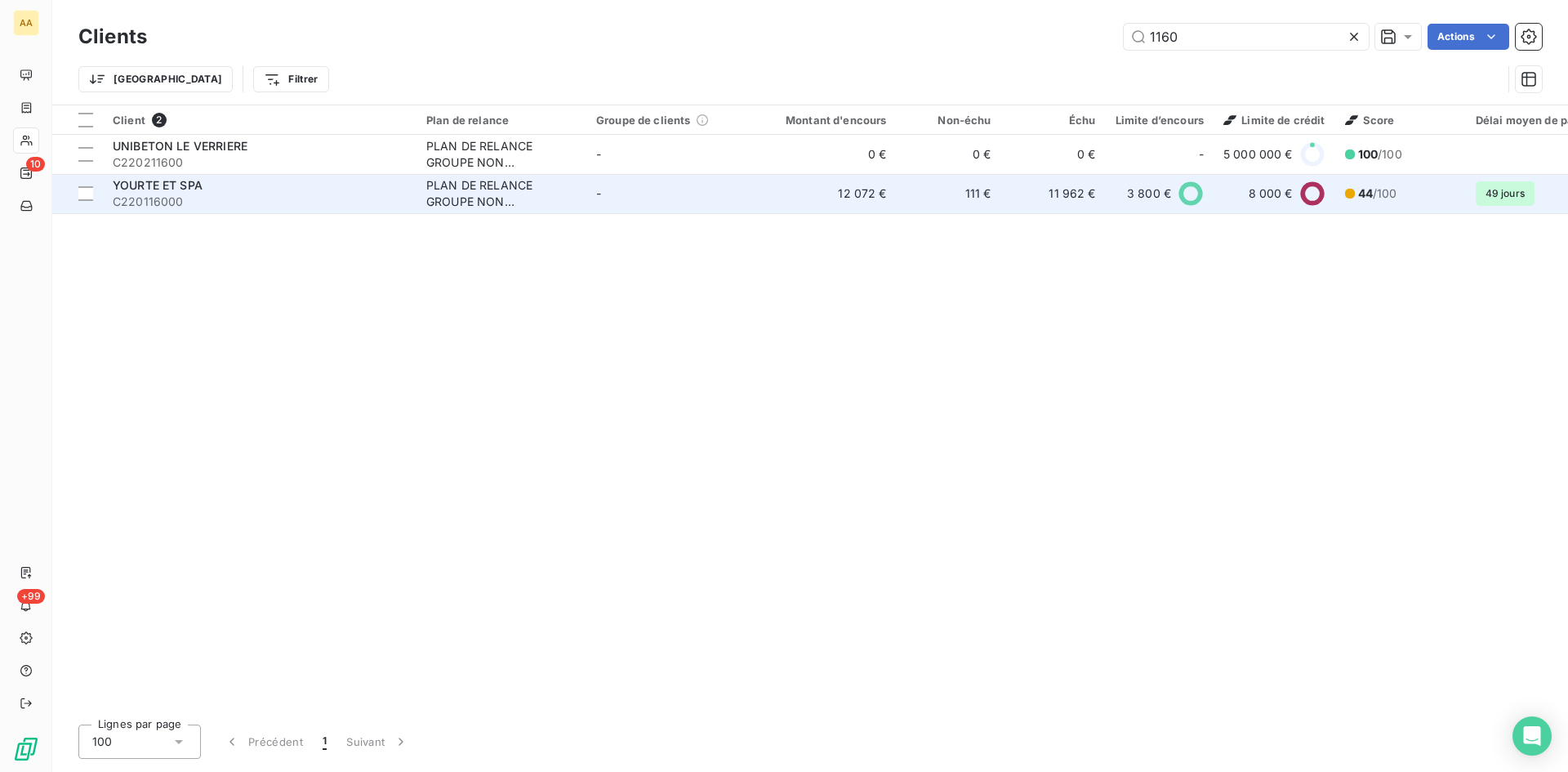
type input "1160"
click at [470, 201] on div "PLAN DE RELANCE GROUPE NON AUTOMATIQUE" at bounding box center [502, 193] width 150 height 33
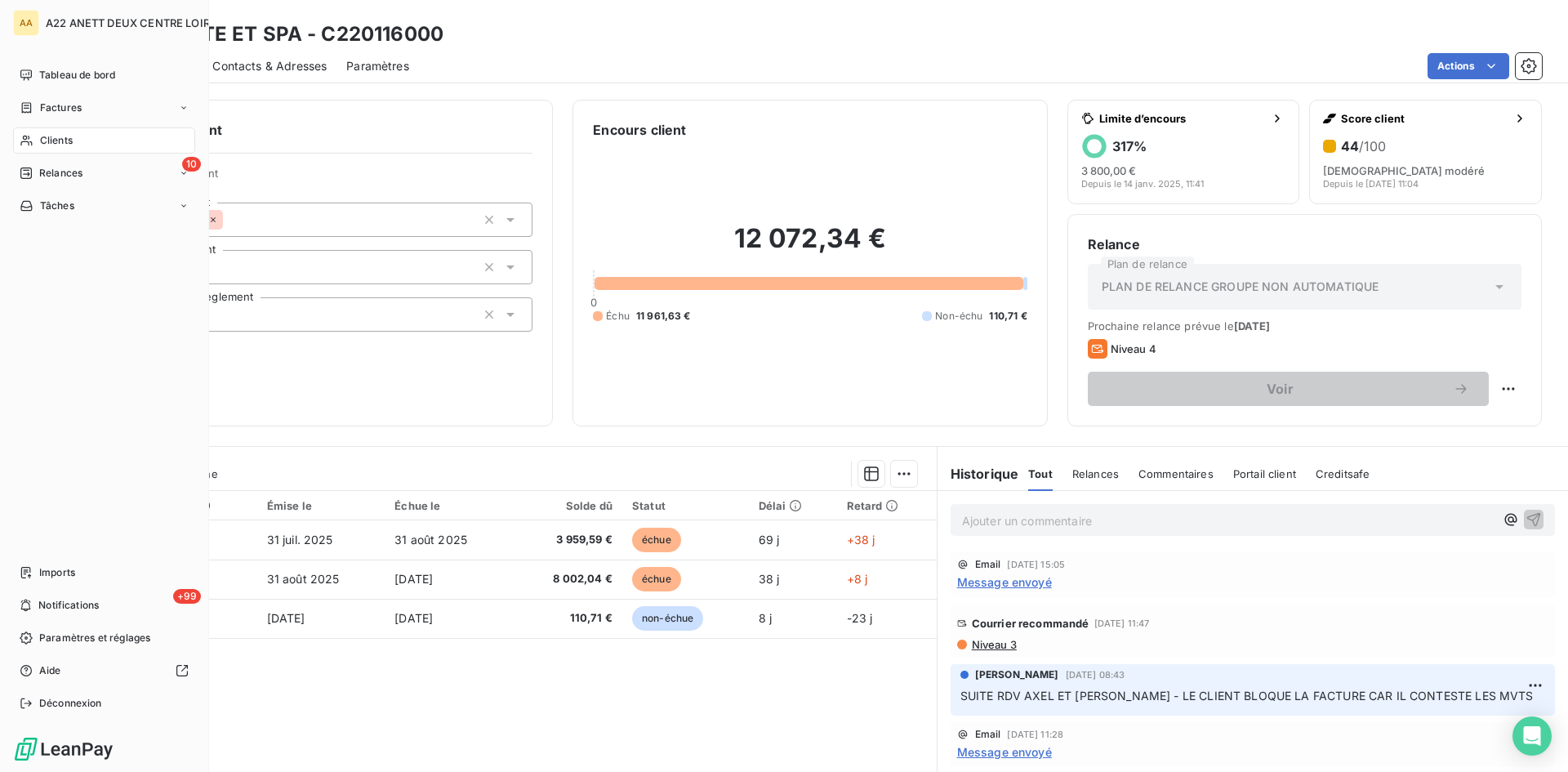
click at [38, 133] on div "Clients" at bounding box center [104, 141] width 182 height 26
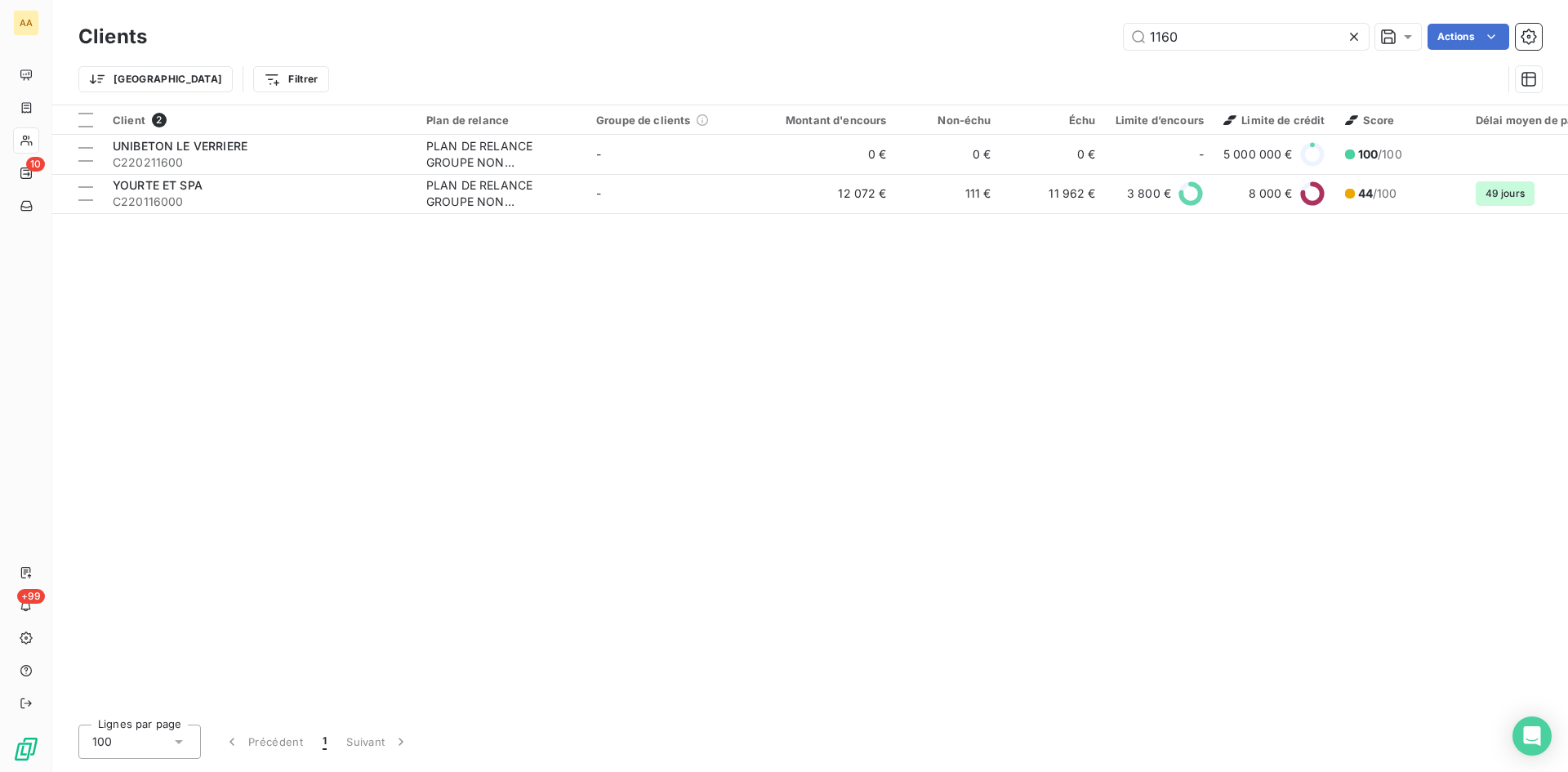
drag, startPoint x: 1183, startPoint y: 39, endPoint x: 1083, endPoint y: 55, distance: 101.3
click at [1102, 48] on div "1160 Actions" at bounding box center [854, 36] width 1375 height 26
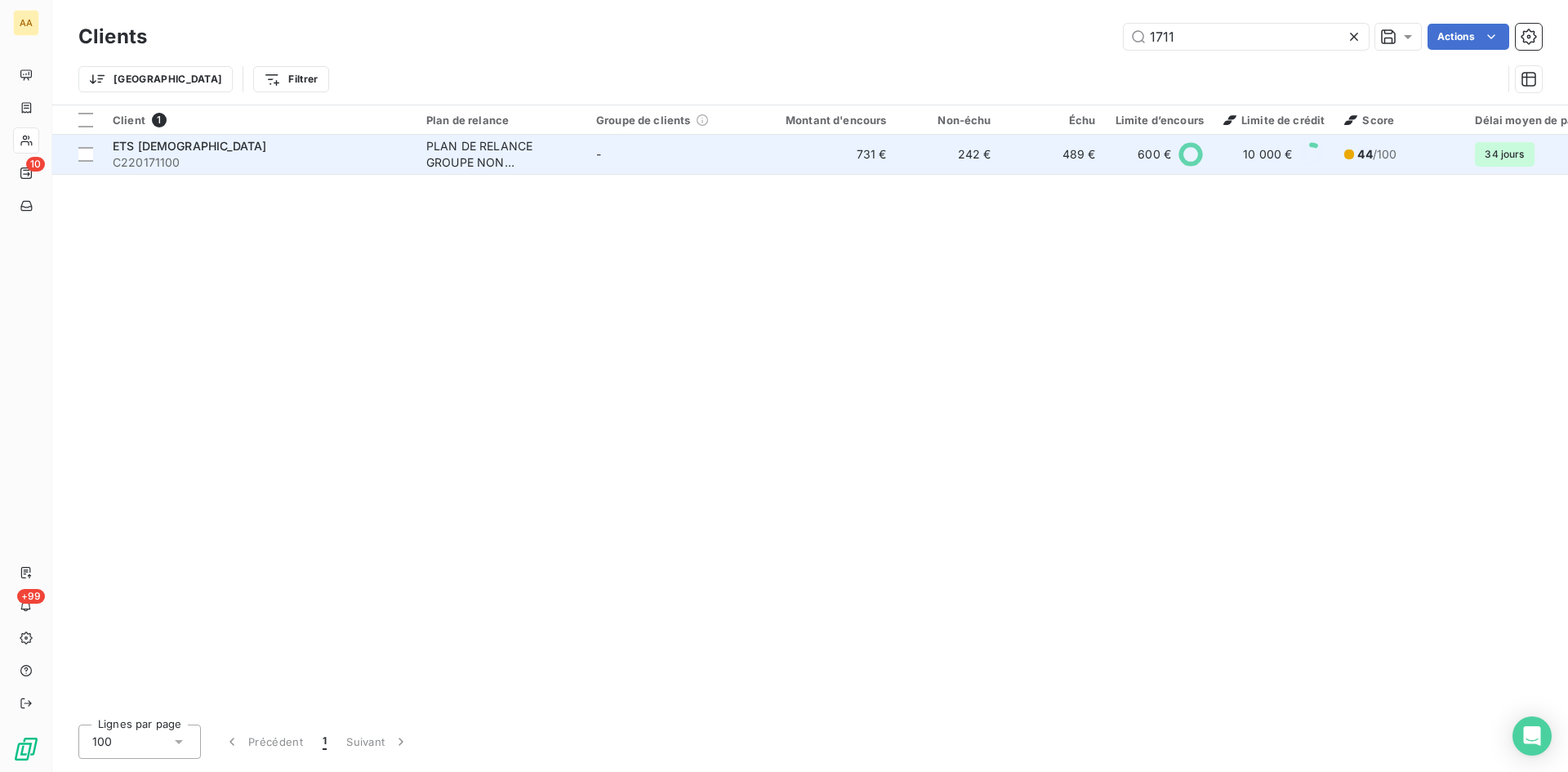
type input "1711"
click at [490, 153] on div "PLAN DE RELANCE GROUPE NON AUTOMATIQUE" at bounding box center [502, 155] width 150 height 33
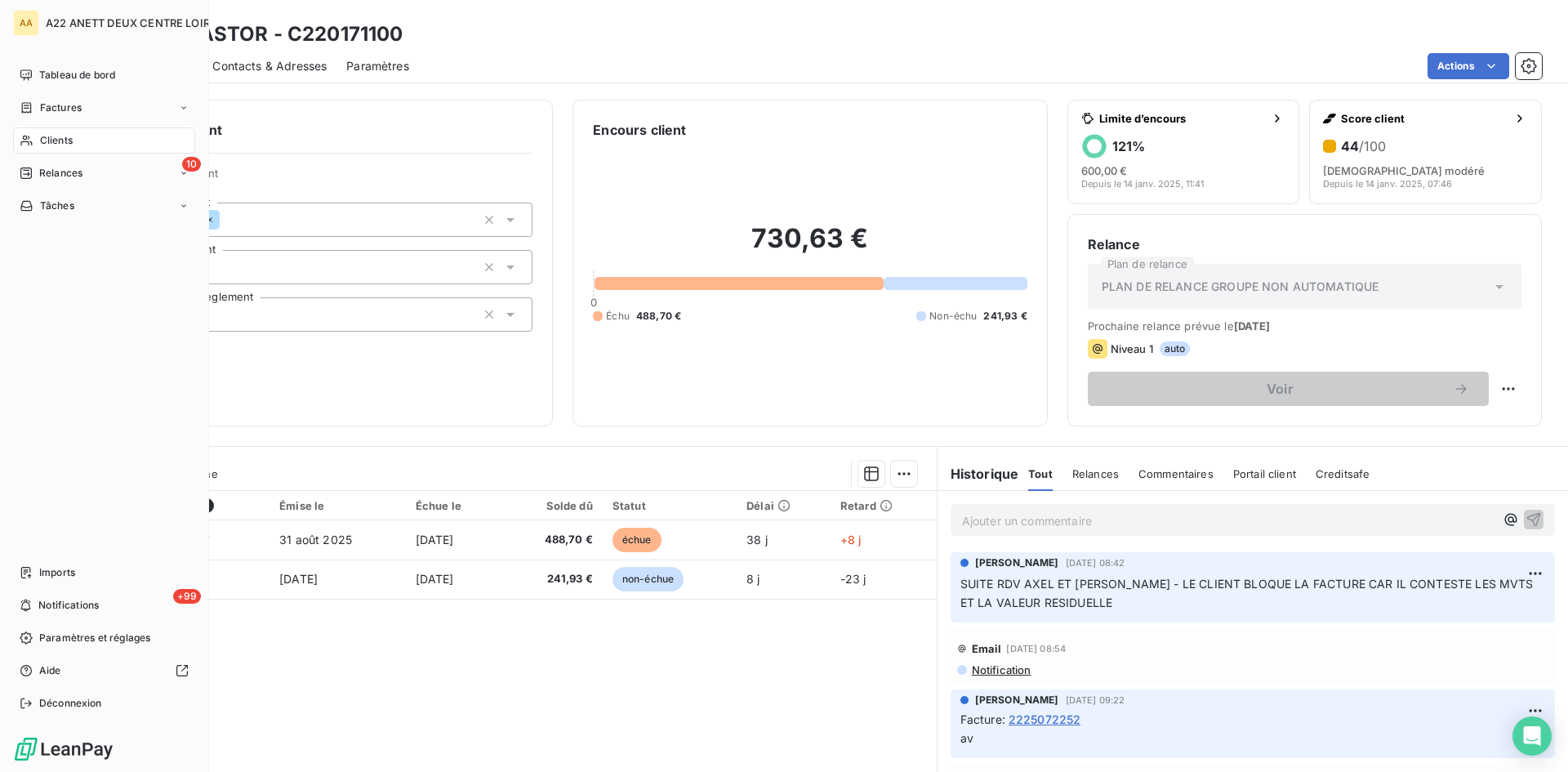
drag, startPoint x: 46, startPoint y: 144, endPoint x: 55, endPoint y: 136, distance: 12.0
click at [46, 144] on span "Clients" at bounding box center [56, 140] width 33 height 15
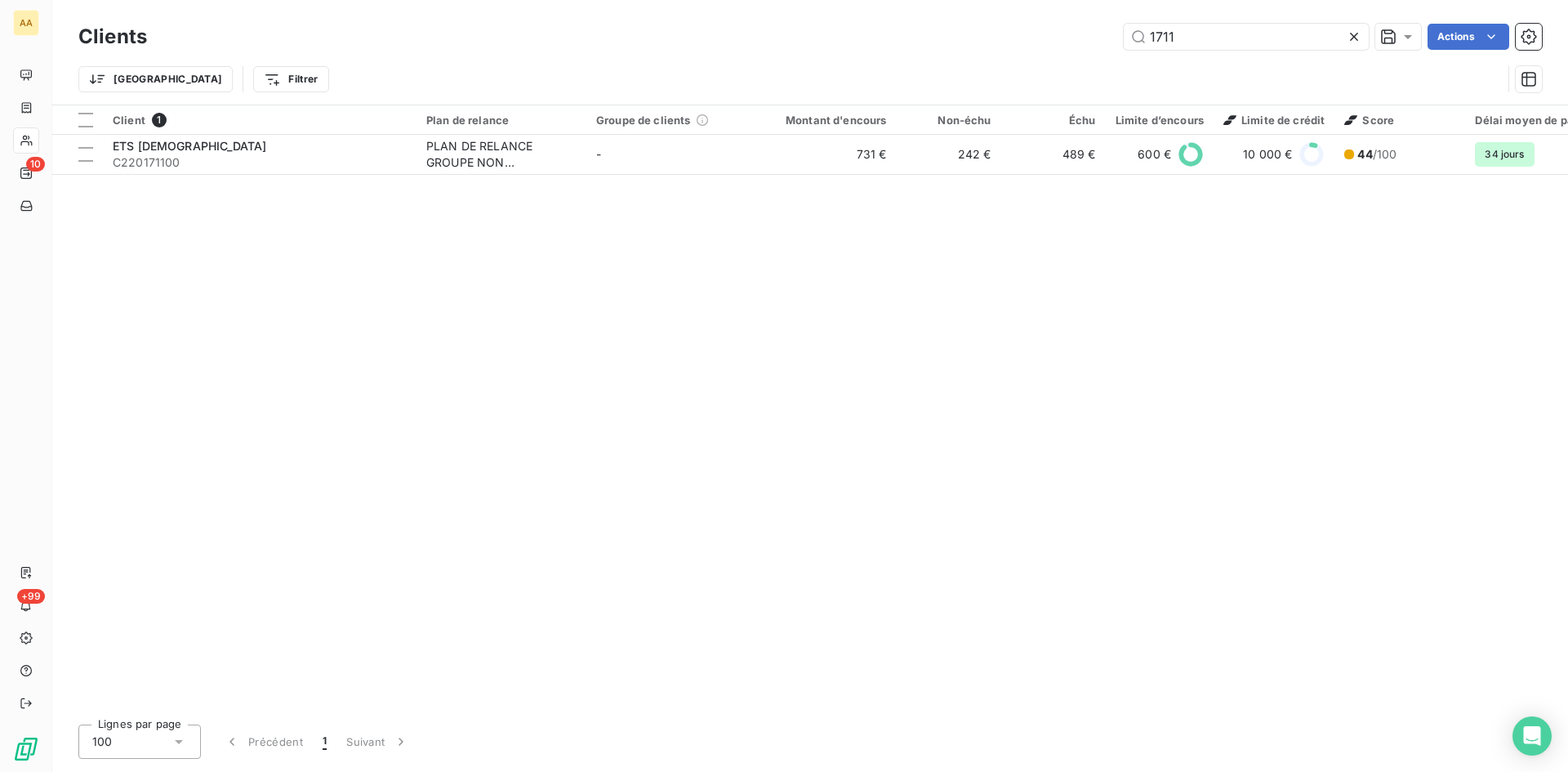
drag, startPoint x: 1192, startPoint y: 41, endPoint x: 1048, endPoint y: 38, distance: 144.0
click at [1048, 38] on div "1711 Actions" at bounding box center [854, 36] width 1375 height 26
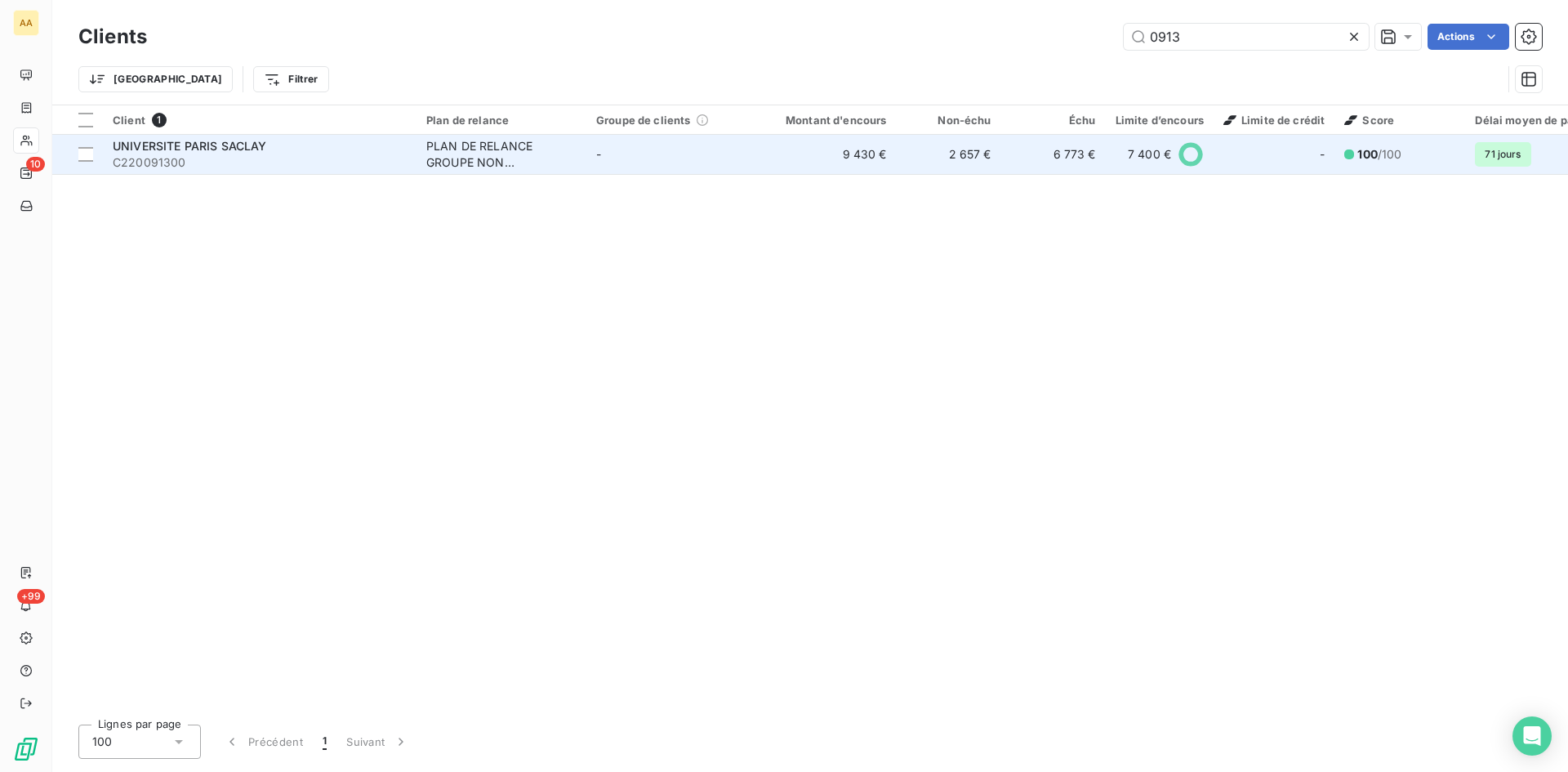
type input "0913"
click at [492, 166] on div "PLAN DE RELANCE GROUPE NON AUTOMATIQUE" at bounding box center [502, 155] width 150 height 33
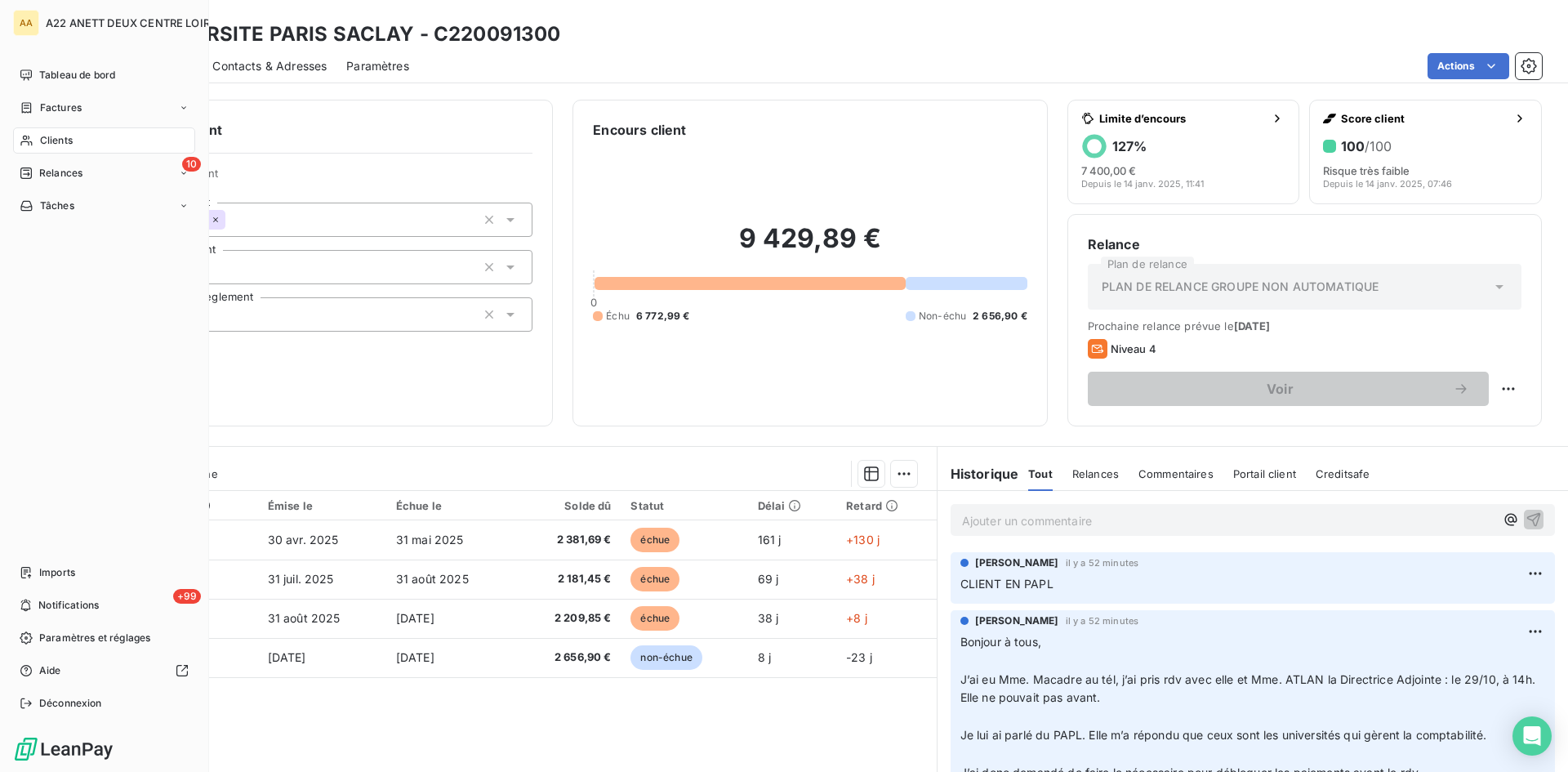
click at [47, 131] on div "Clients" at bounding box center [104, 141] width 182 height 26
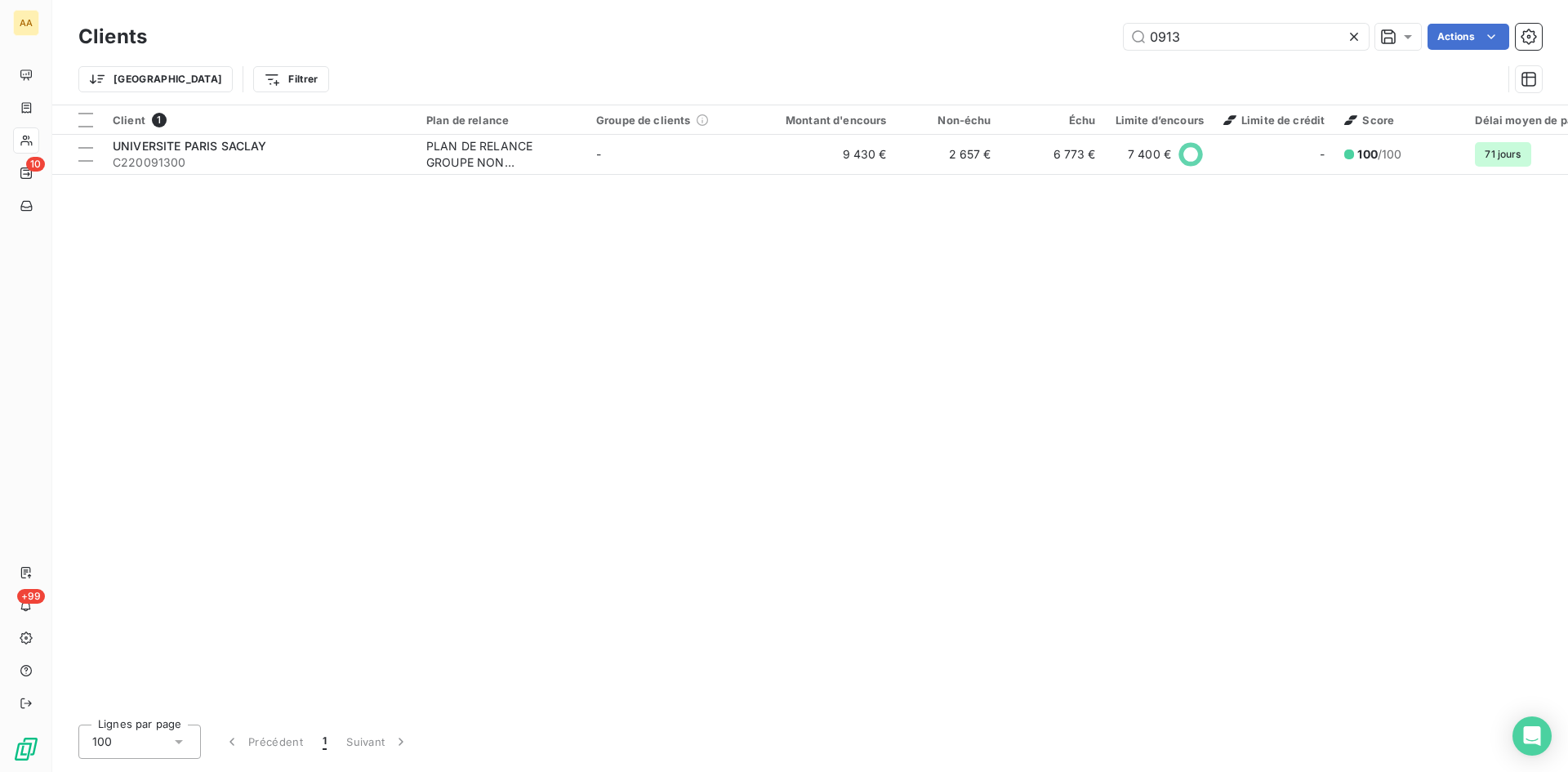
drag, startPoint x: 1215, startPoint y: 36, endPoint x: 1067, endPoint y: 38, distance: 148.0
click at [1067, 39] on div "0913 Actions" at bounding box center [854, 36] width 1375 height 26
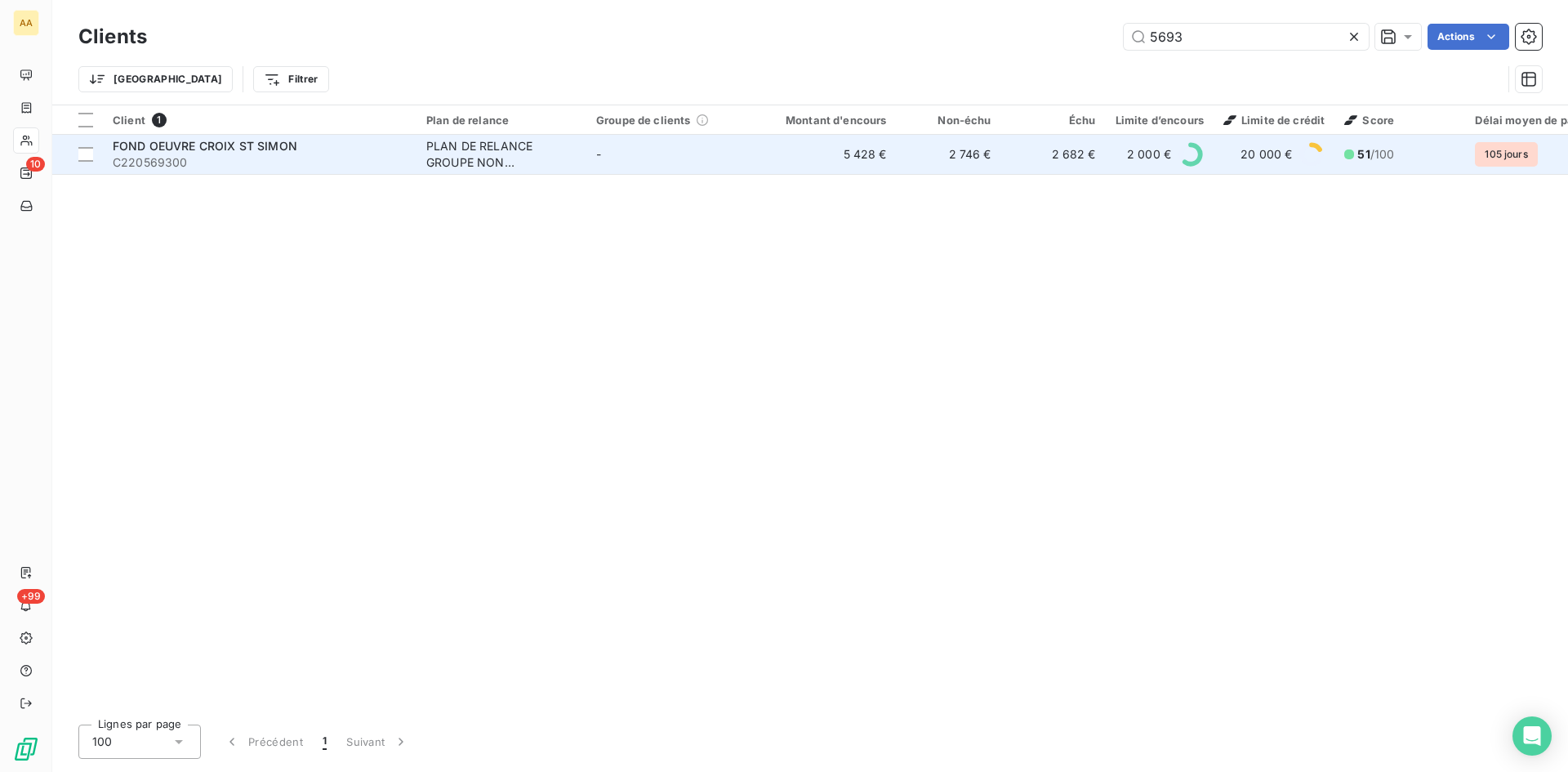
type input "5693"
click at [486, 158] on div "PLAN DE RELANCE GROUPE NON AUTOMATIQUE" at bounding box center [502, 155] width 150 height 33
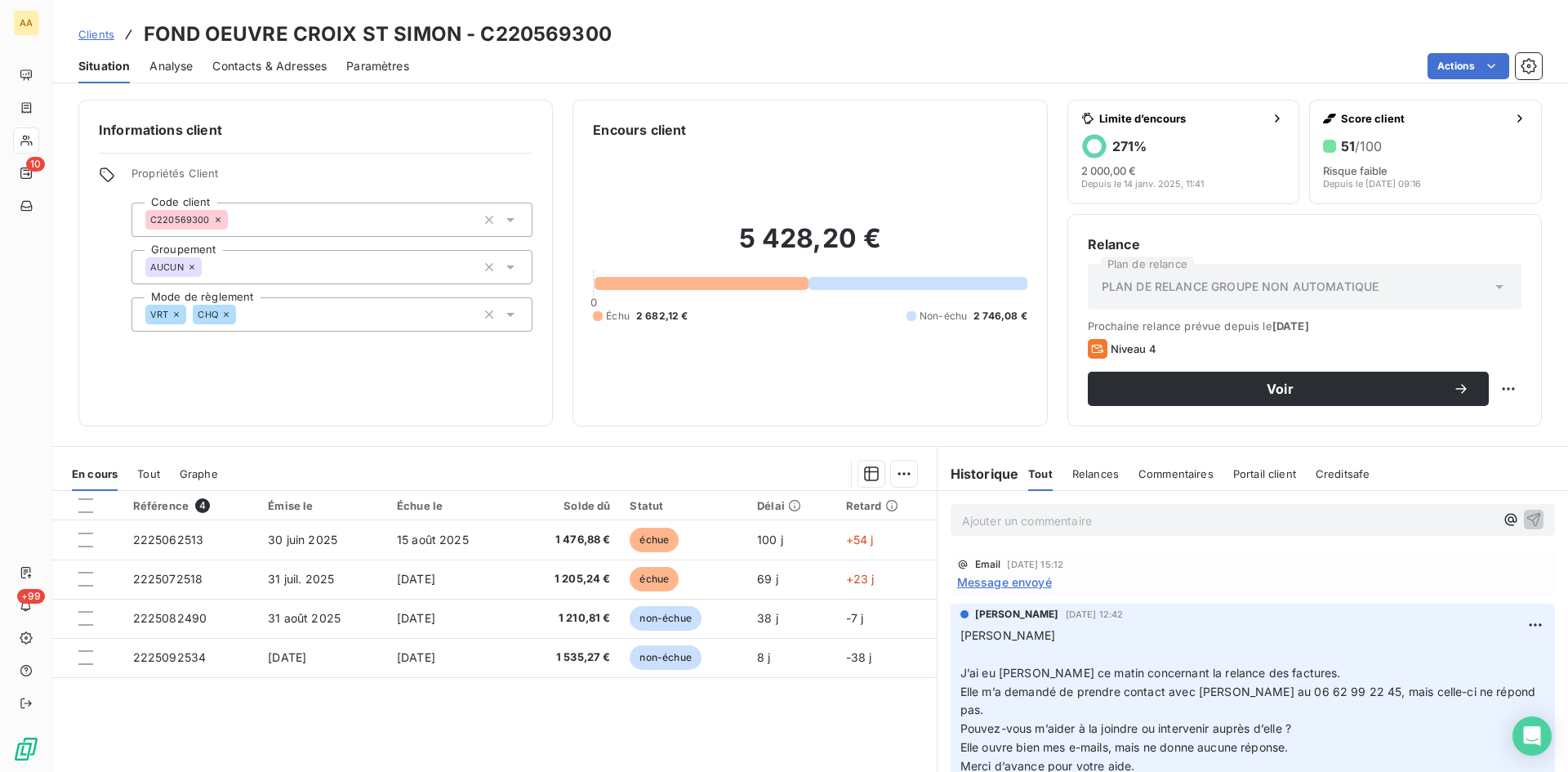
click at [977, 522] on p "Ajouter un commentaire ﻿" at bounding box center [1228, 521] width 533 height 21
click at [981, 523] on p "Ajouter un commentaire ﻿" at bounding box center [1228, 521] width 533 height 21
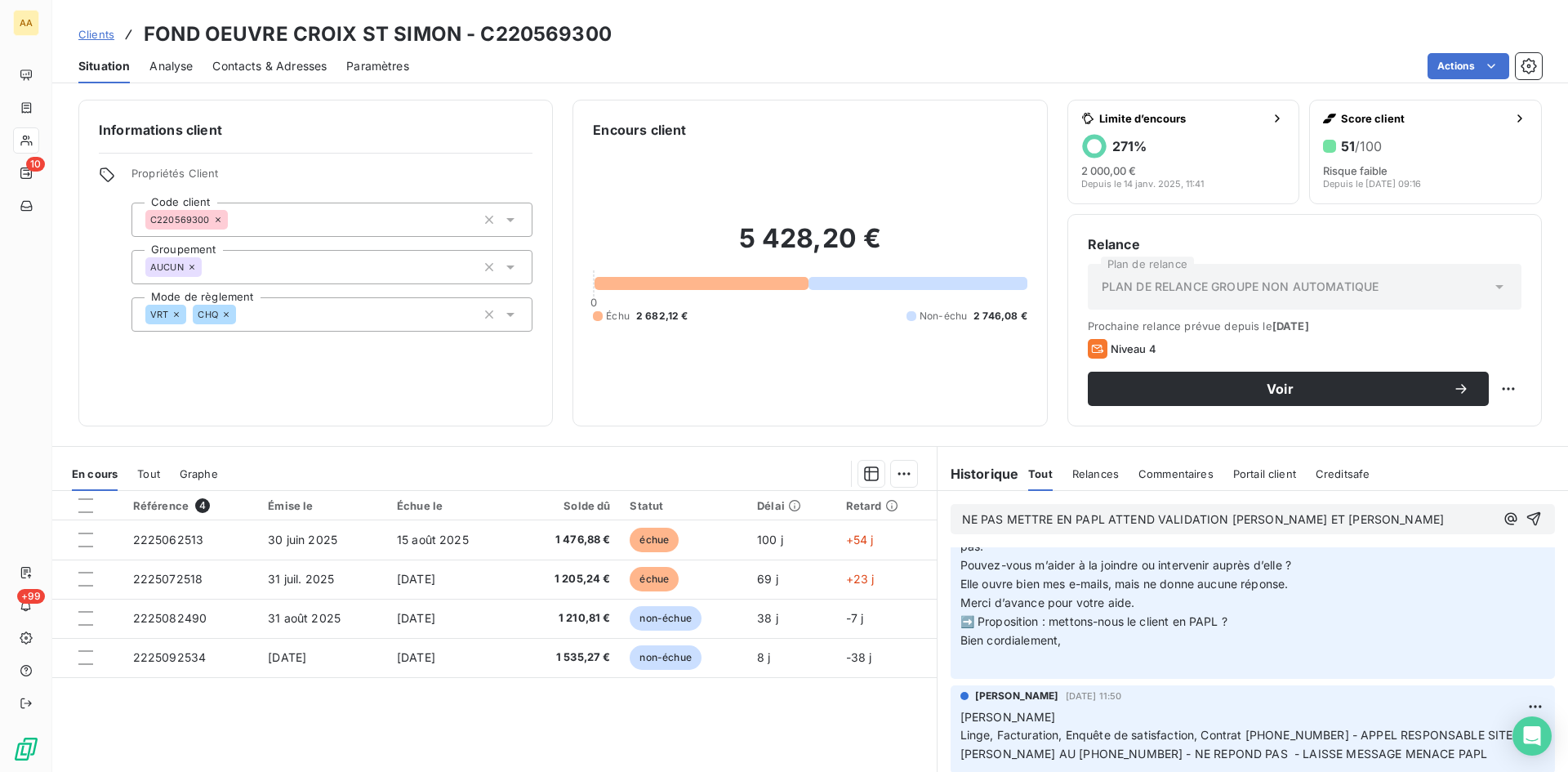
scroll to position [163, 0]
click at [1344, 522] on p "NE PAS METTRE EN PAPL ATTEND VALIDATION [PERSON_NAME] ET [PERSON_NAME]" at bounding box center [1228, 520] width 533 height 19
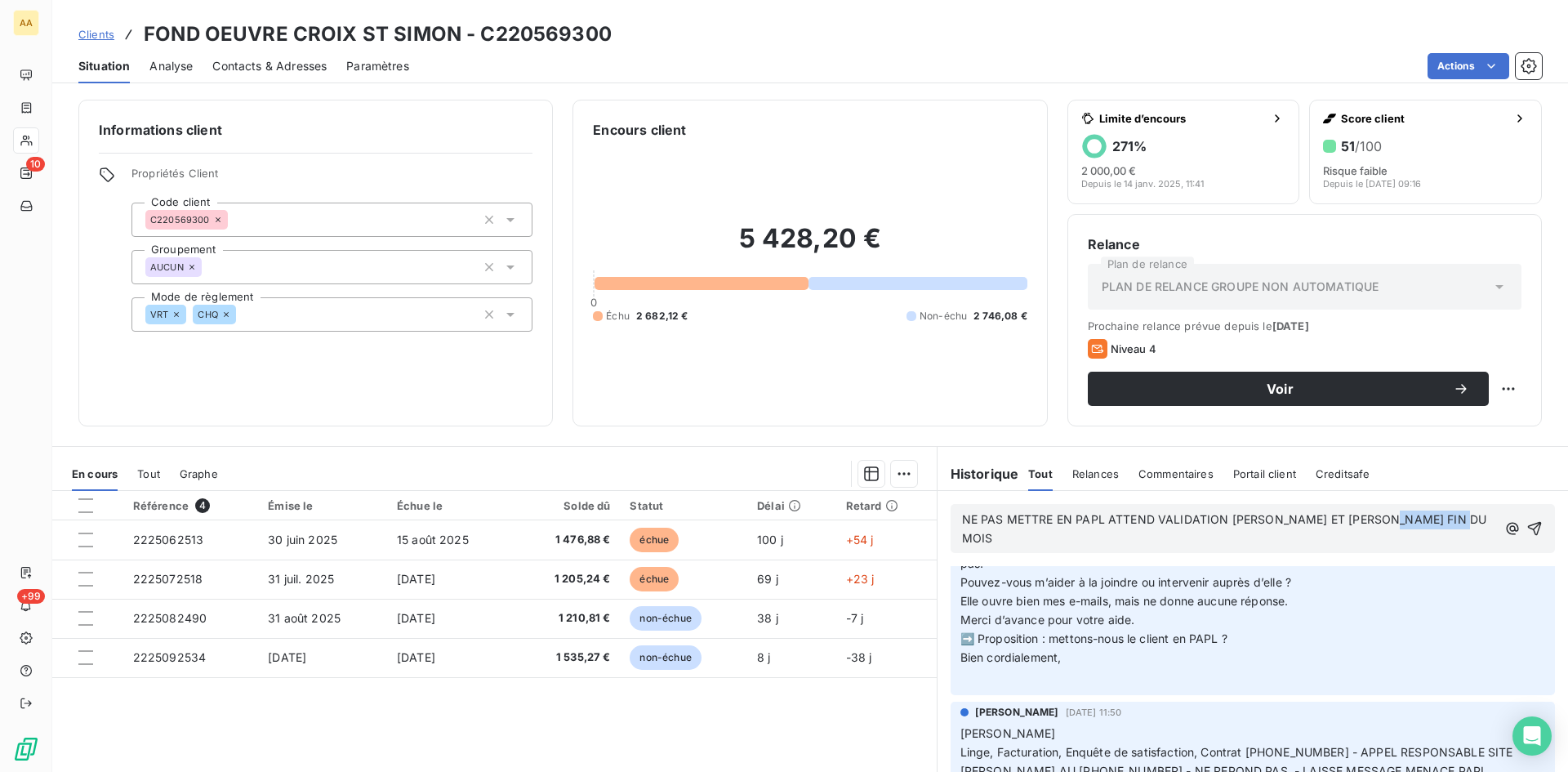
drag, startPoint x: 1458, startPoint y: 516, endPoint x: 1363, endPoint y: 547, distance: 99.9
click at [1374, 515] on p "NE PAS METTRE EN PAPL ATTEND VALIDATION [PERSON_NAME] ET [PERSON_NAME] FIN DU M…" at bounding box center [1229, 529] width 534 height 38
click at [1527, 522] on icon "button" at bounding box center [1534, 529] width 14 height 14
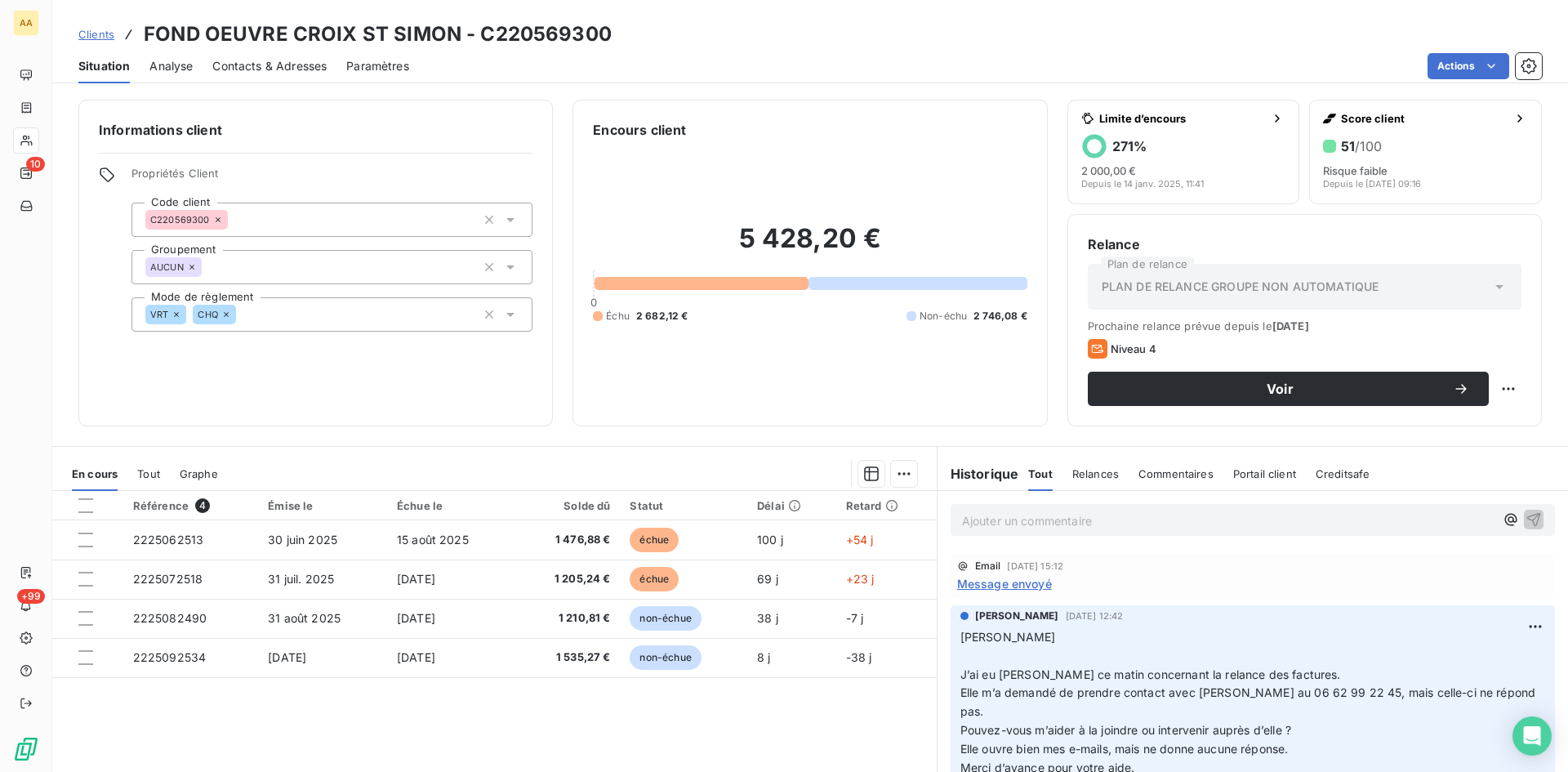
scroll to position [0, 0]
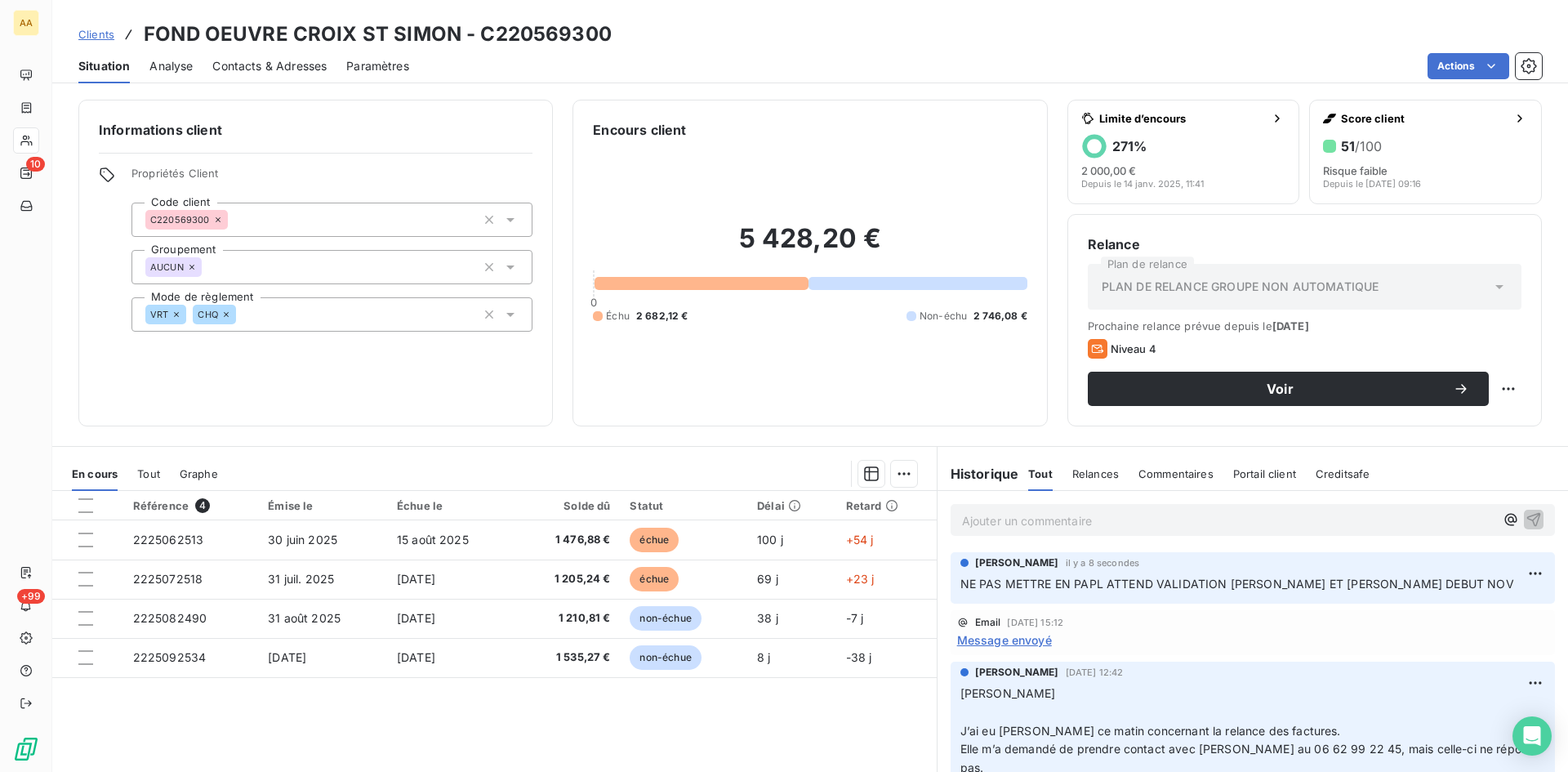
click at [436, 426] on div "Informations client Propriétés Client Code client C220569300 Groupement AUCUN M…" at bounding box center [316, 263] width 475 height 326
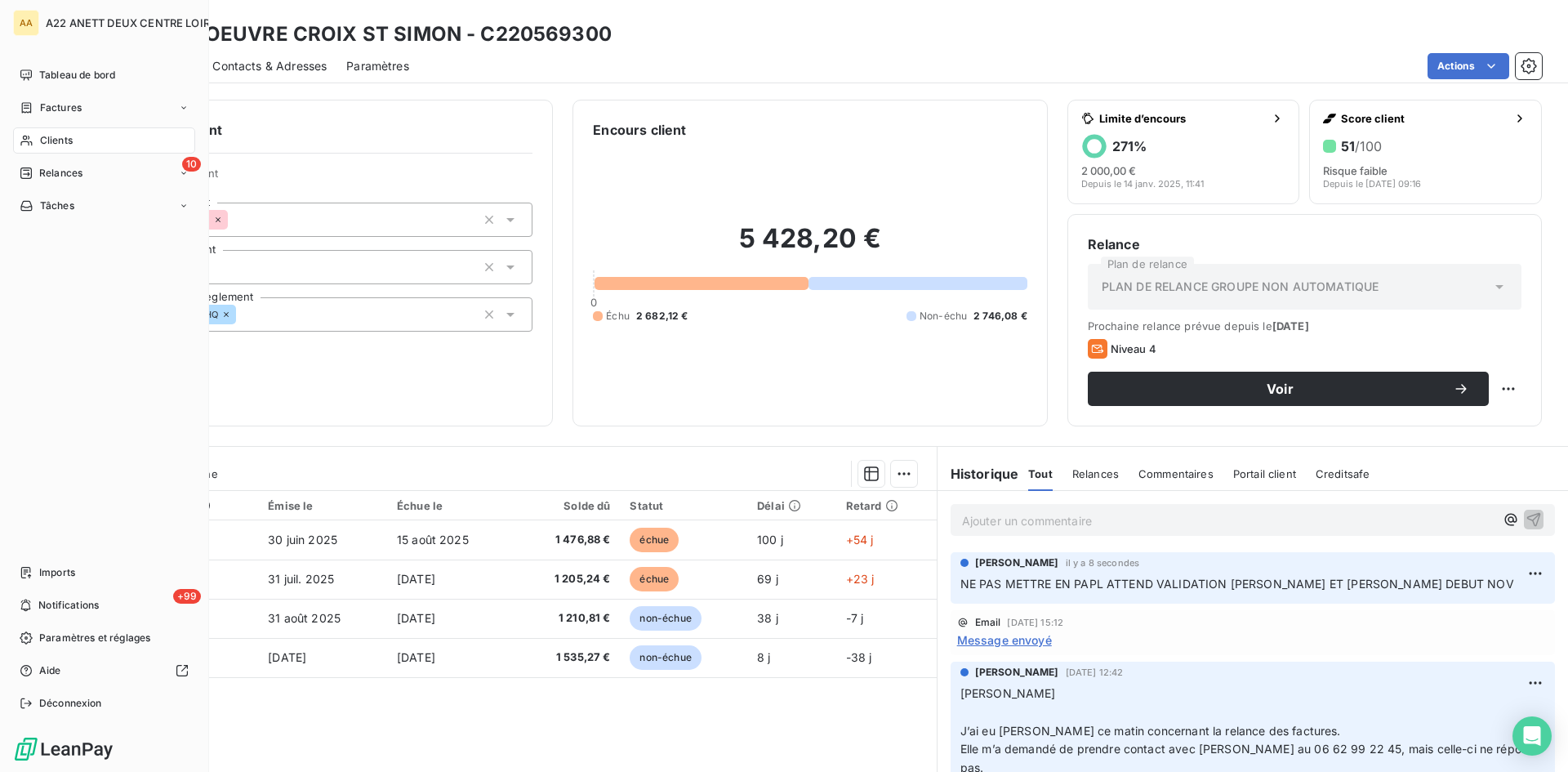
click at [38, 145] on div "Clients" at bounding box center [104, 141] width 182 height 26
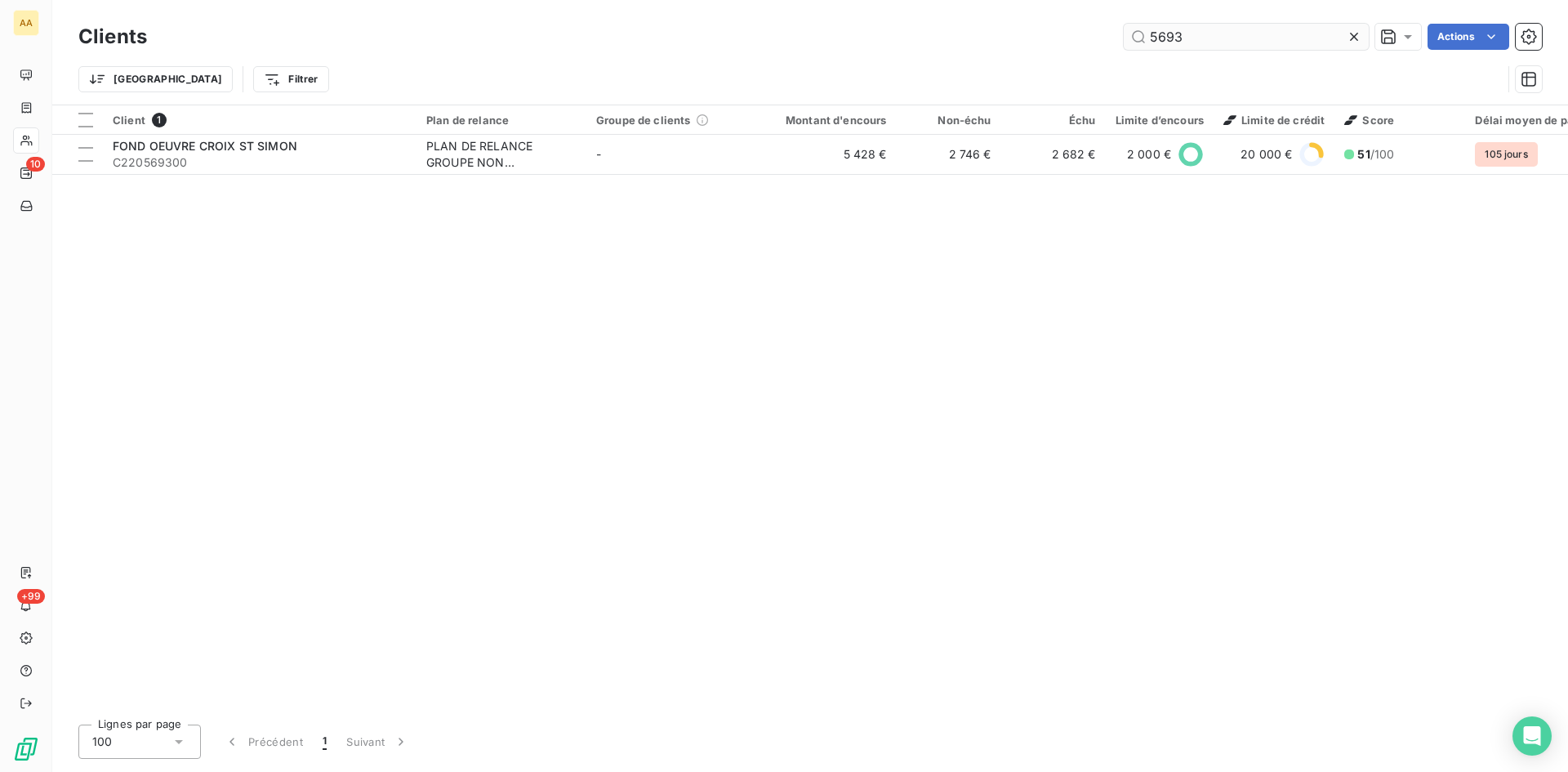
drag, startPoint x: 1178, startPoint y: 41, endPoint x: 1147, endPoint y: 42, distance: 31.0
click at [1147, 42] on input "5693" at bounding box center [1247, 36] width 245 height 26
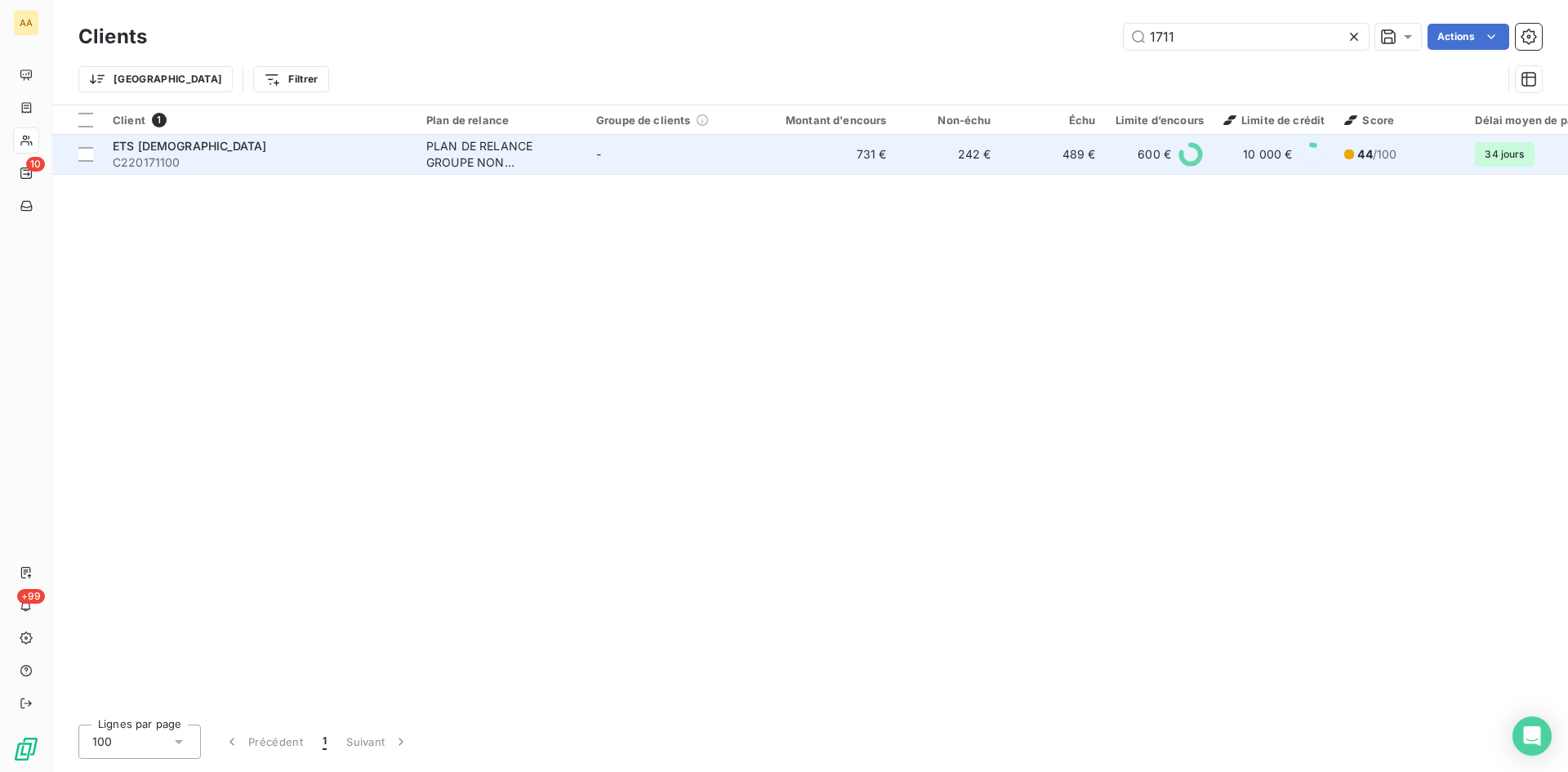
type input "1711"
click at [500, 158] on div "PLAN DE RELANCE GROUPE NON AUTOMATIQUE" at bounding box center [502, 155] width 150 height 33
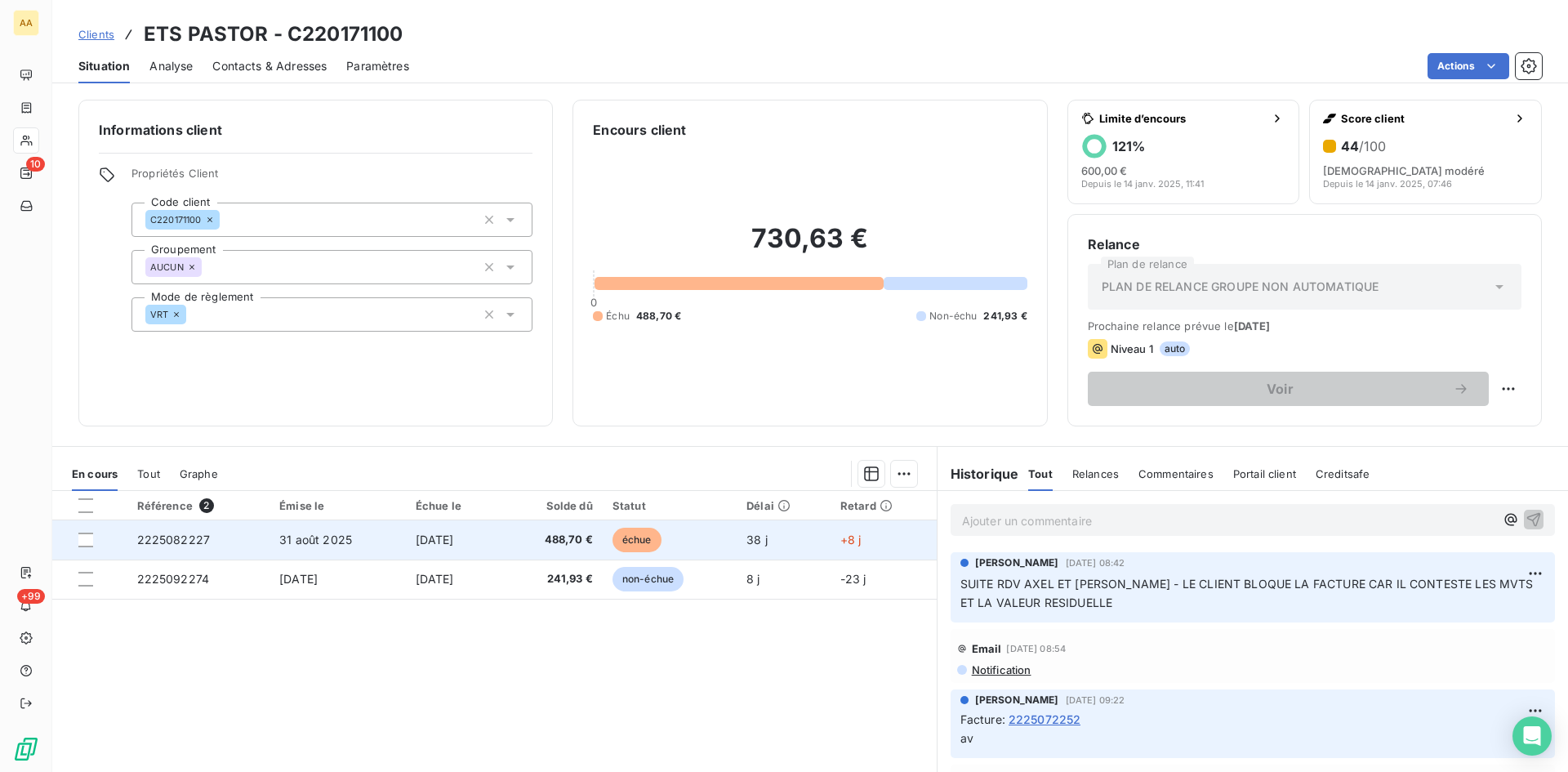
click at [169, 543] on span "2225082227" at bounding box center [174, 540] width 73 height 14
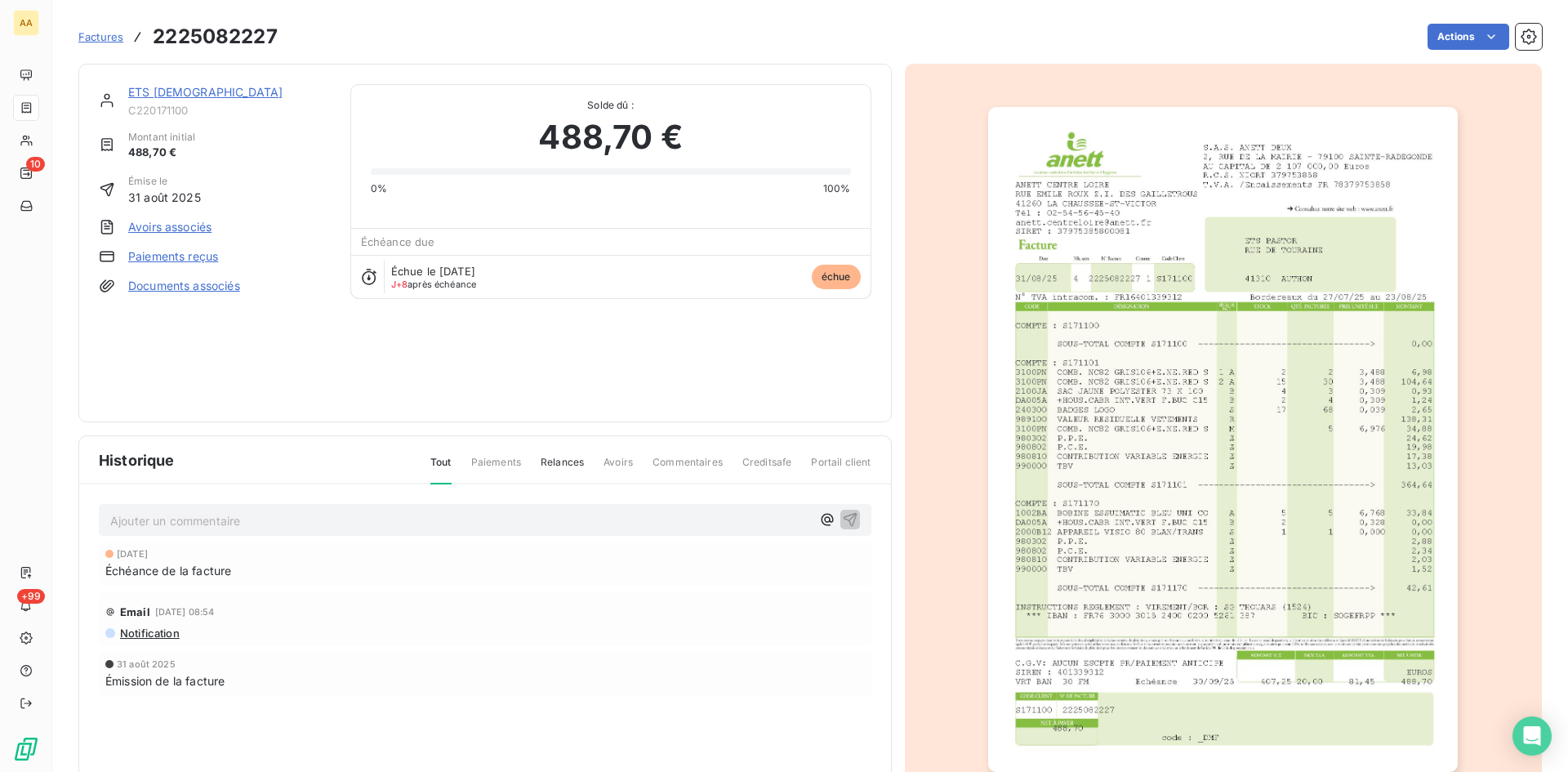
click at [149, 95] on link "ETS [DEMOGRAPHIC_DATA]" at bounding box center [205, 92] width 155 height 14
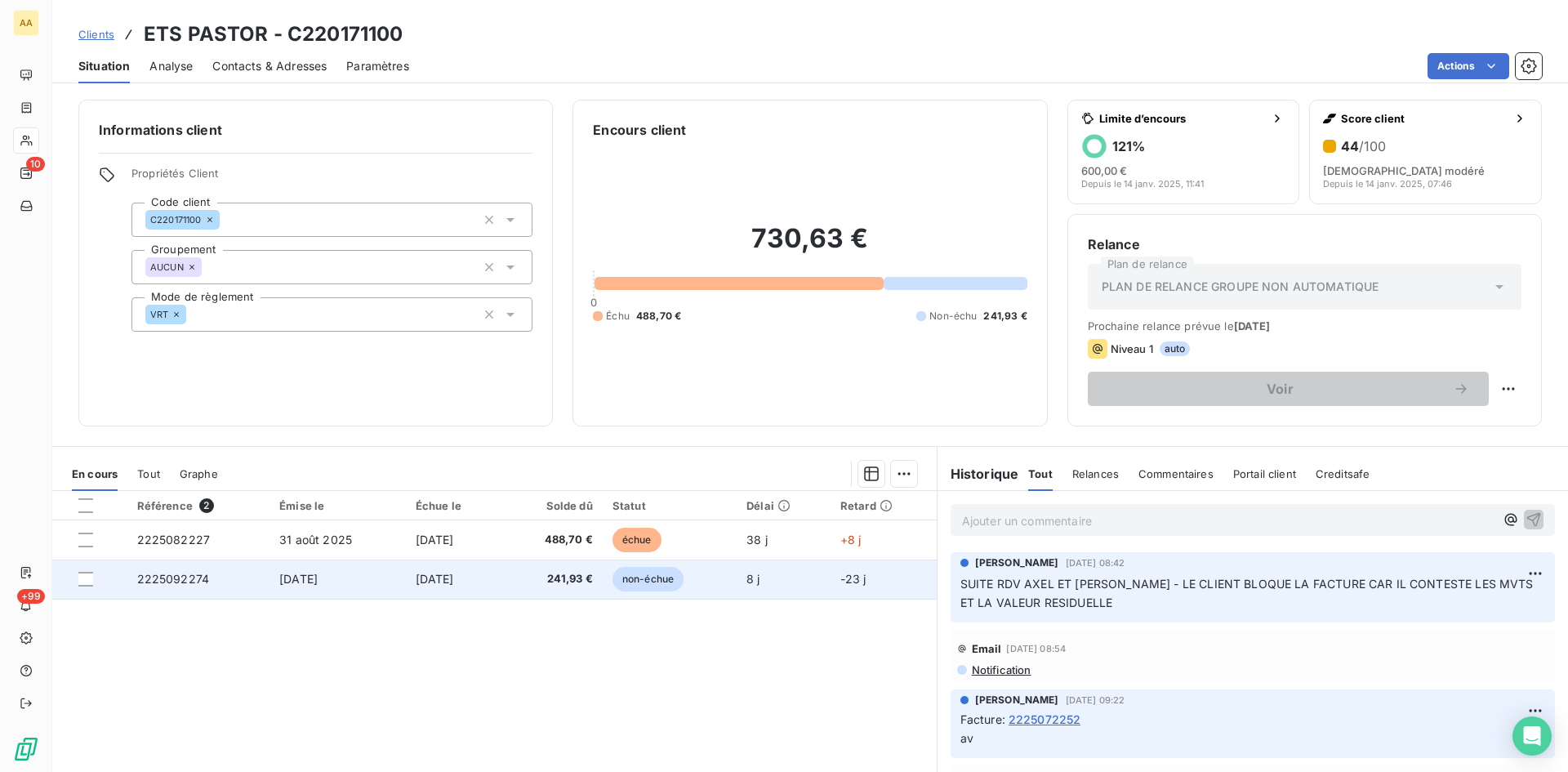
click at [168, 581] on span "2225092274" at bounding box center [174, 579] width 73 height 14
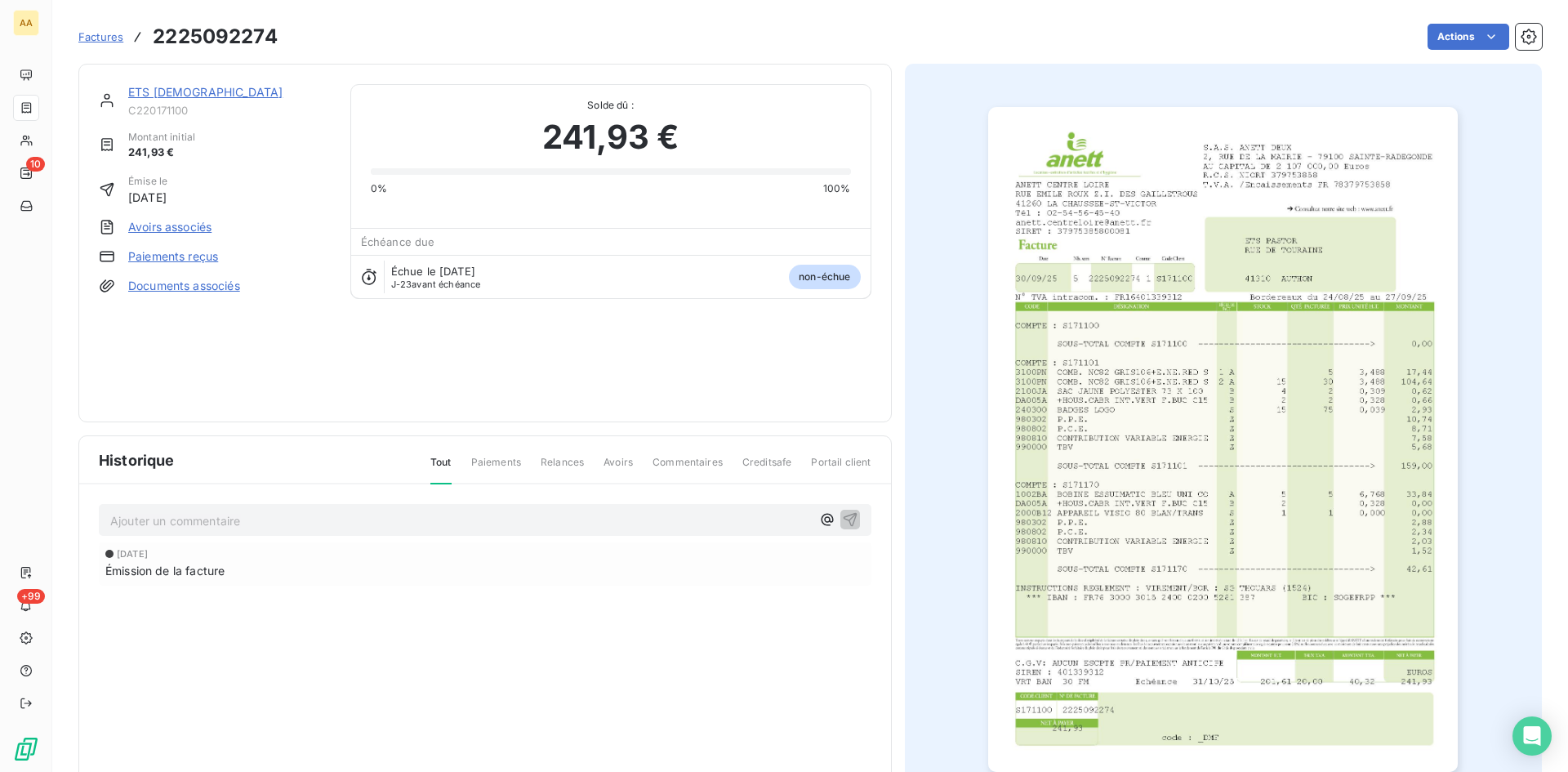
click at [1253, 430] on img "button" at bounding box center [1223, 440] width 470 height 665
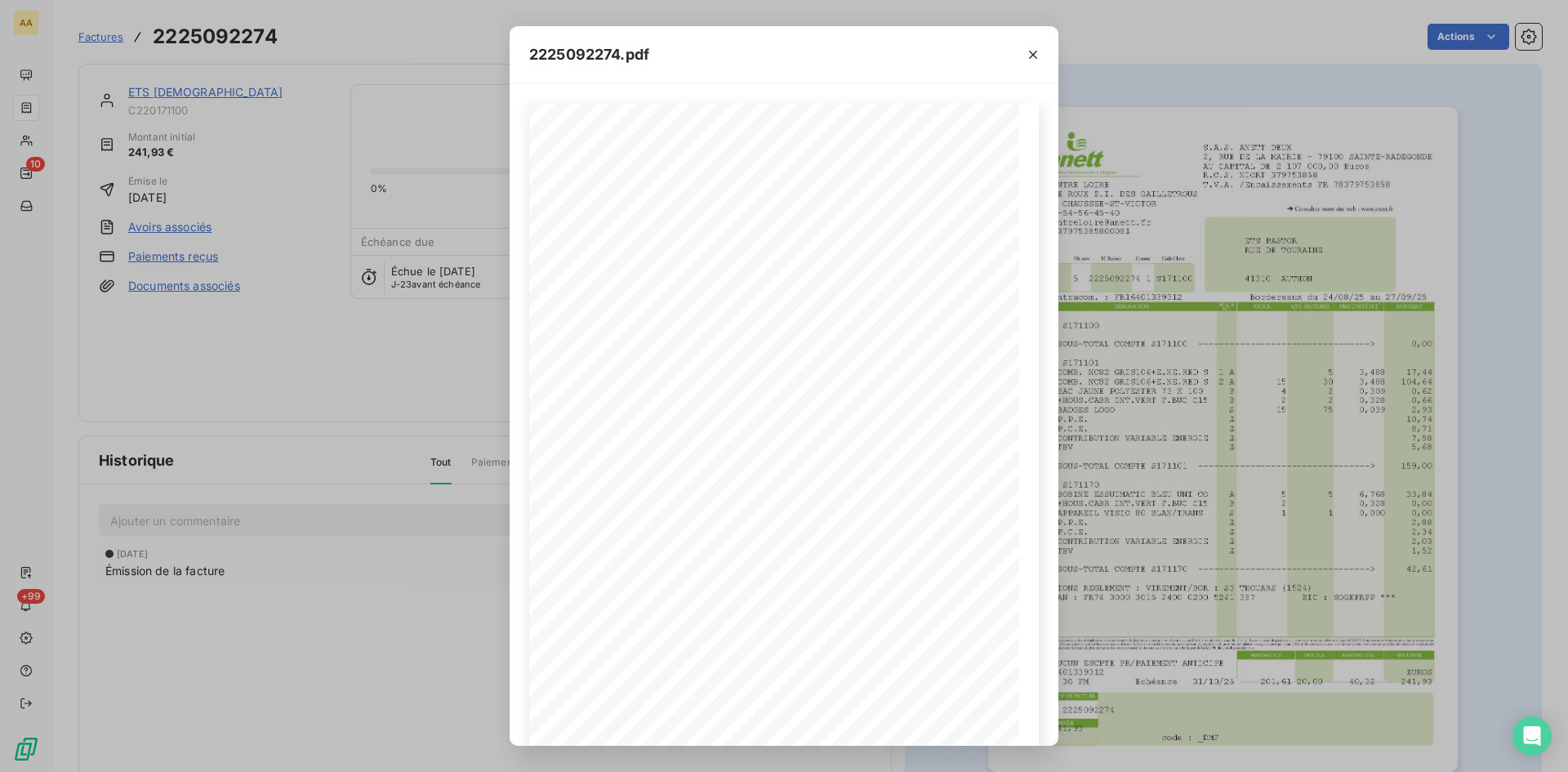
click at [340, 421] on div "2225092274.pdf S.A.S. ANETT DEUX [STREET_ADDRESS] AU CAPITAL DE 2 107 000,00 Eu…" at bounding box center [784, 386] width 1568 height 772
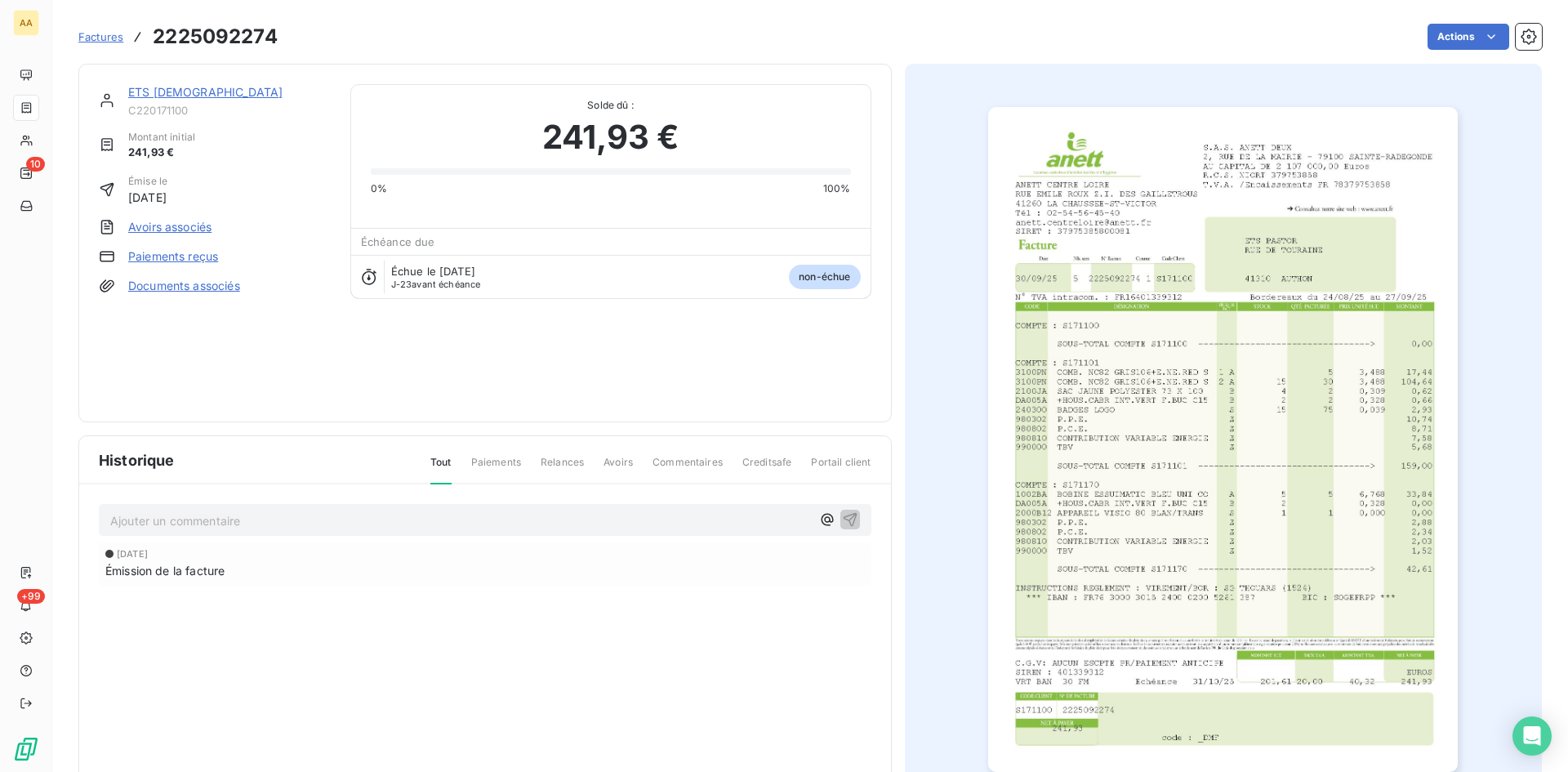
click at [151, 91] on link "ETS [DEMOGRAPHIC_DATA]" at bounding box center [205, 92] width 155 height 14
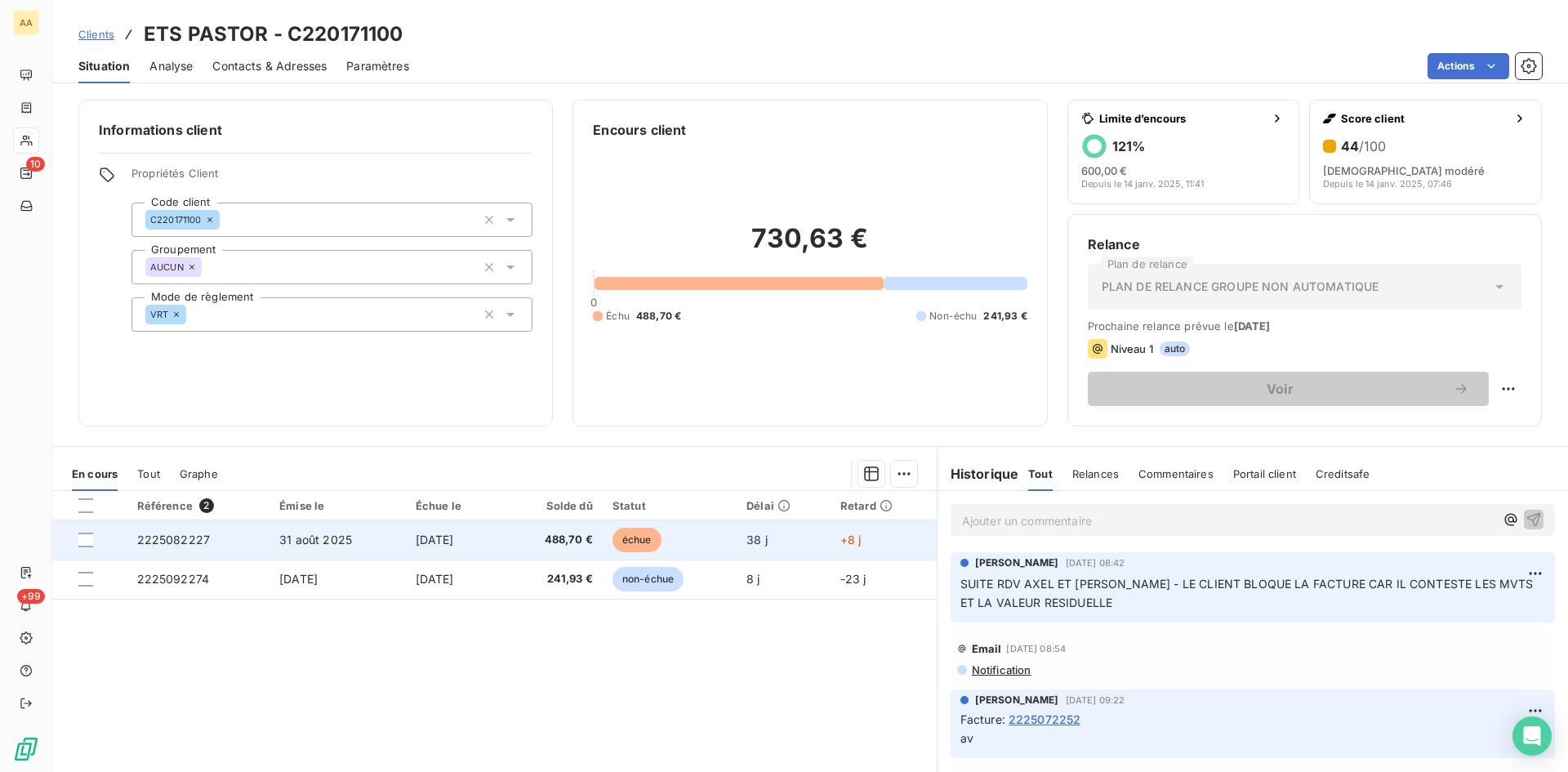
click at [174, 541] on span "2225082227" at bounding box center [174, 540] width 73 height 14
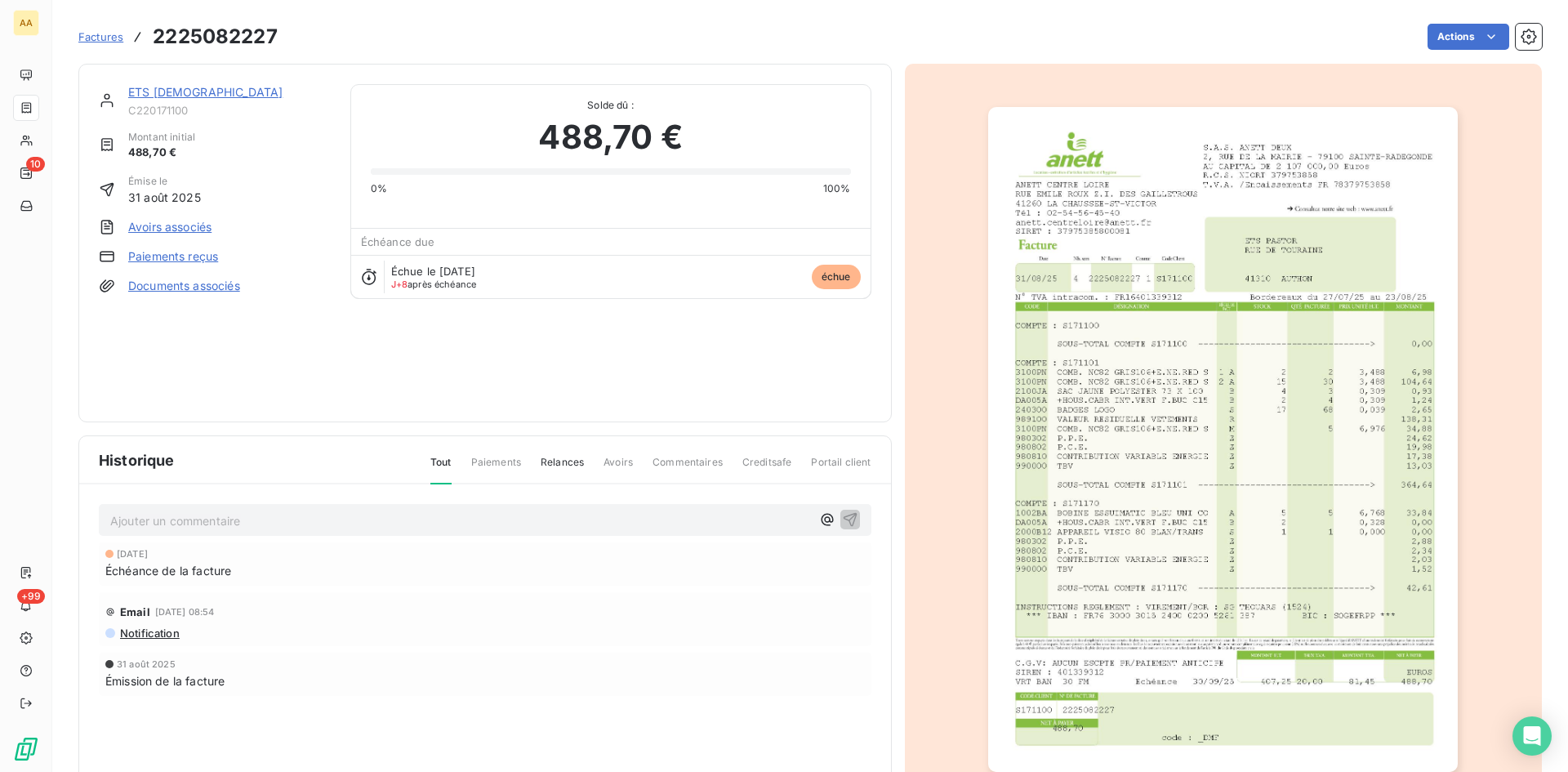
click at [1242, 491] on img "button" at bounding box center [1223, 440] width 470 height 665
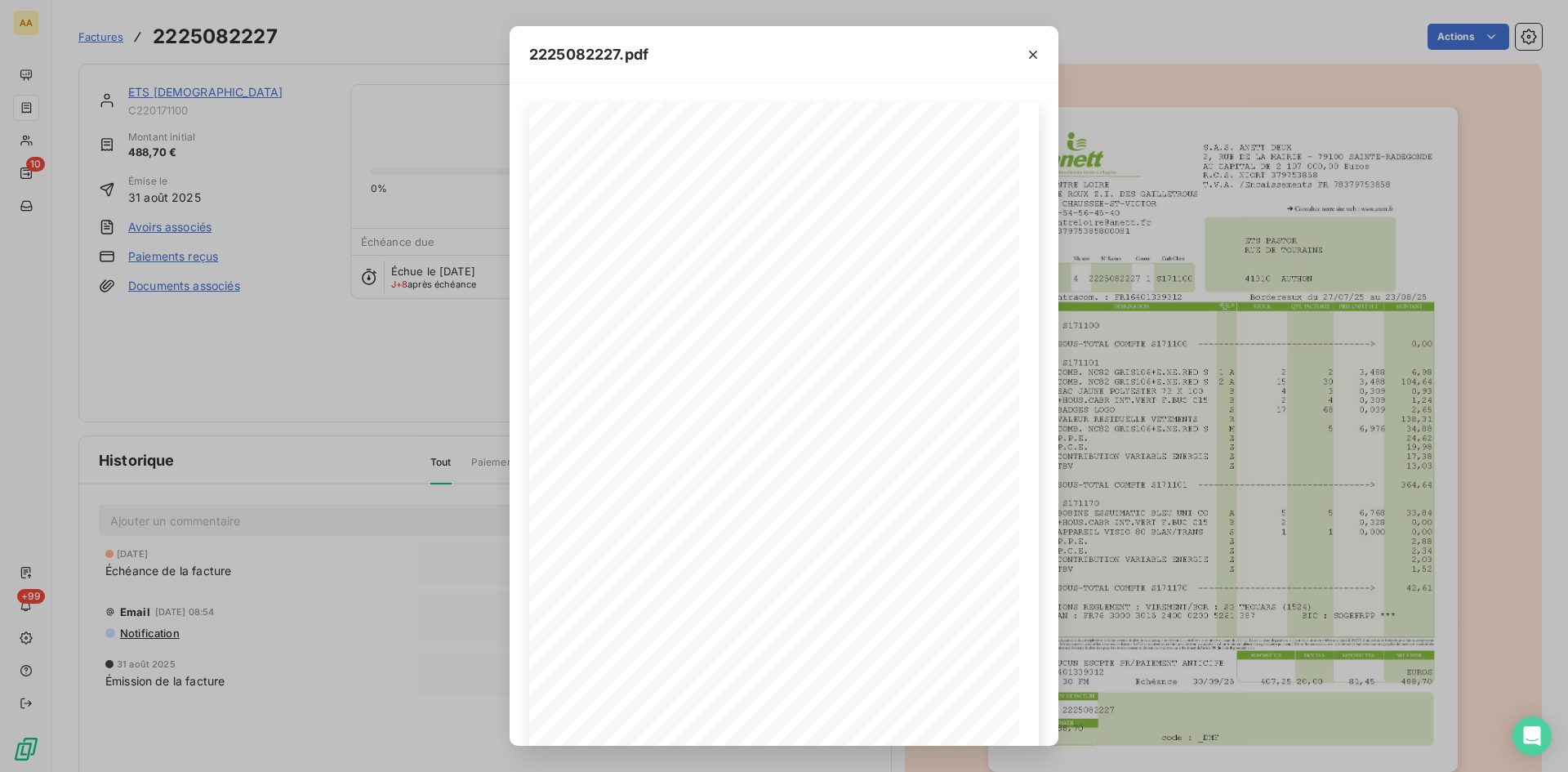
click at [264, 389] on div "2225082227.pdf S.A.S. ANETT DEUX [STREET_ADDRESS] AU CAPITAL DE 2 107 000,00 Eu…" at bounding box center [784, 386] width 1568 height 772
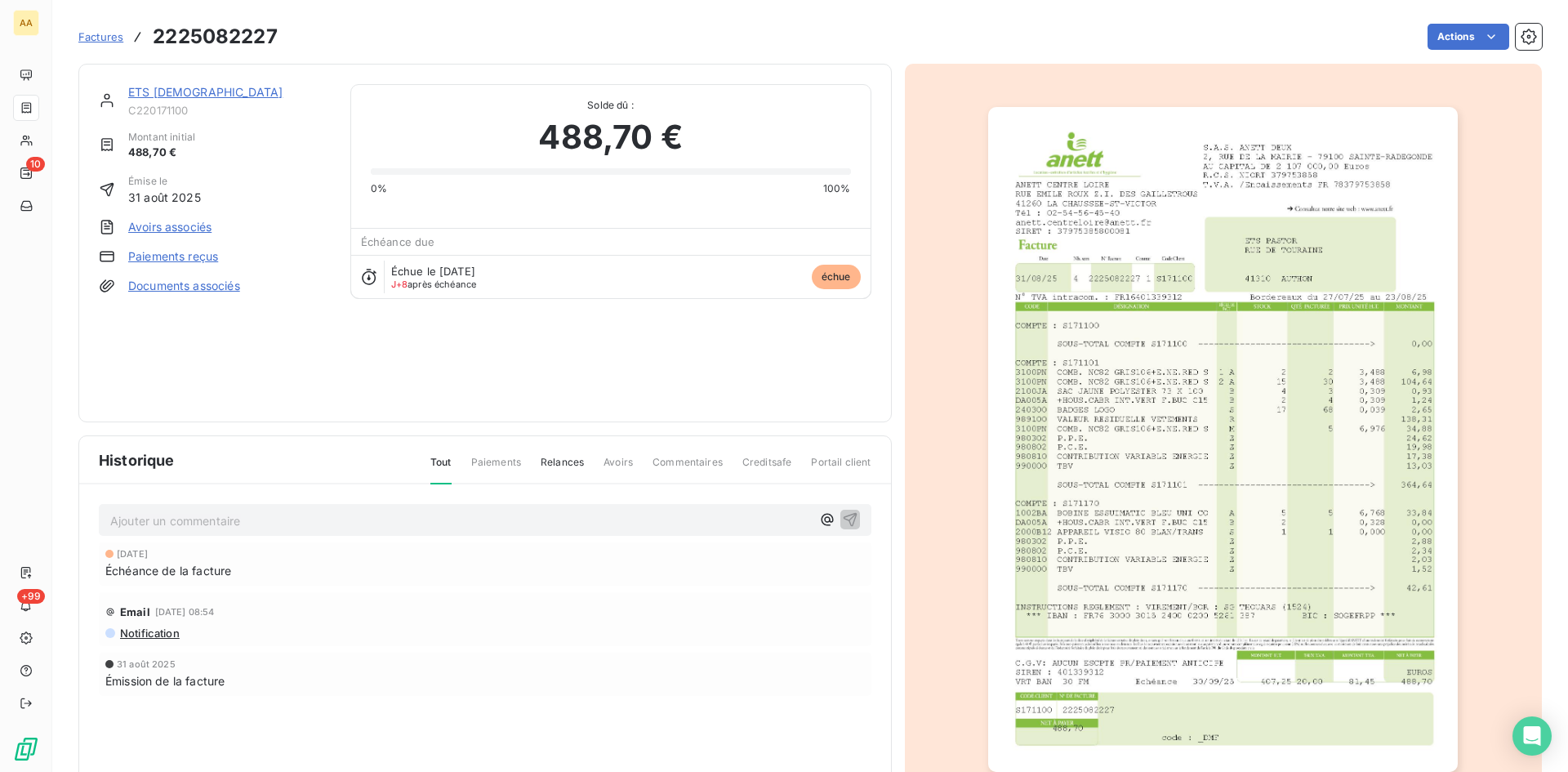
click at [150, 85] on link "ETS [DEMOGRAPHIC_DATA]" at bounding box center [205, 92] width 155 height 14
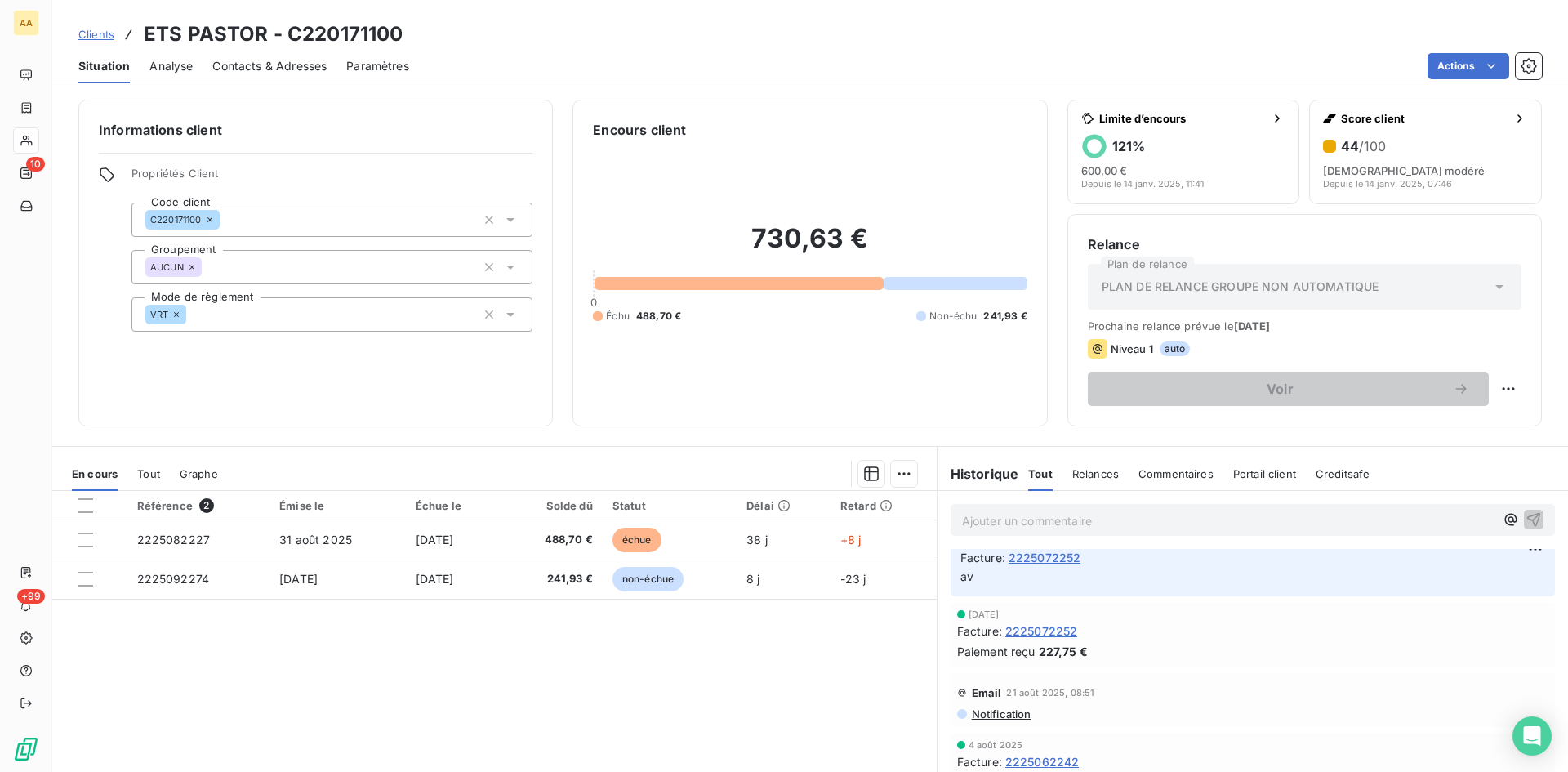
scroll to position [163, 0]
click at [1040, 634] on span "2225072252" at bounding box center [1042, 630] width 73 height 17
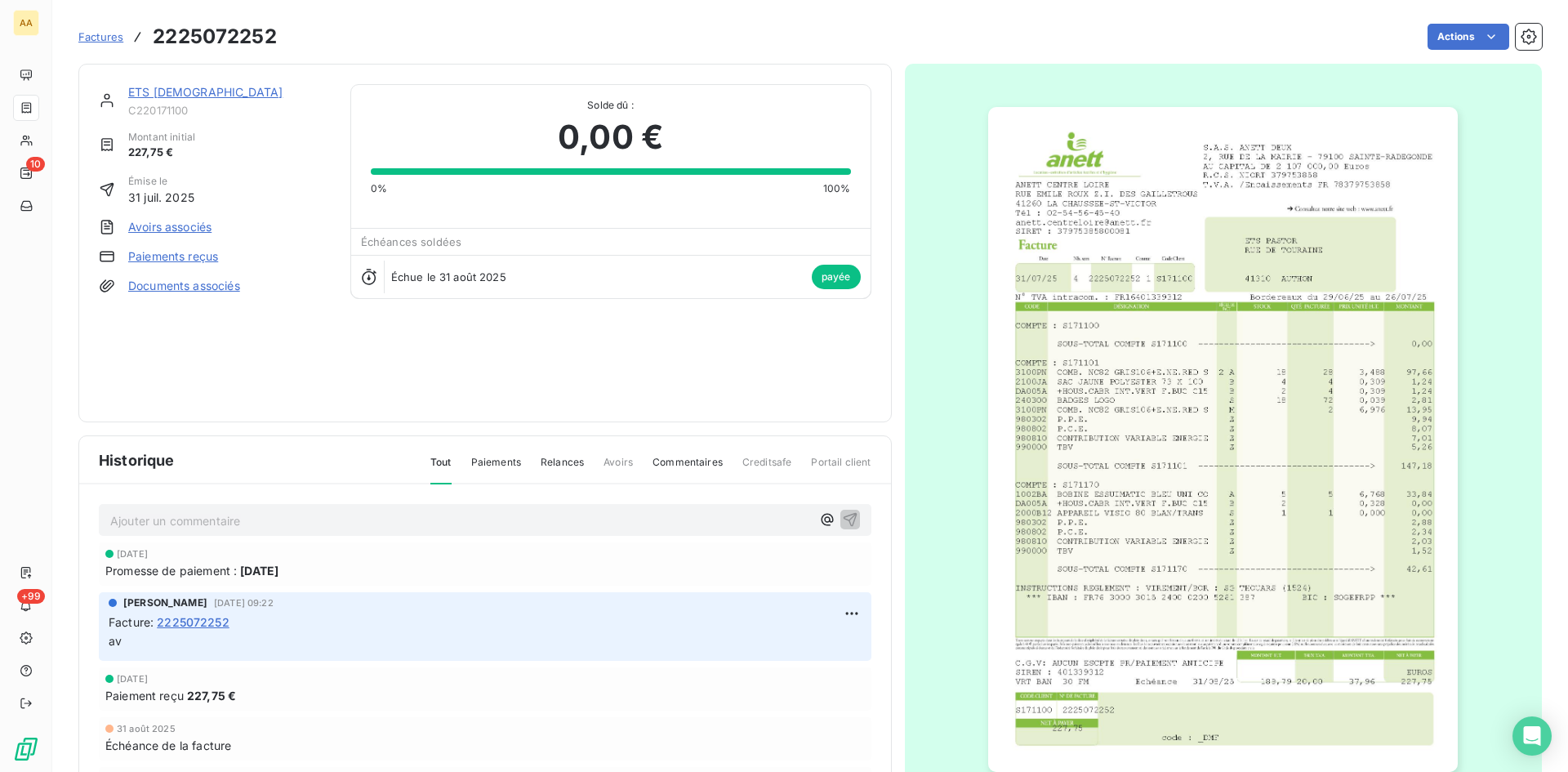
click at [1061, 361] on img "button" at bounding box center [1223, 440] width 470 height 665
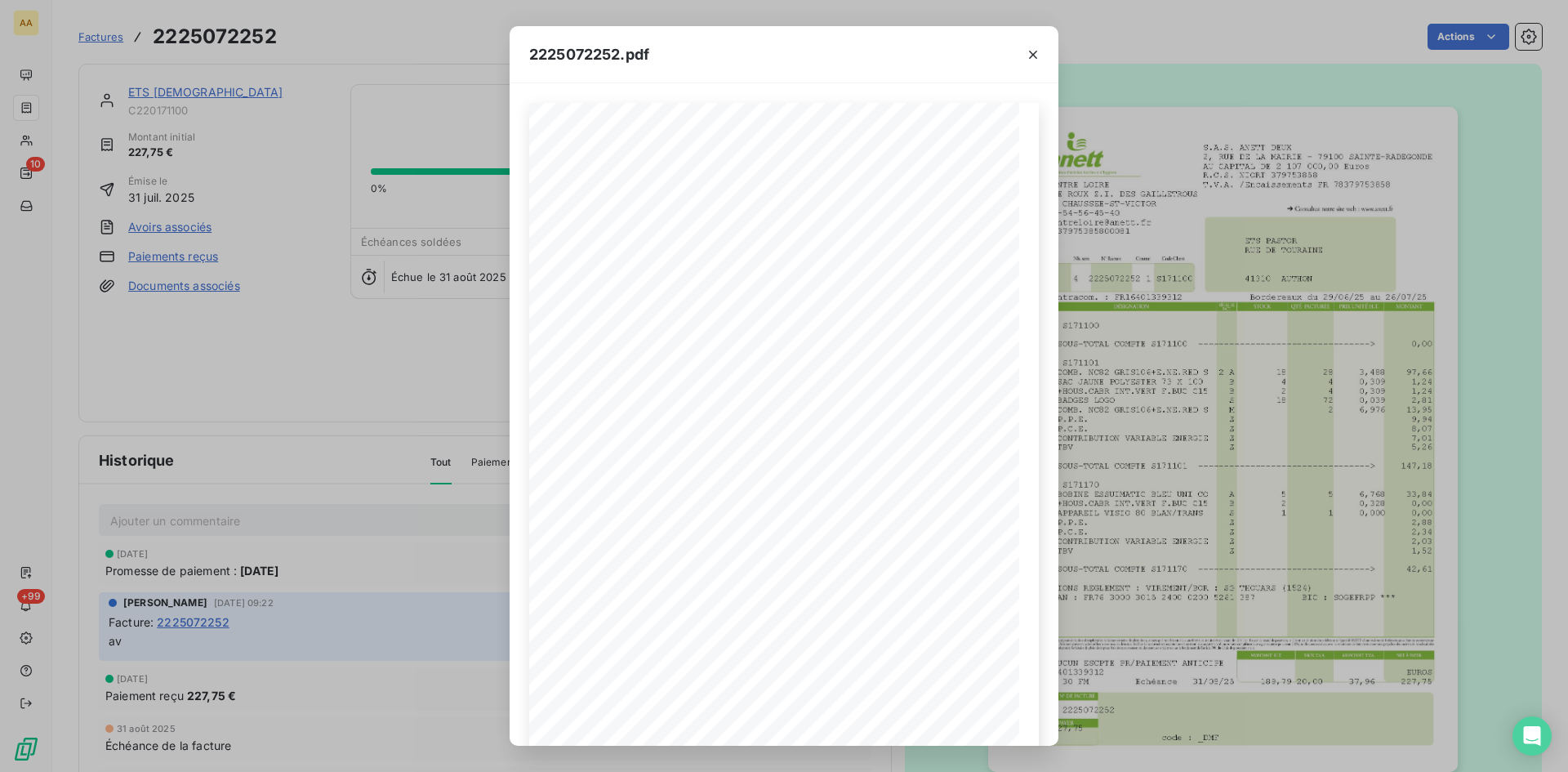
click at [383, 401] on div "2225072252.pdf S.A.S. ANETT DEUX [STREET_ADDRESS] AU CAPITAL DE 2 107 000,00 Eu…" at bounding box center [784, 386] width 1568 height 772
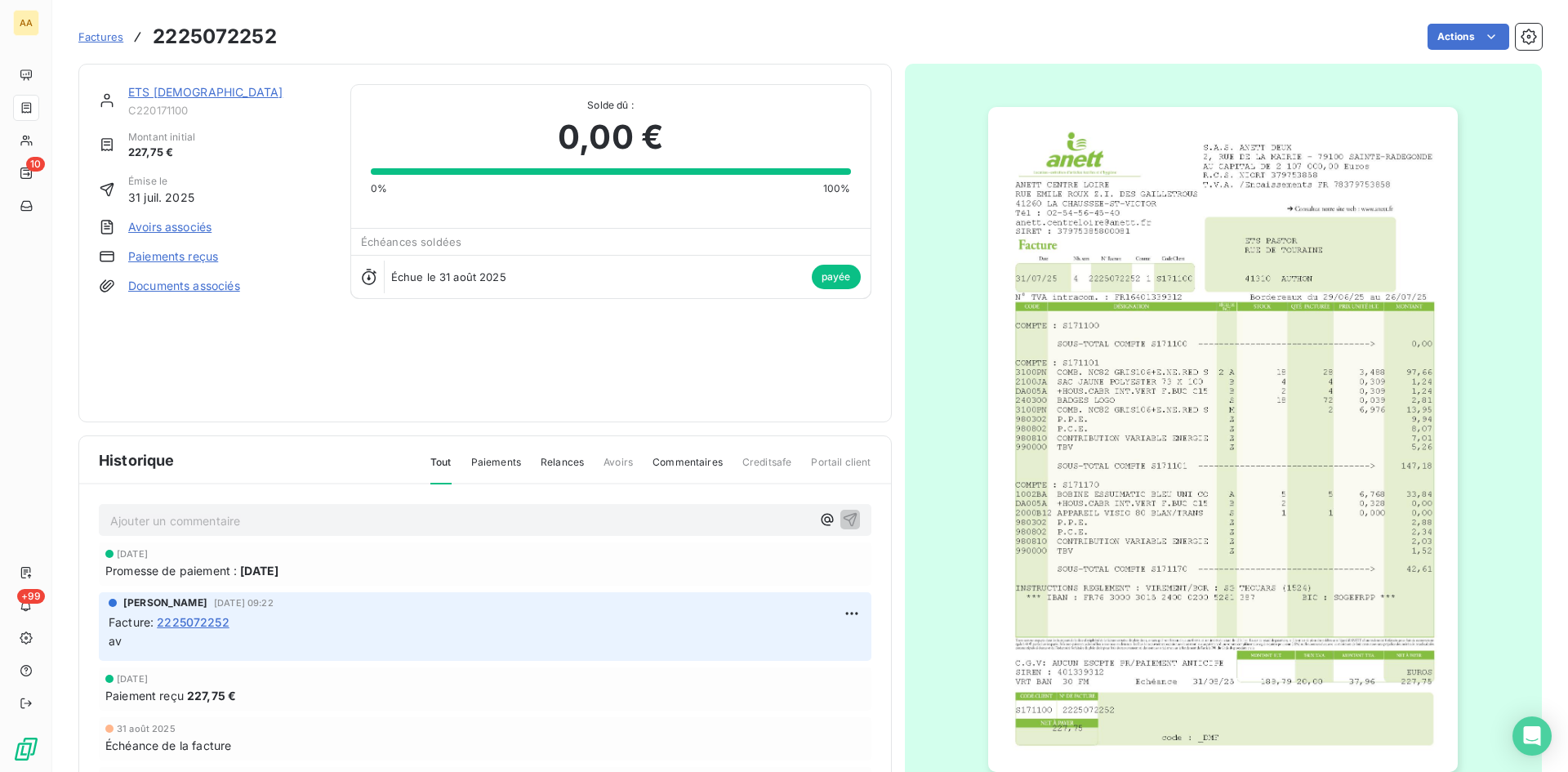
click at [168, 94] on link "ETS [DEMOGRAPHIC_DATA]" at bounding box center [205, 92] width 155 height 14
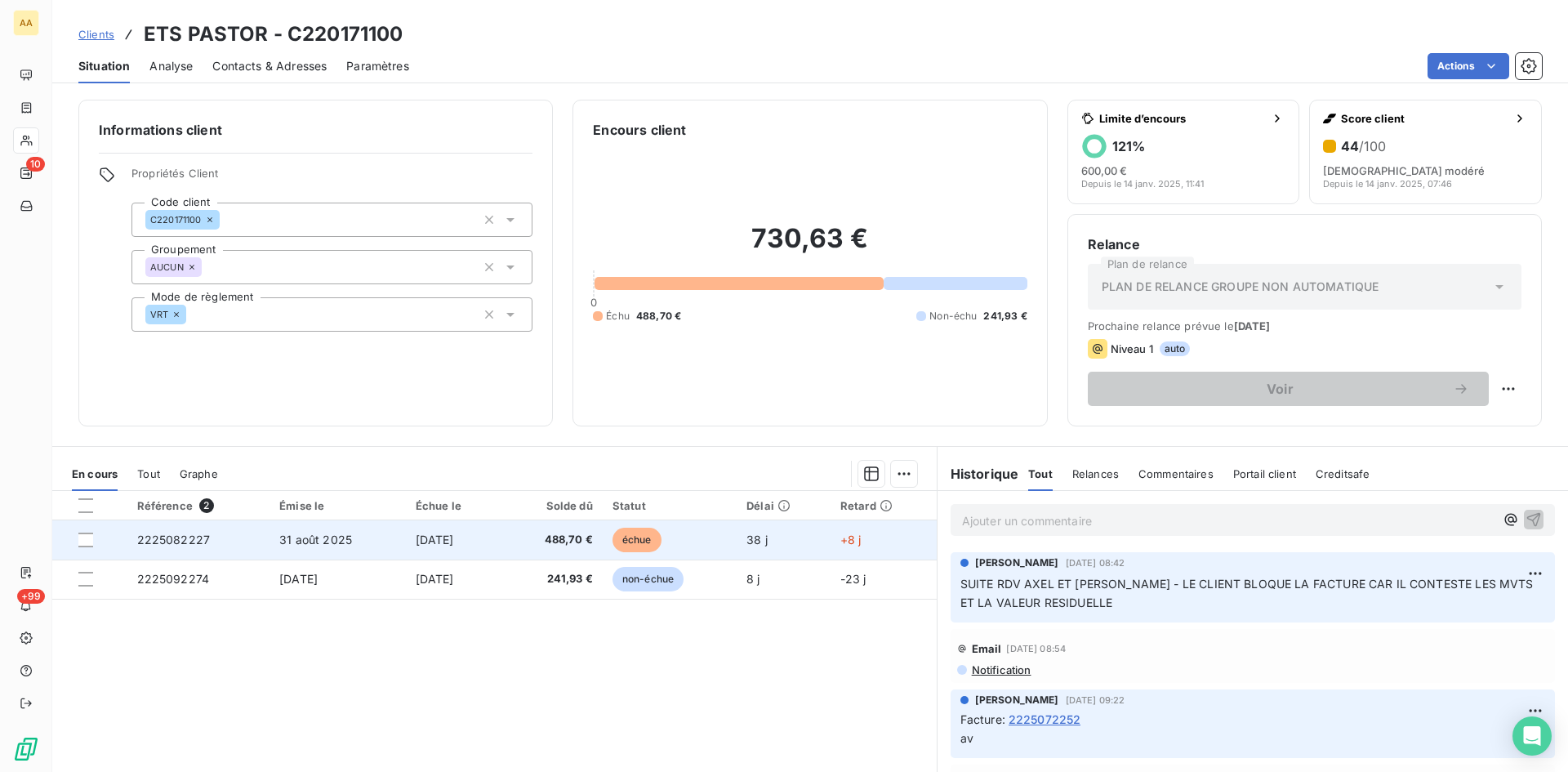
click at [167, 537] on span "2225082227" at bounding box center [174, 540] width 73 height 14
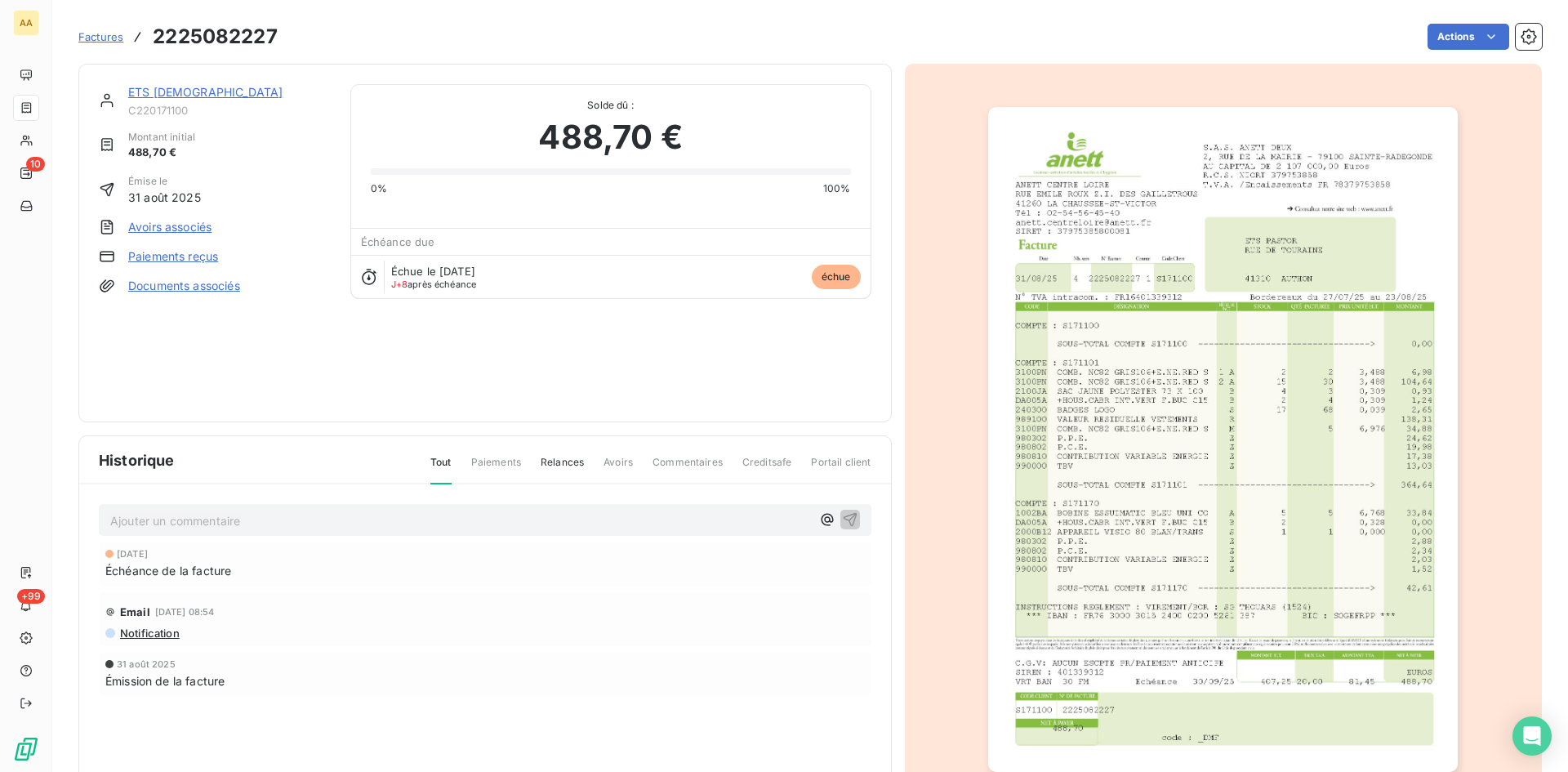
click at [1230, 463] on img "button" at bounding box center [1223, 440] width 470 height 665
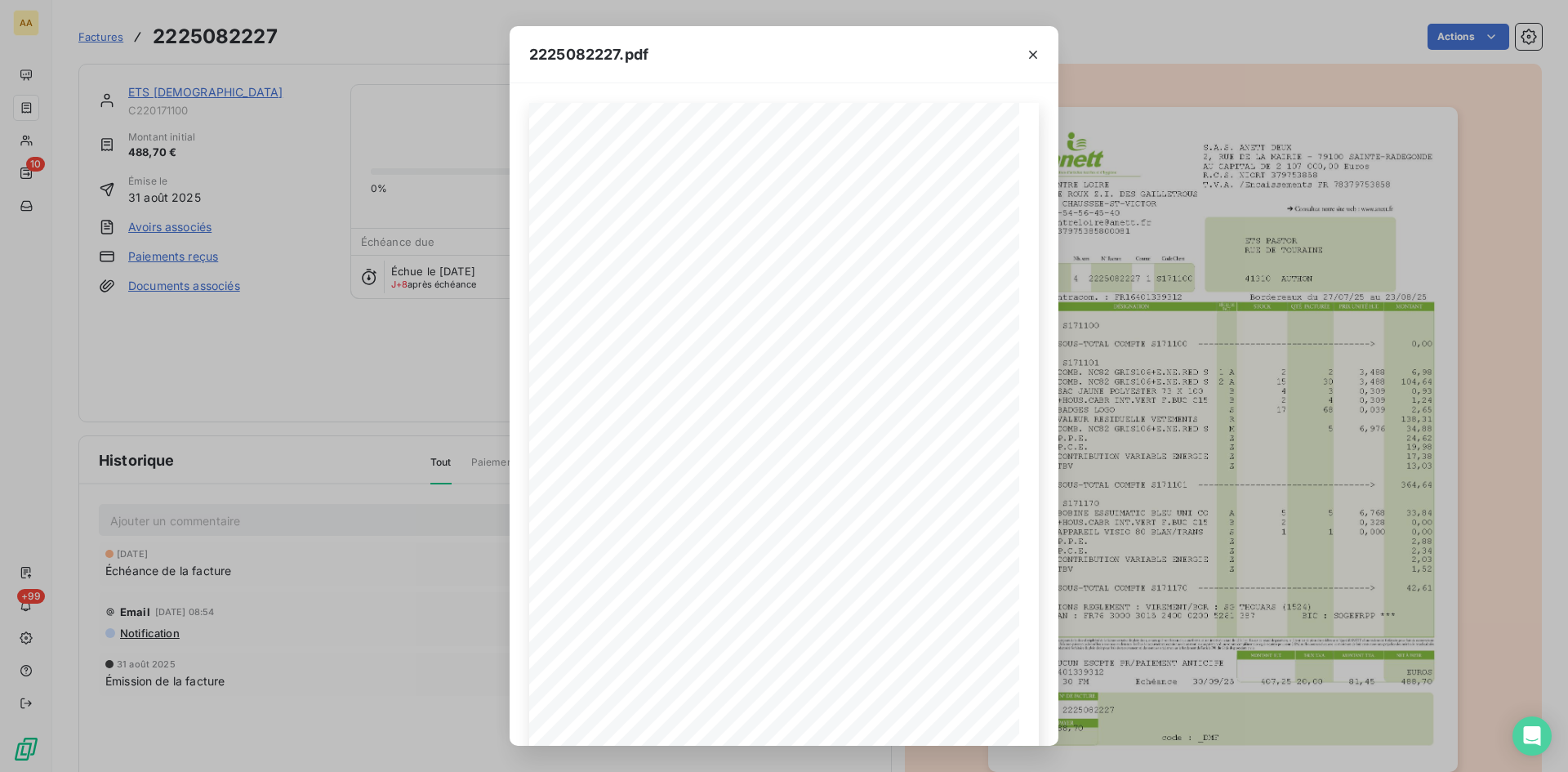
drag, startPoint x: 218, startPoint y: 375, endPoint x: 149, endPoint y: 57, distance: 325.4
click at [218, 366] on div "2225082227.pdf S.A.S. ANETT DEUX [STREET_ADDRESS] AU CAPITAL DE 2 107 000,00 Eu…" at bounding box center [784, 386] width 1568 height 772
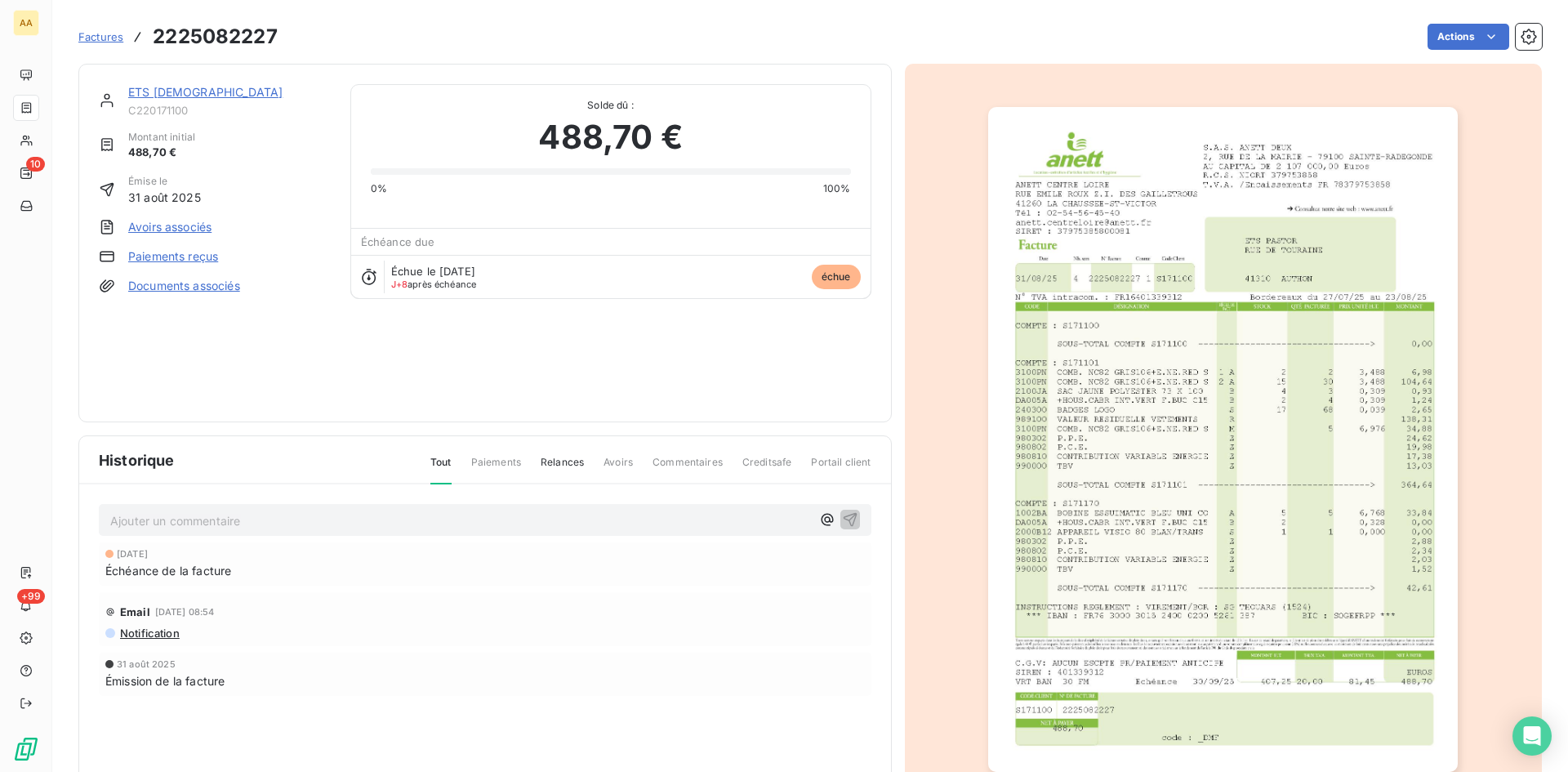
click at [158, 91] on link "ETS [DEMOGRAPHIC_DATA]" at bounding box center [205, 92] width 155 height 14
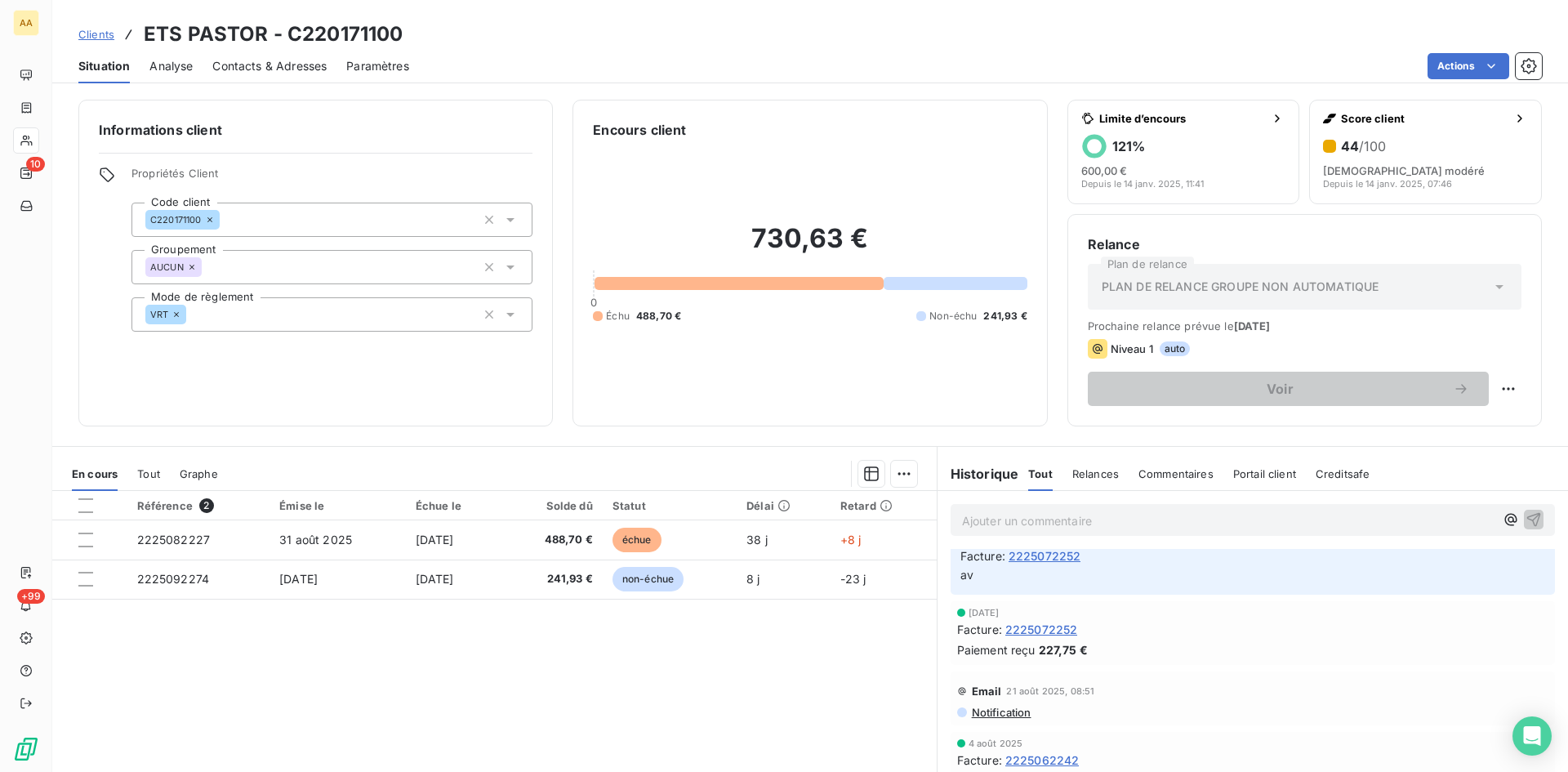
scroll to position [245, 0]
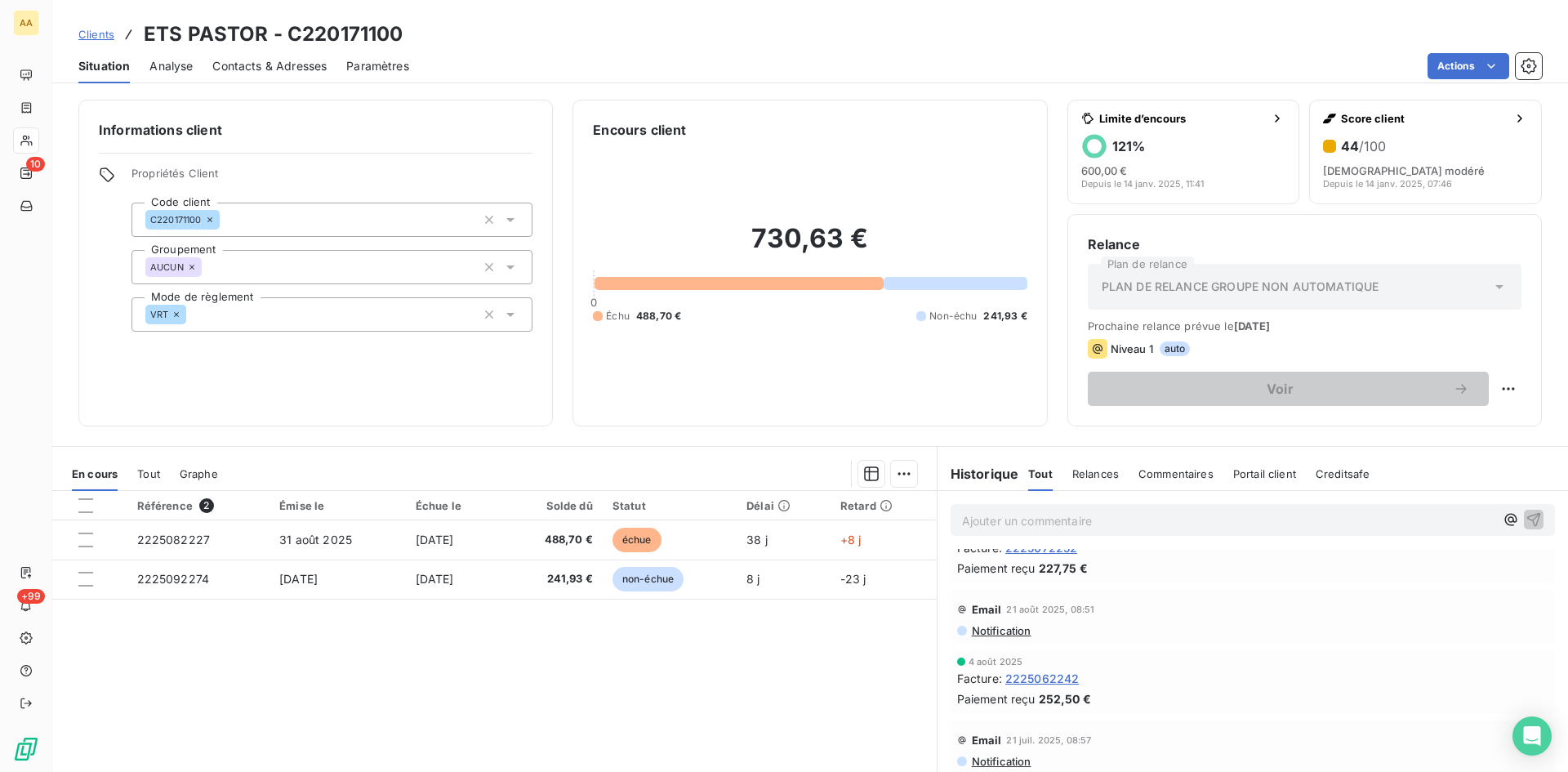
click at [1038, 680] on span "2225062242" at bounding box center [1043, 679] width 74 height 17
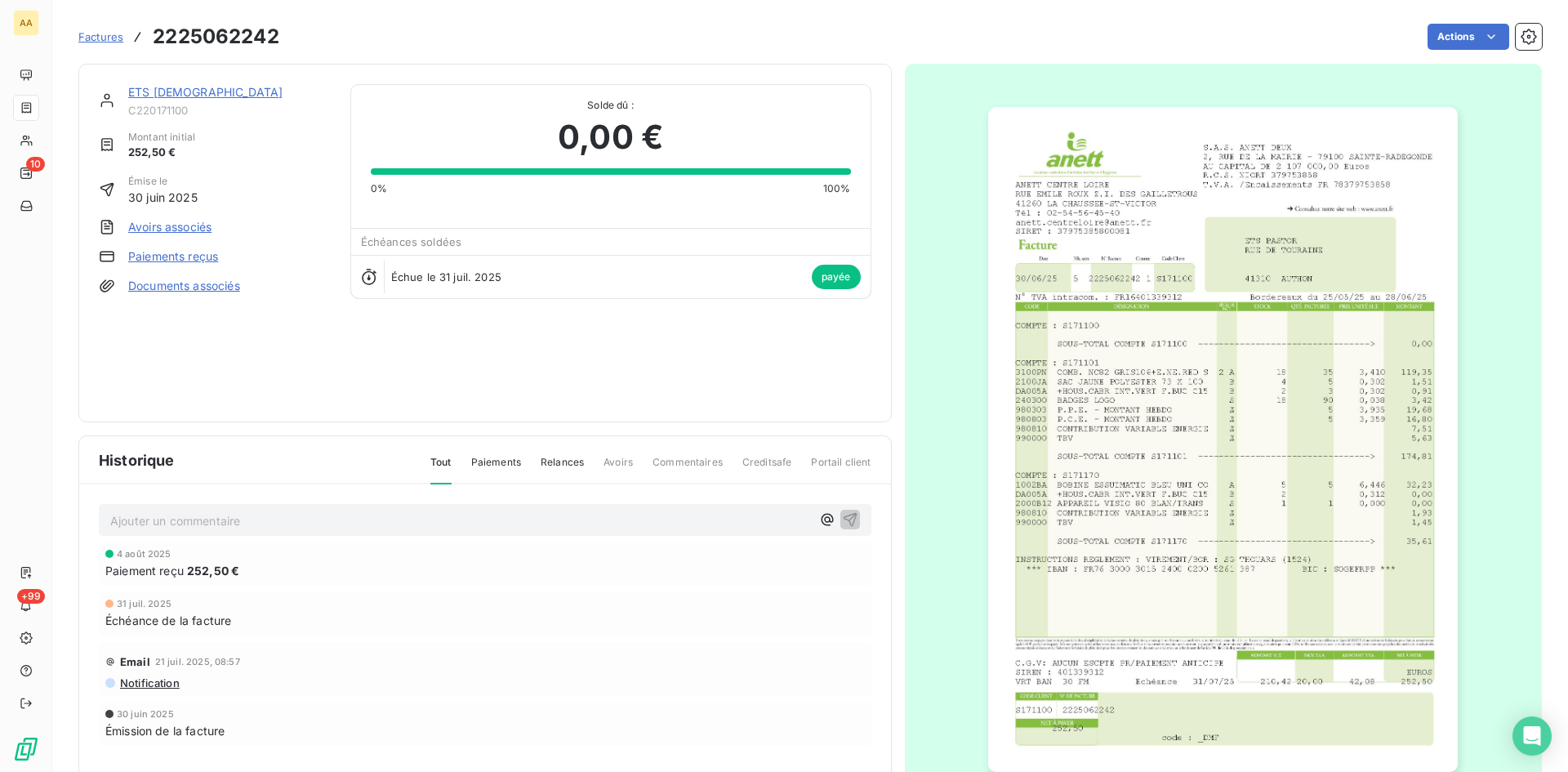
click at [1128, 459] on img "button" at bounding box center [1223, 440] width 470 height 665
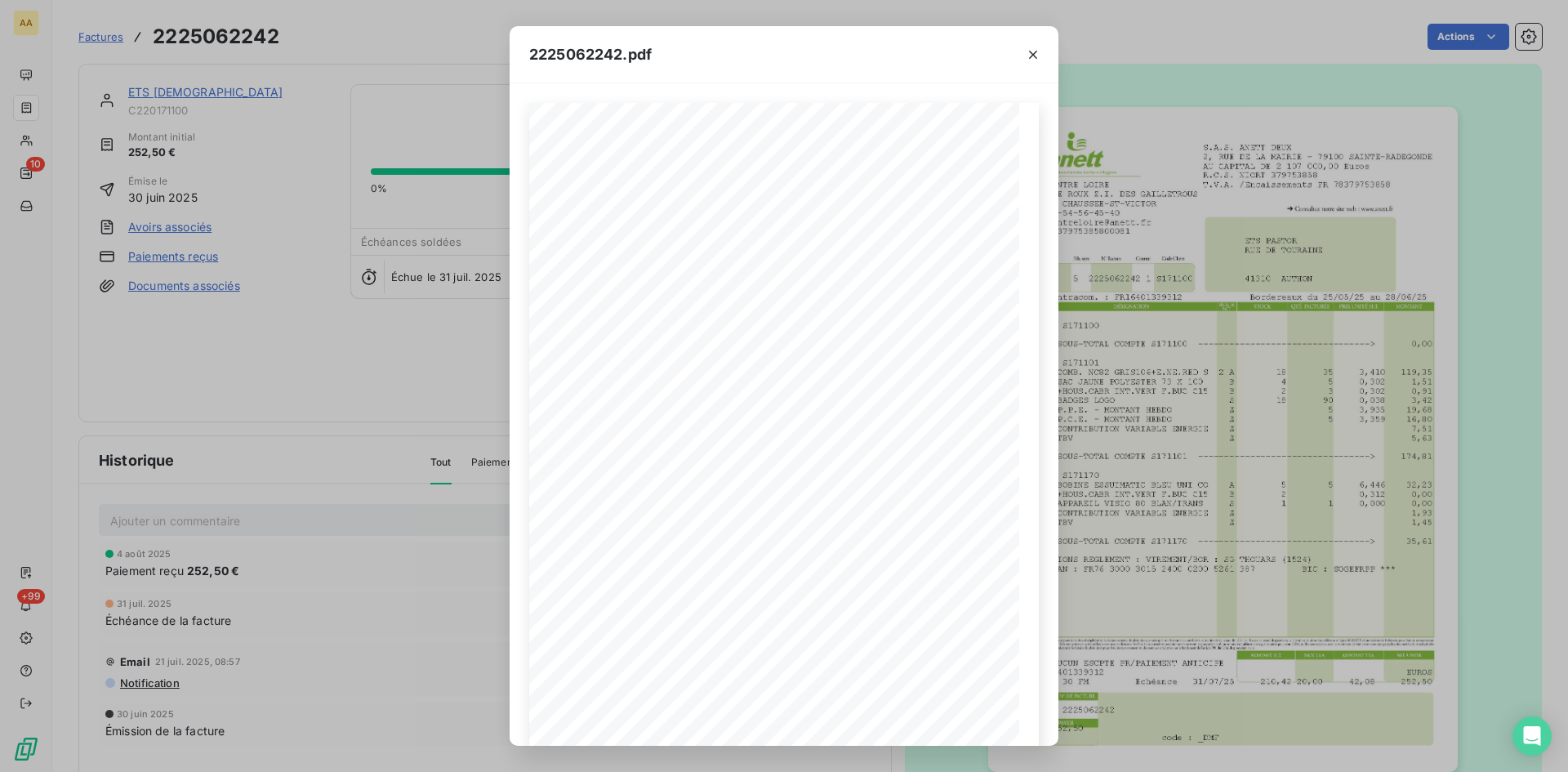
click at [361, 374] on div "2225062242.pdf S.A.S. ANETT DEUX [STREET_ADDRESS] AU CAPITAL DE 2 107 000,00 Eu…" at bounding box center [784, 386] width 1568 height 772
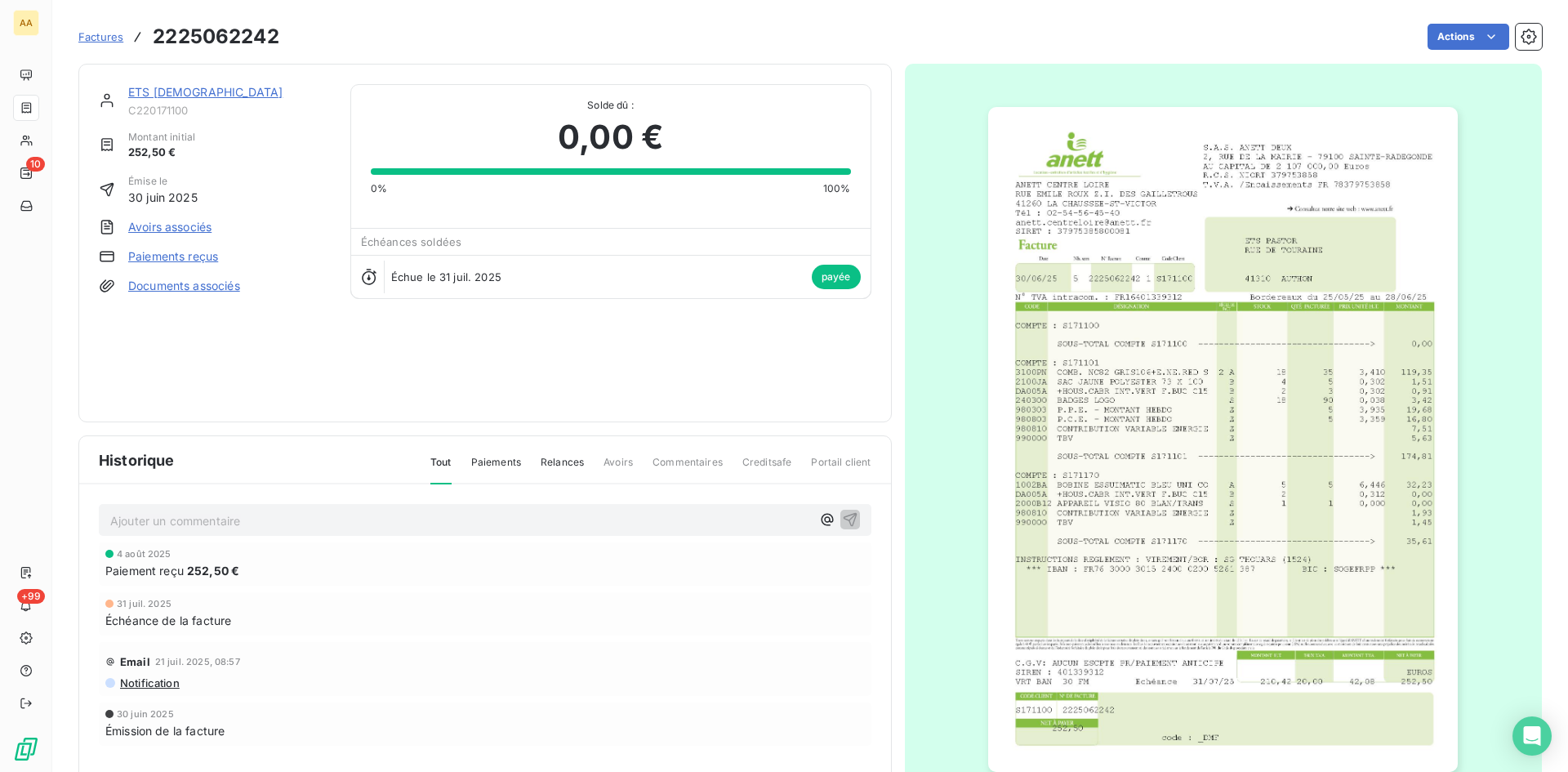
click at [177, 92] on link "ETS [DEMOGRAPHIC_DATA]" at bounding box center [205, 92] width 155 height 14
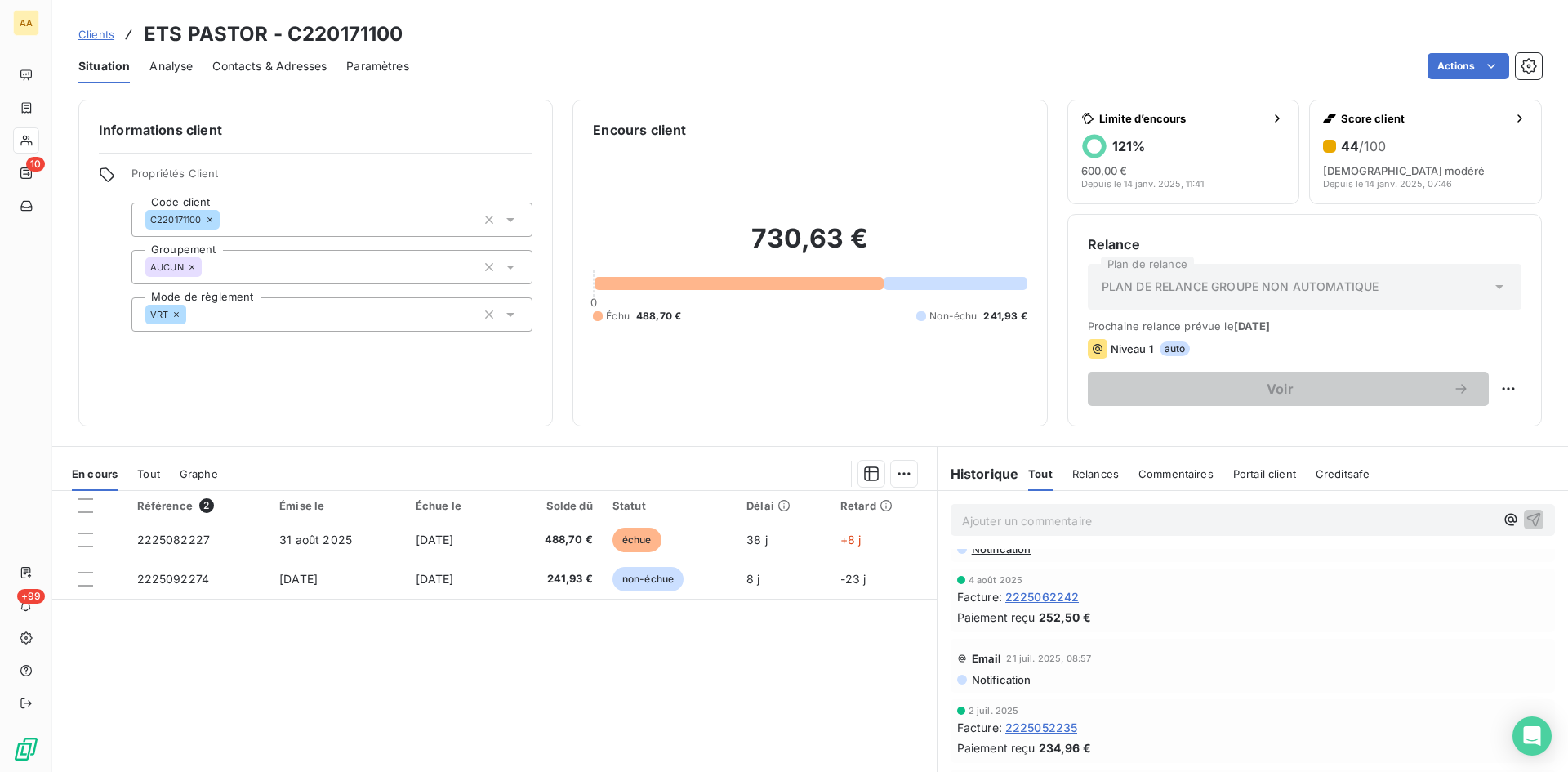
scroll to position [408, 0]
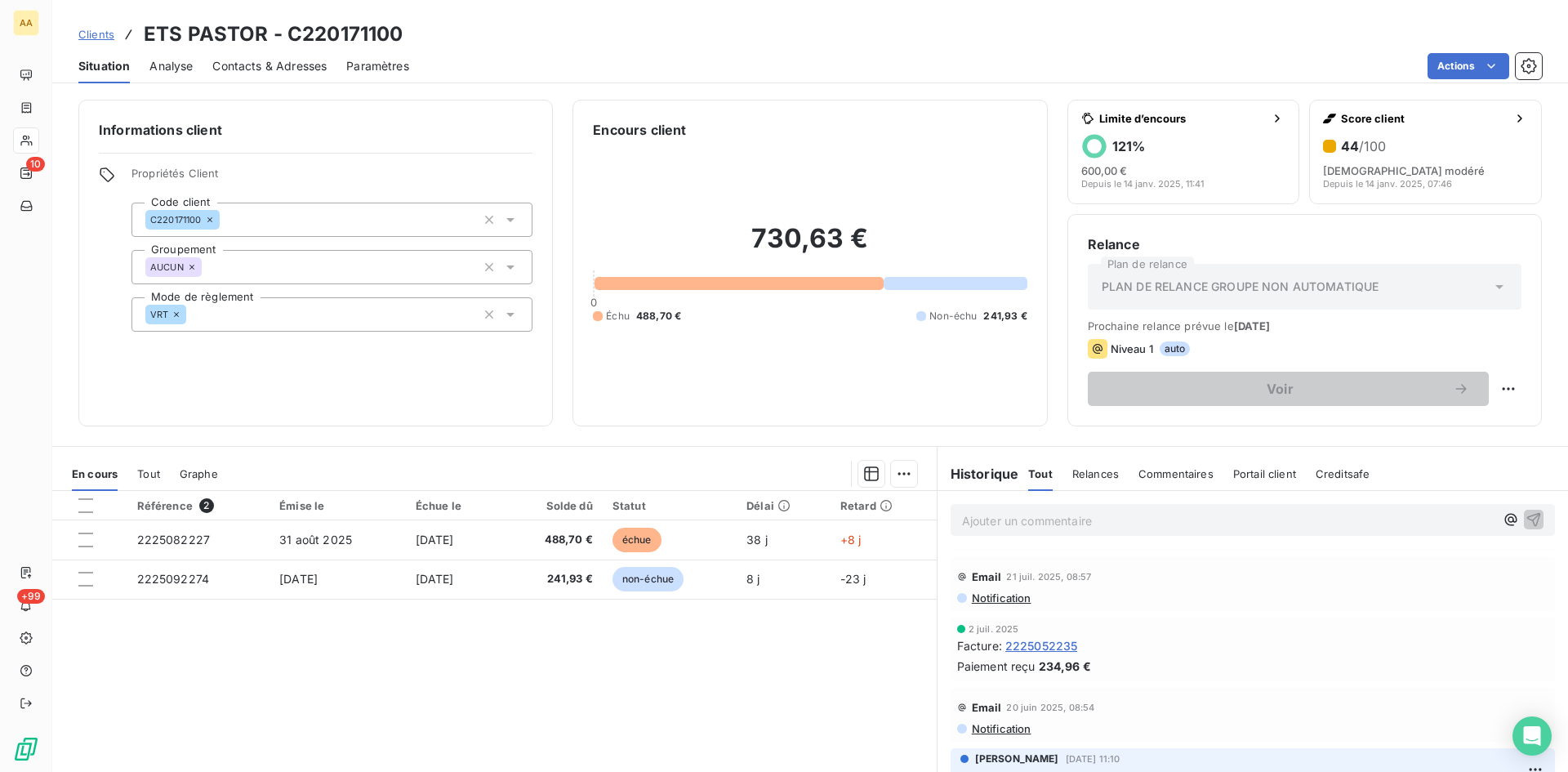
click at [1039, 650] on span "2225052235" at bounding box center [1042, 646] width 73 height 17
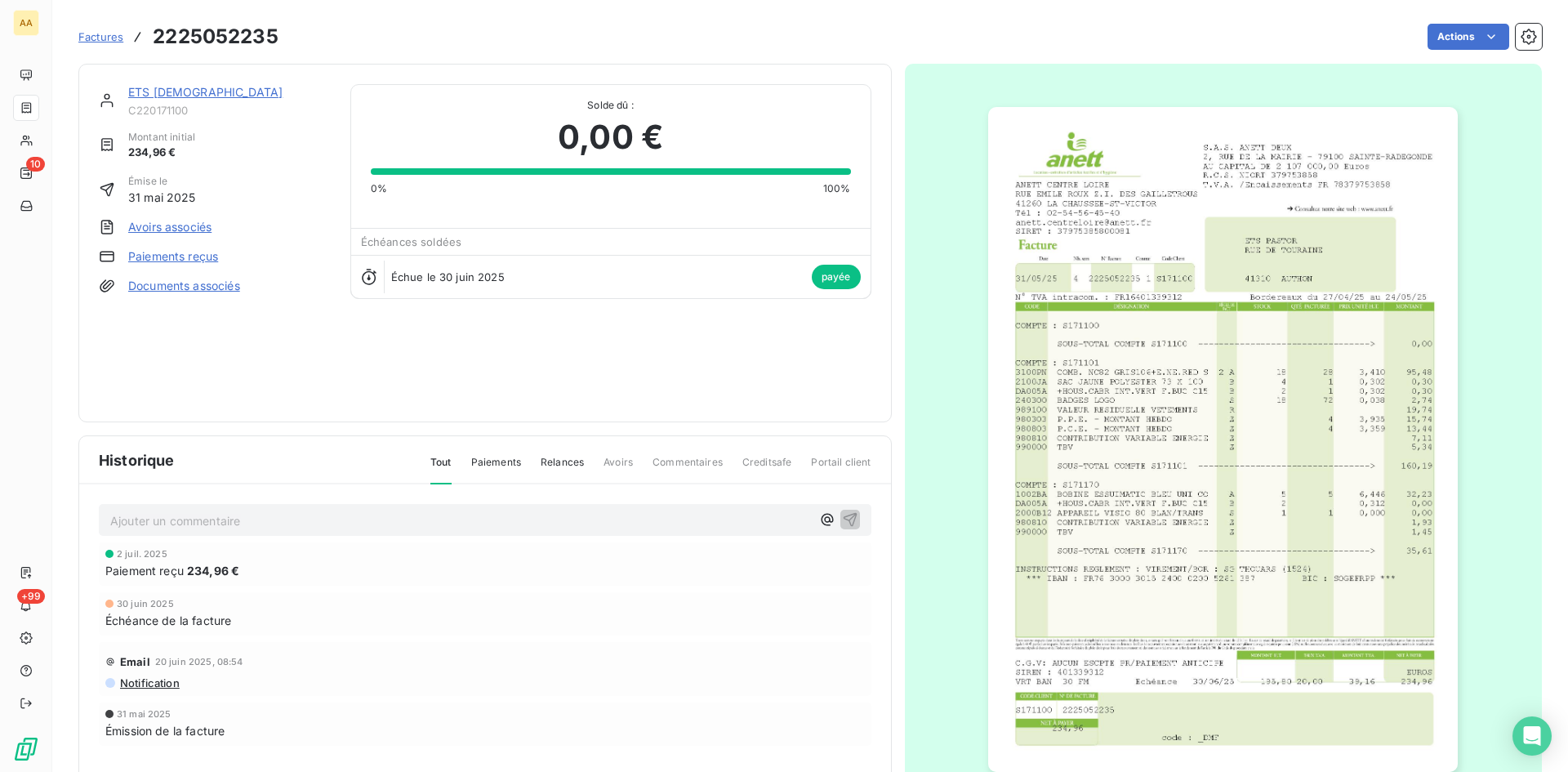
click at [1145, 414] on img "button" at bounding box center [1223, 440] width 470 height 665
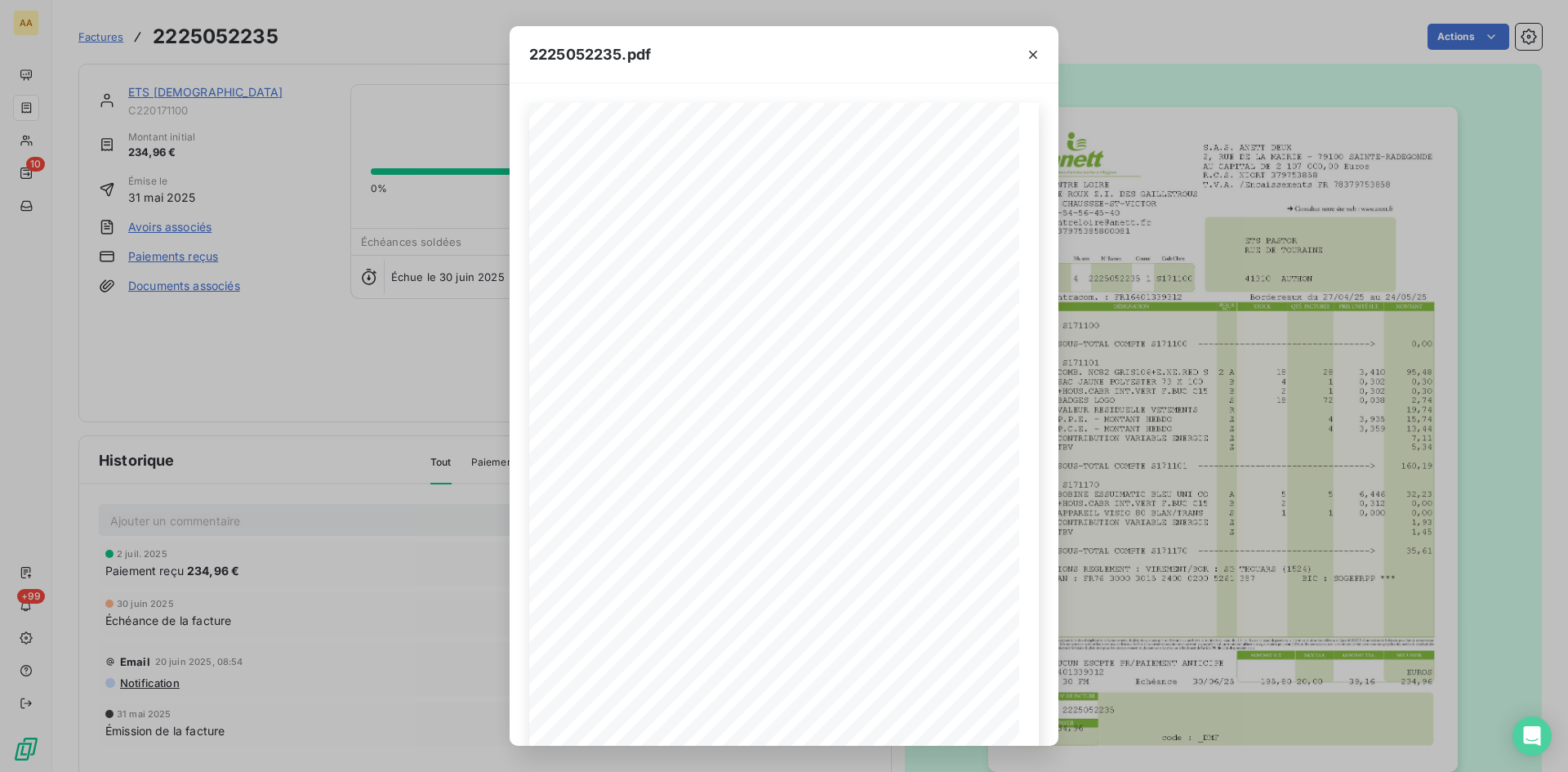
click at [298, 383] on div "2225052235.pdf S.A.S. ANETT DEUX [STREET_ADDRESS] AU CAPITAL DE 2 107 000,00 Eu…" at bounding box center [784, 386] width 1568 height 772
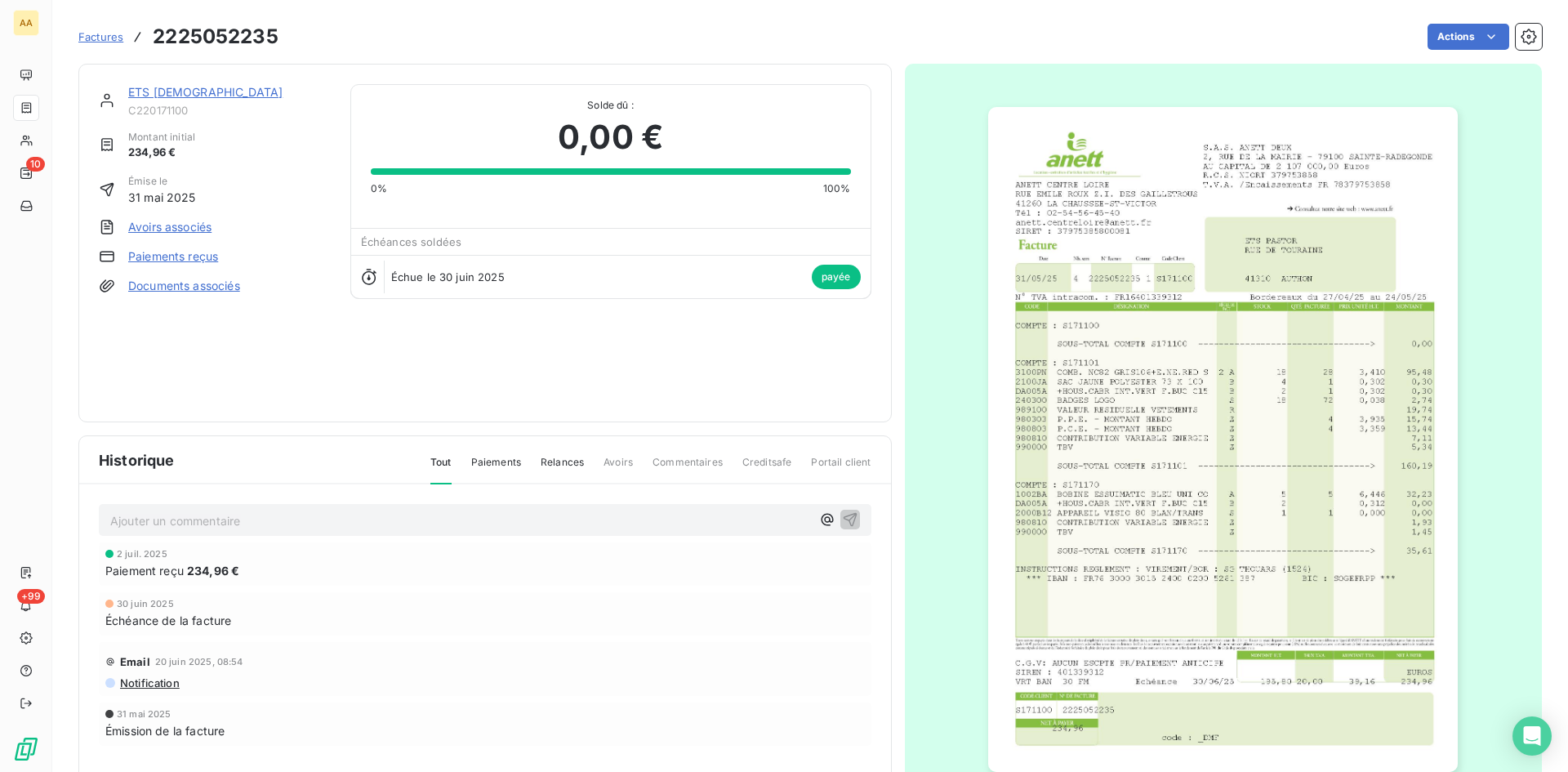
click at [174, 87] on link "ETS [DEMOGRAPHIC_DATA]" at bounding box center [205, 92] width 155 height 14
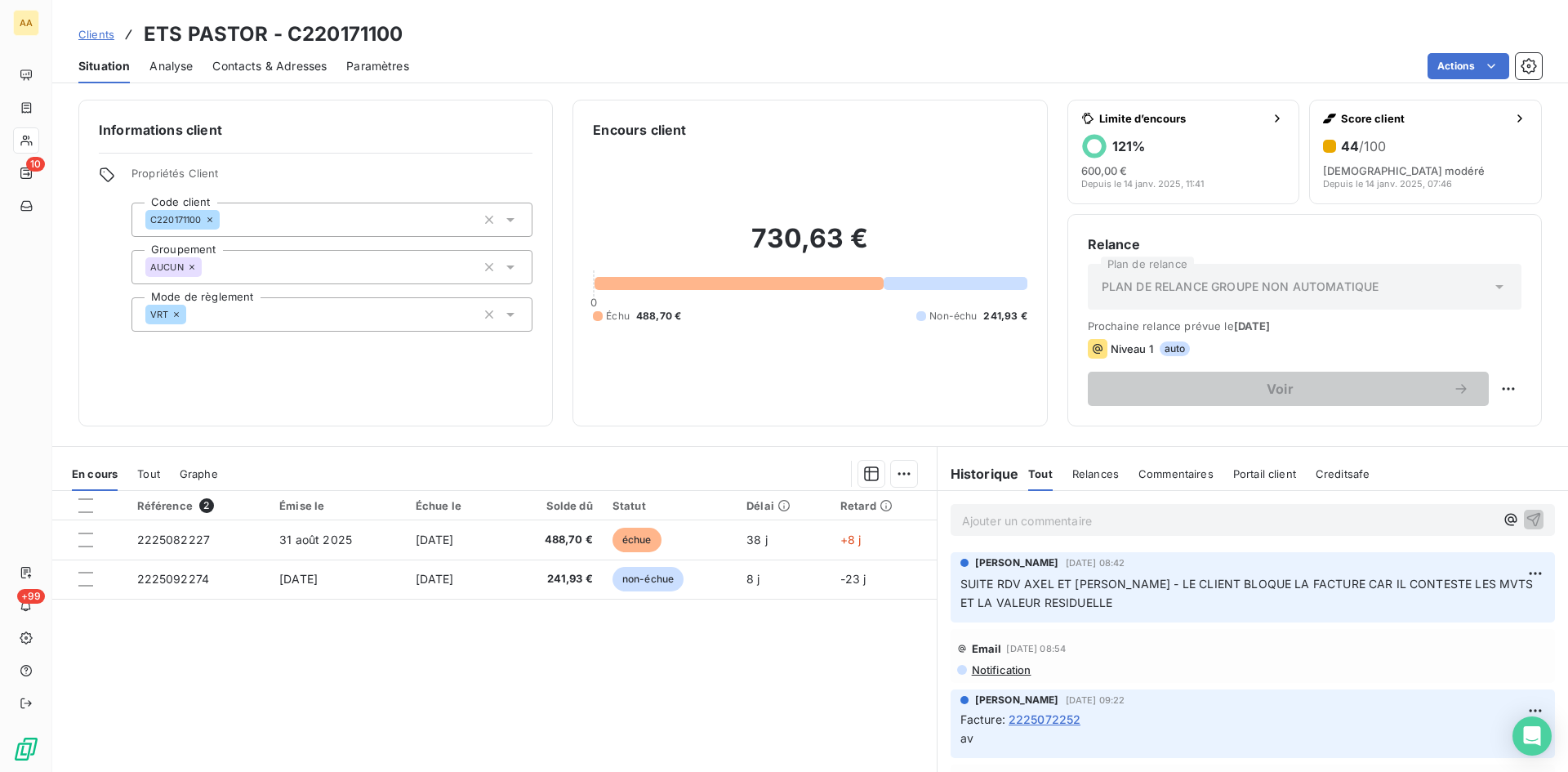
click at [789, 408] on div "Encours client 730,63 € 0 Échu 488,70 € Non-échu 241,93 €" at bounding box center [810, 263] width 475 height 326
